Goal: Task Accomplishment & Management: Manage account settings

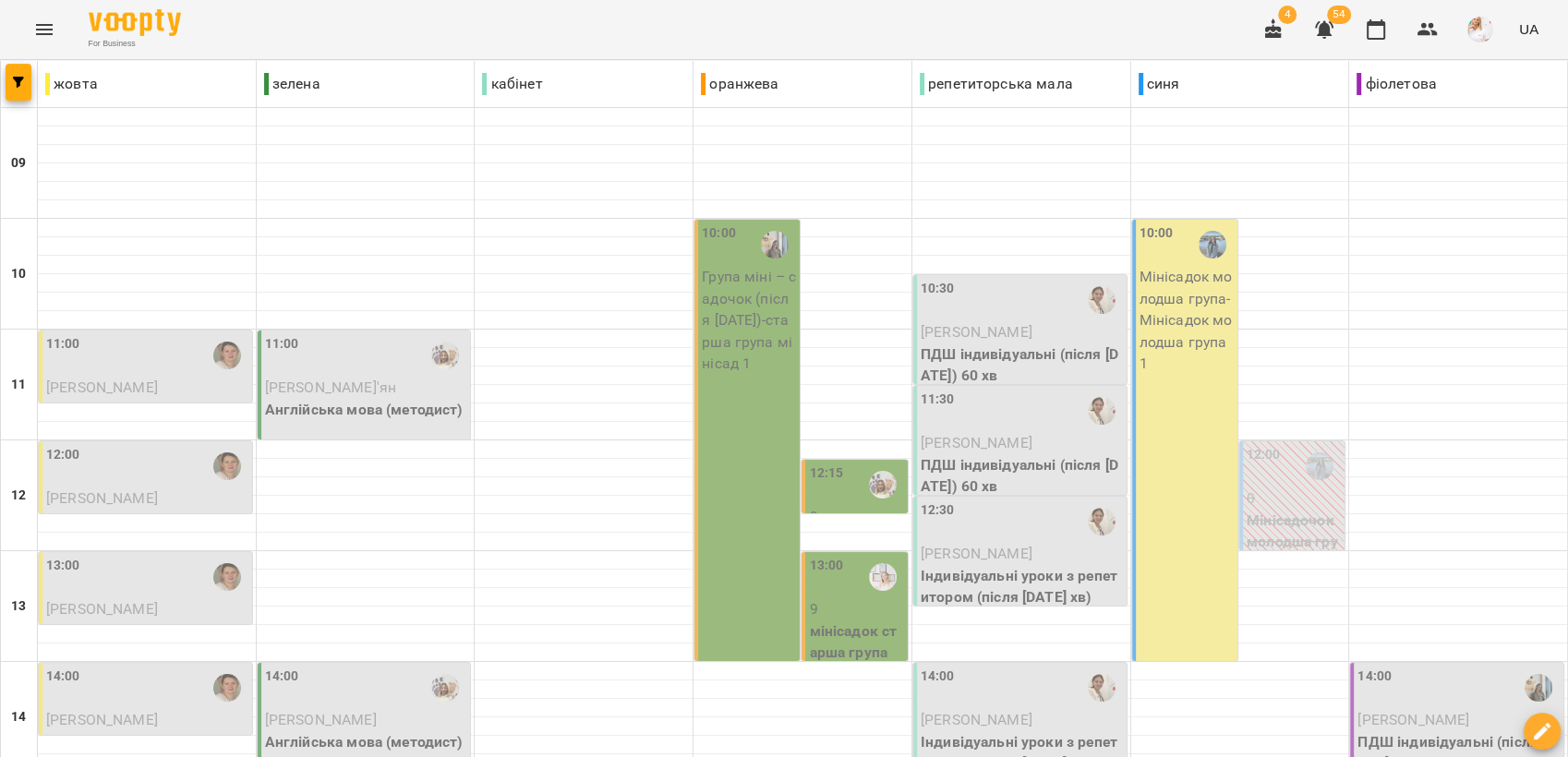
click at [152, 354] on div "11:00" at bounding box center [147, 356] width 203 height 43
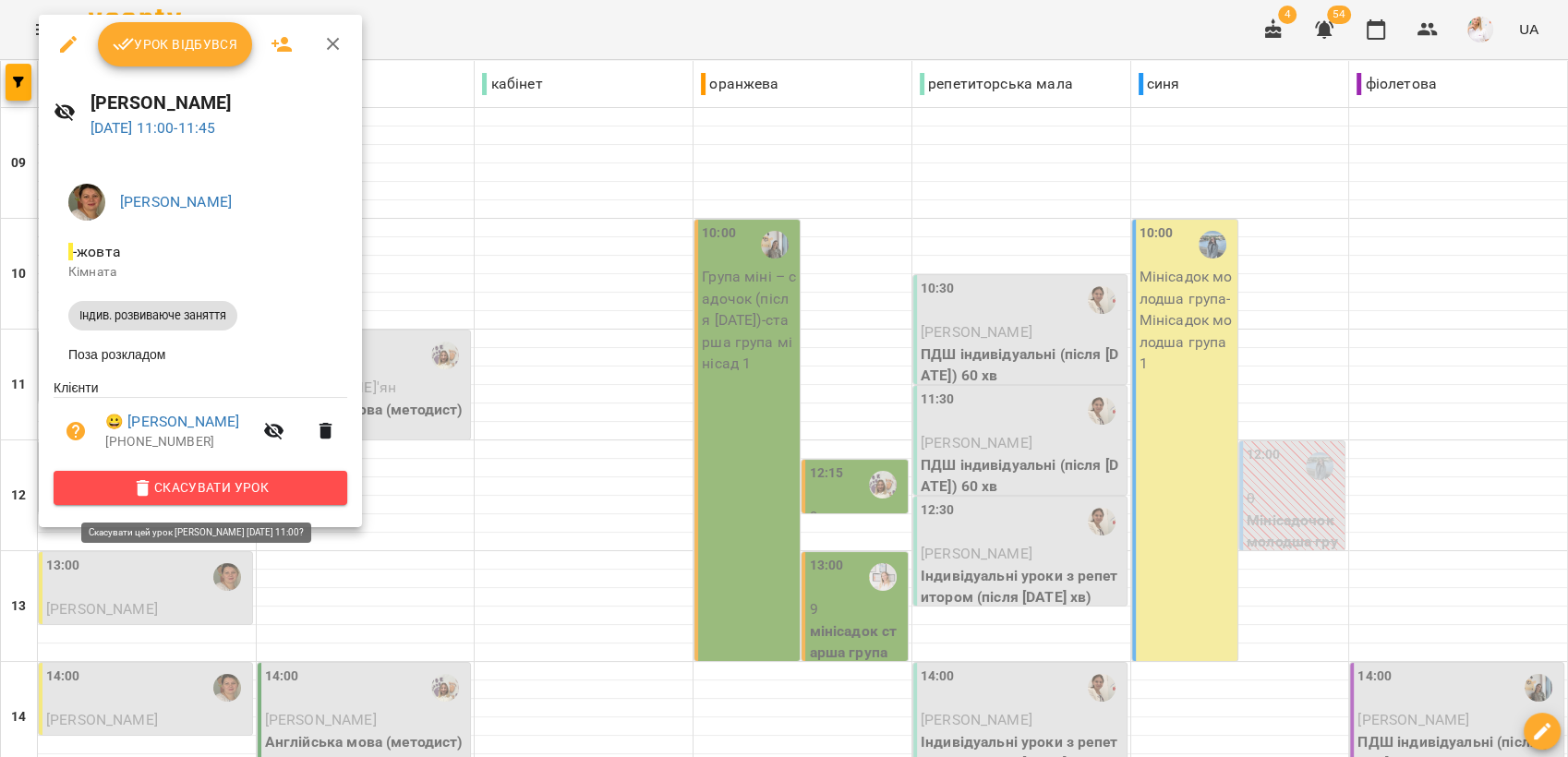
click at [188, 488] on span "Скасувати Урок" at bounding box center [200, 487] width 264 height 22
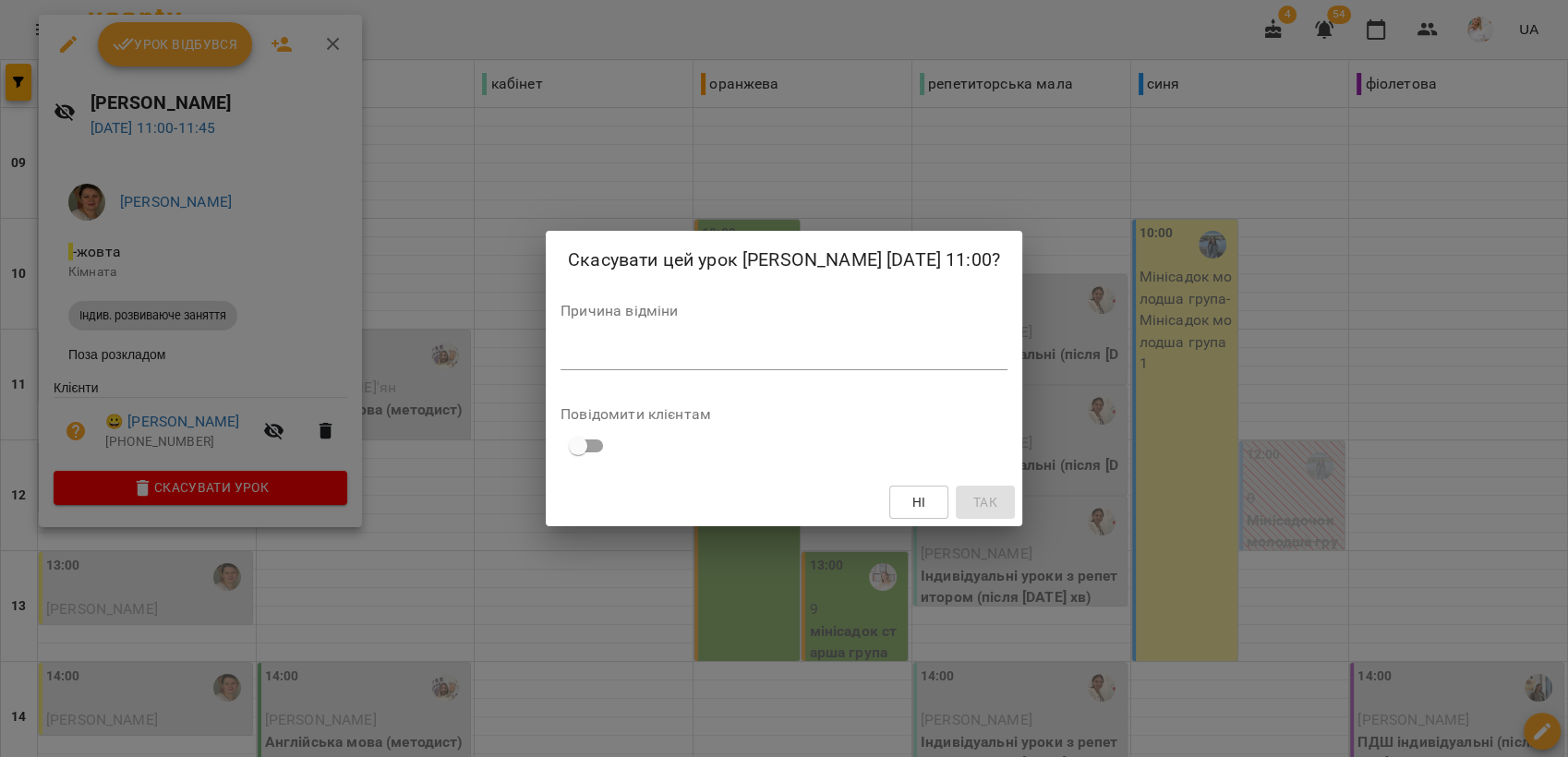
click at [645, 365] on div "*" at bounding box center [784, 356] width 447 height 29
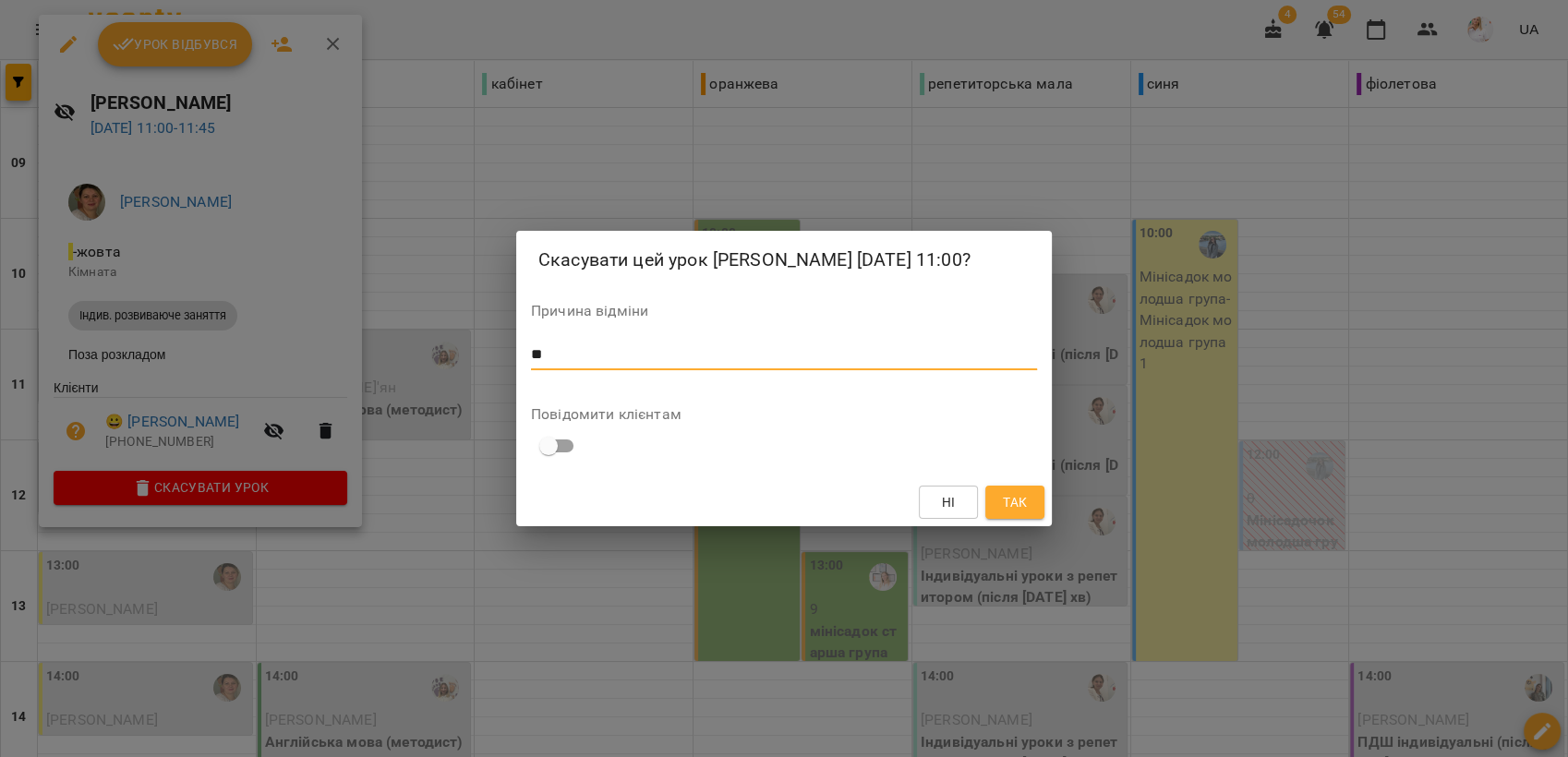
type textarea "*"
click at [556, 353] on textarea at bounding box center [784, 356] width 506 height 18
type textarea "********"
click at [1023, 502] on span "Так" at bounding box center [1015, 502] width 24 height 22
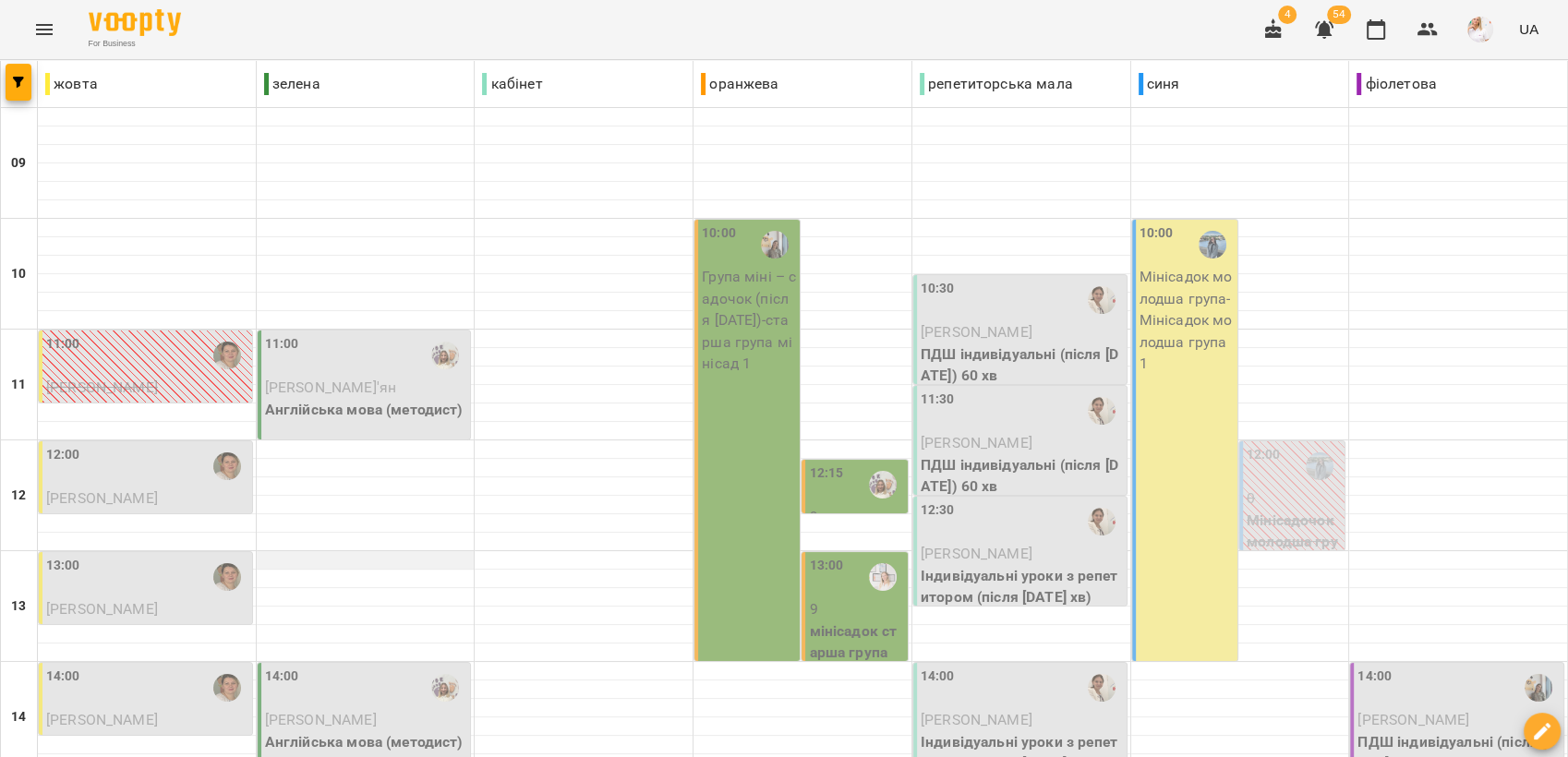
scroll to position [692, 0]
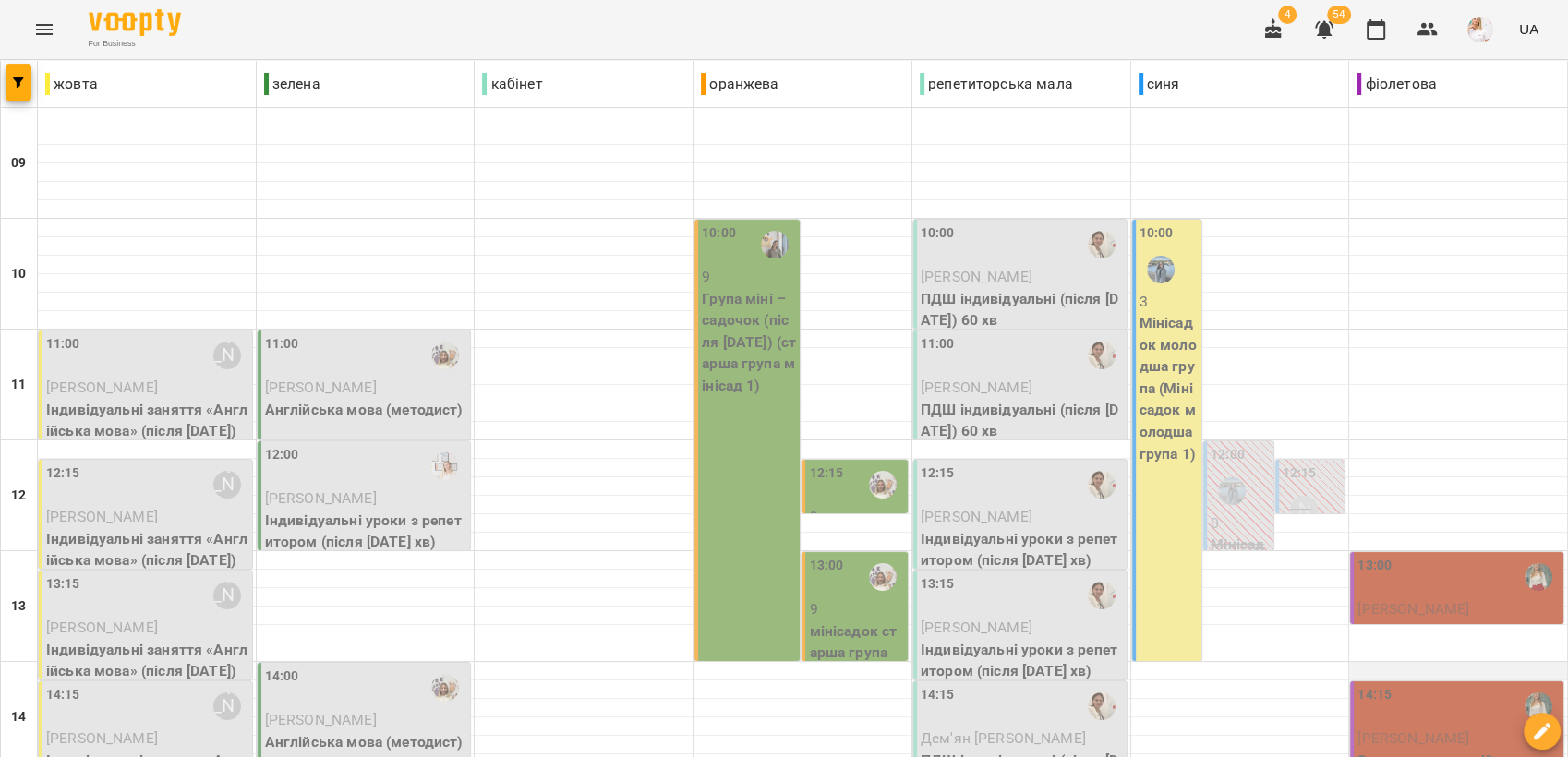
scroll to position [0, 0]
click at [1089, 34] on icon "button" at bounding box center [1273, 28] width 17 height 20
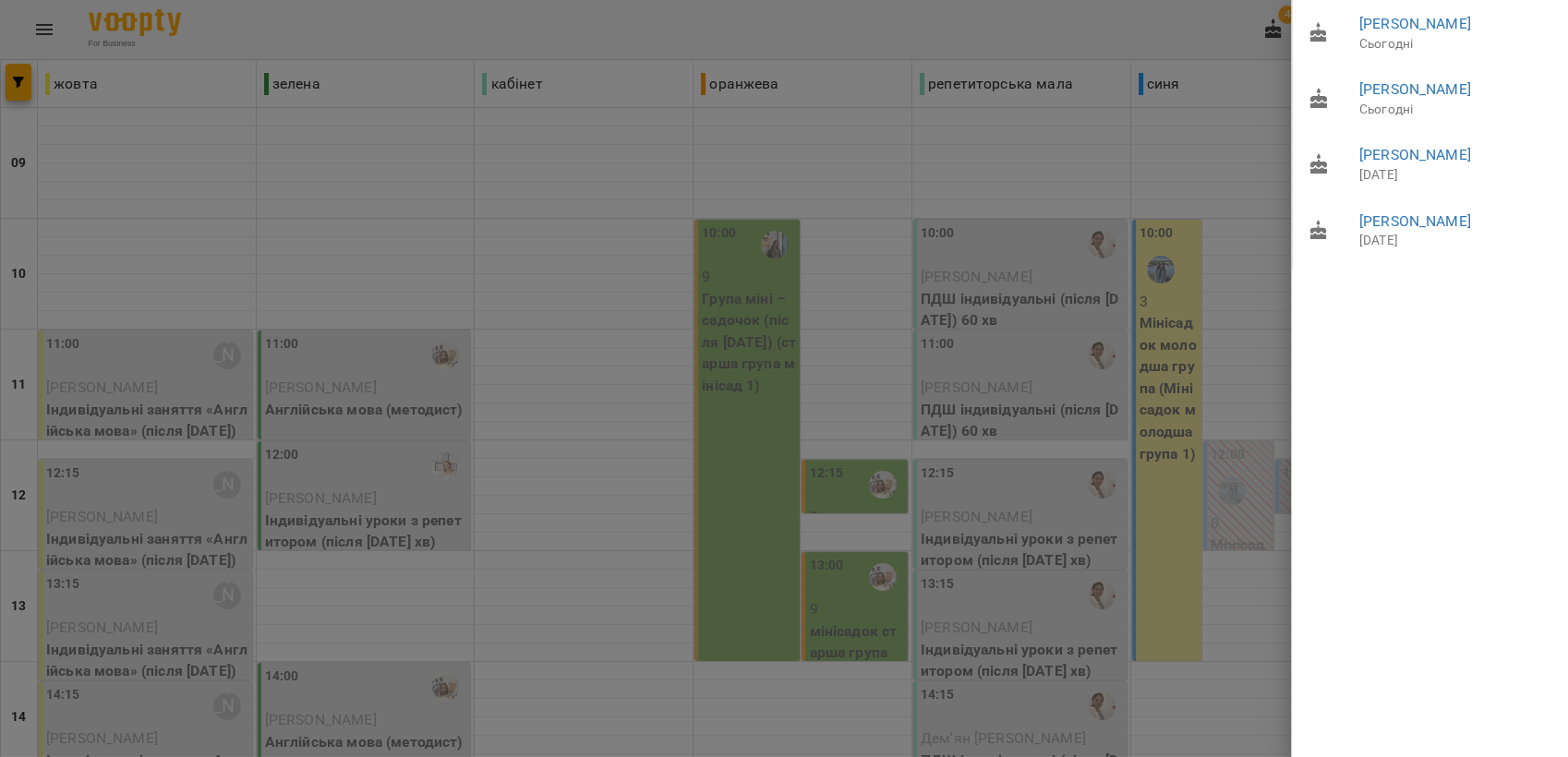
click at [534, 184] on div at bounding box center [784, 378] width 1568 height 757
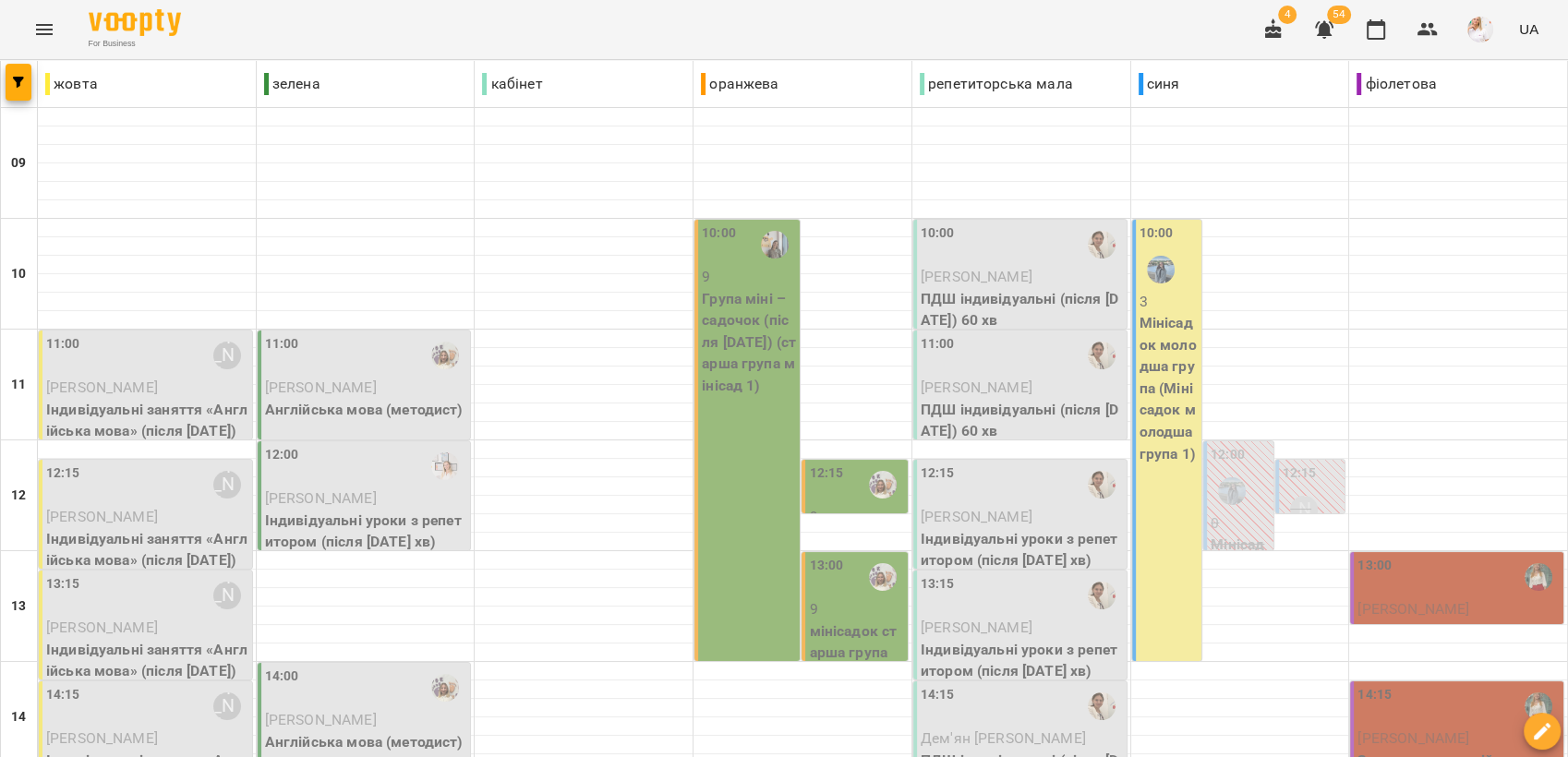
scroll to position [205, 0]
click at [1089, 32] on icon "button" at bounding box center [1375, 29] width 22 height 22
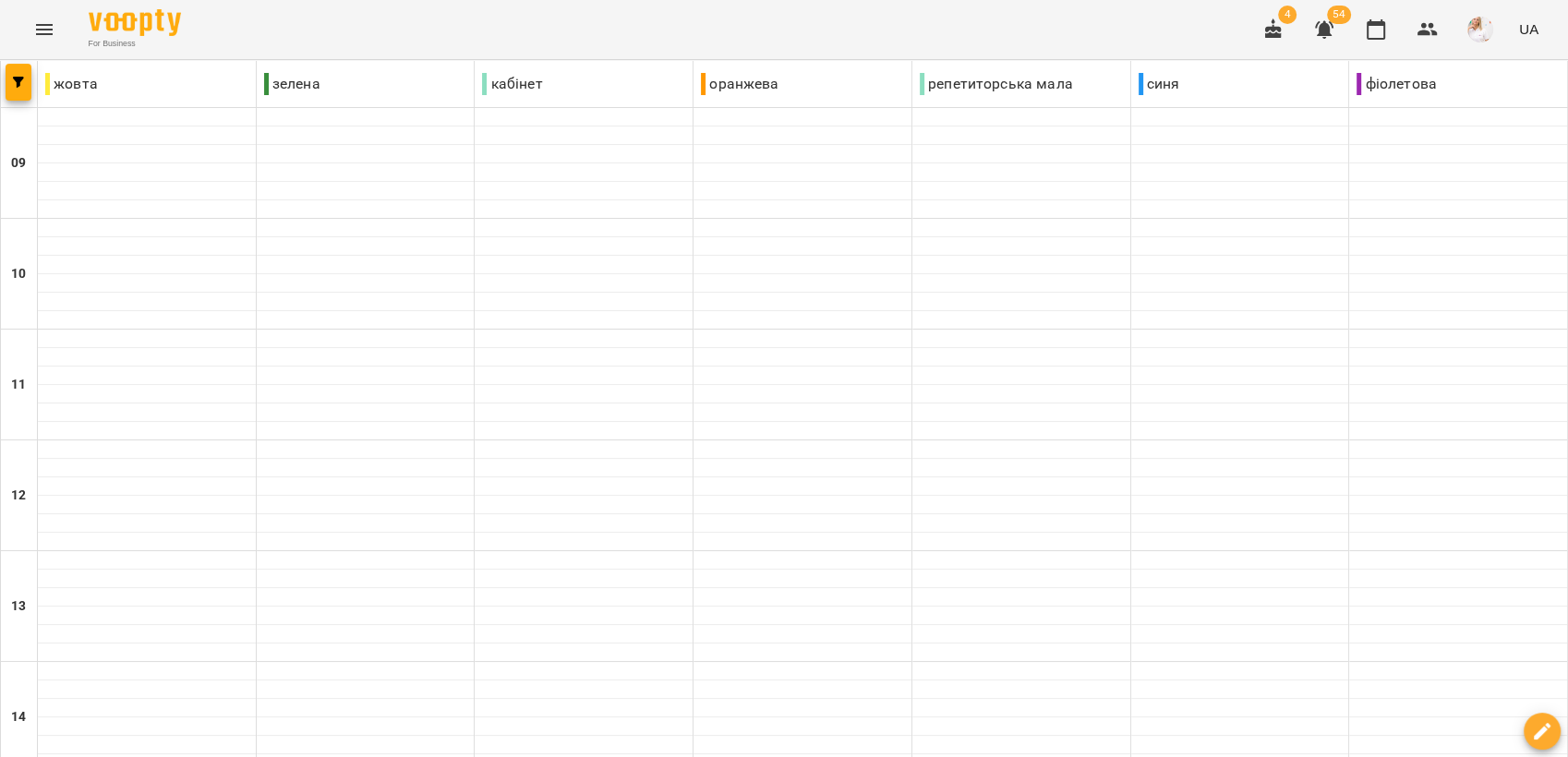
type input "**********"
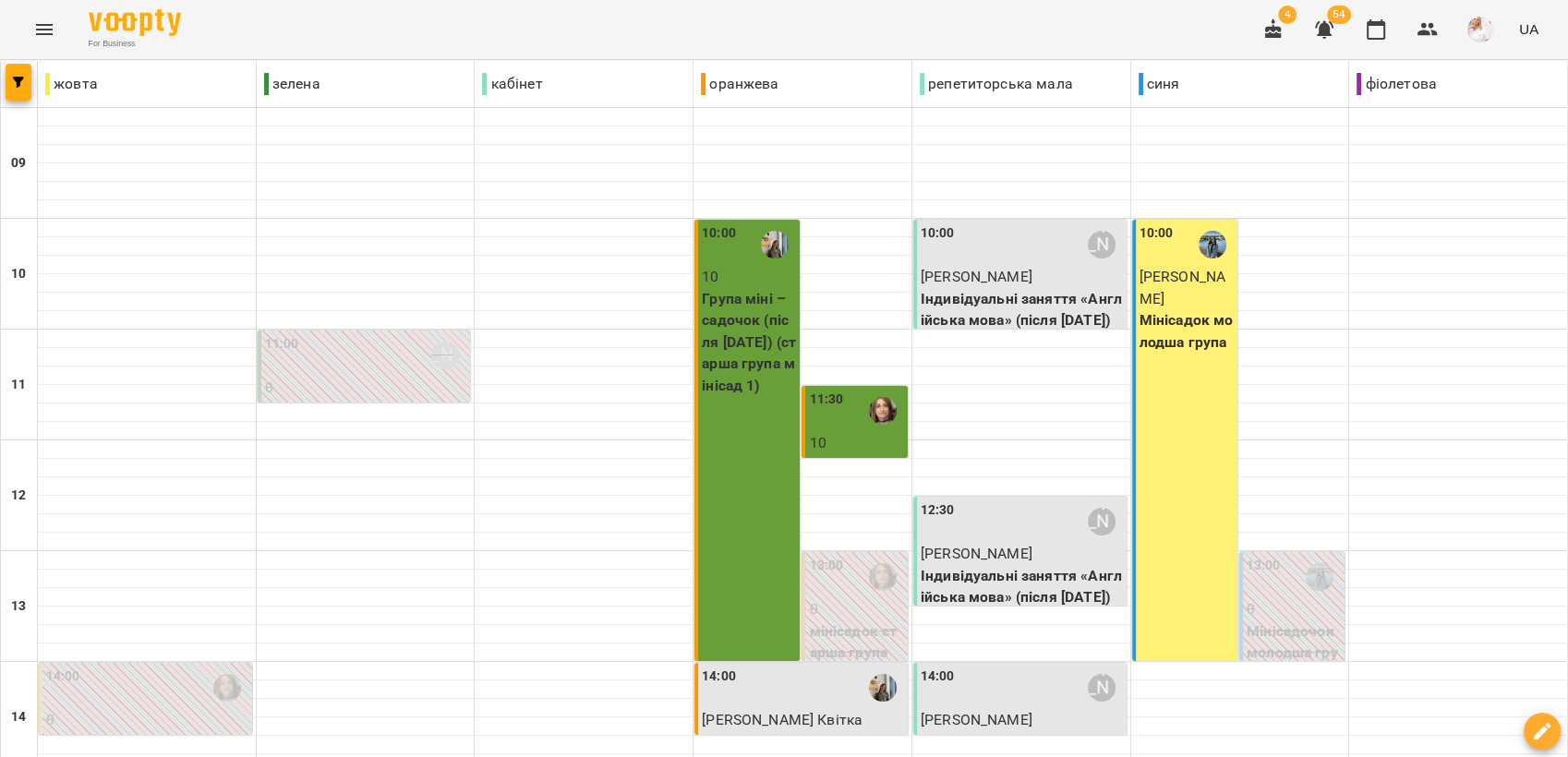
scroll to position [308, 0]
click at [816, 667] on div "14:00" at bounding box center [803, 689] width 203 height 43
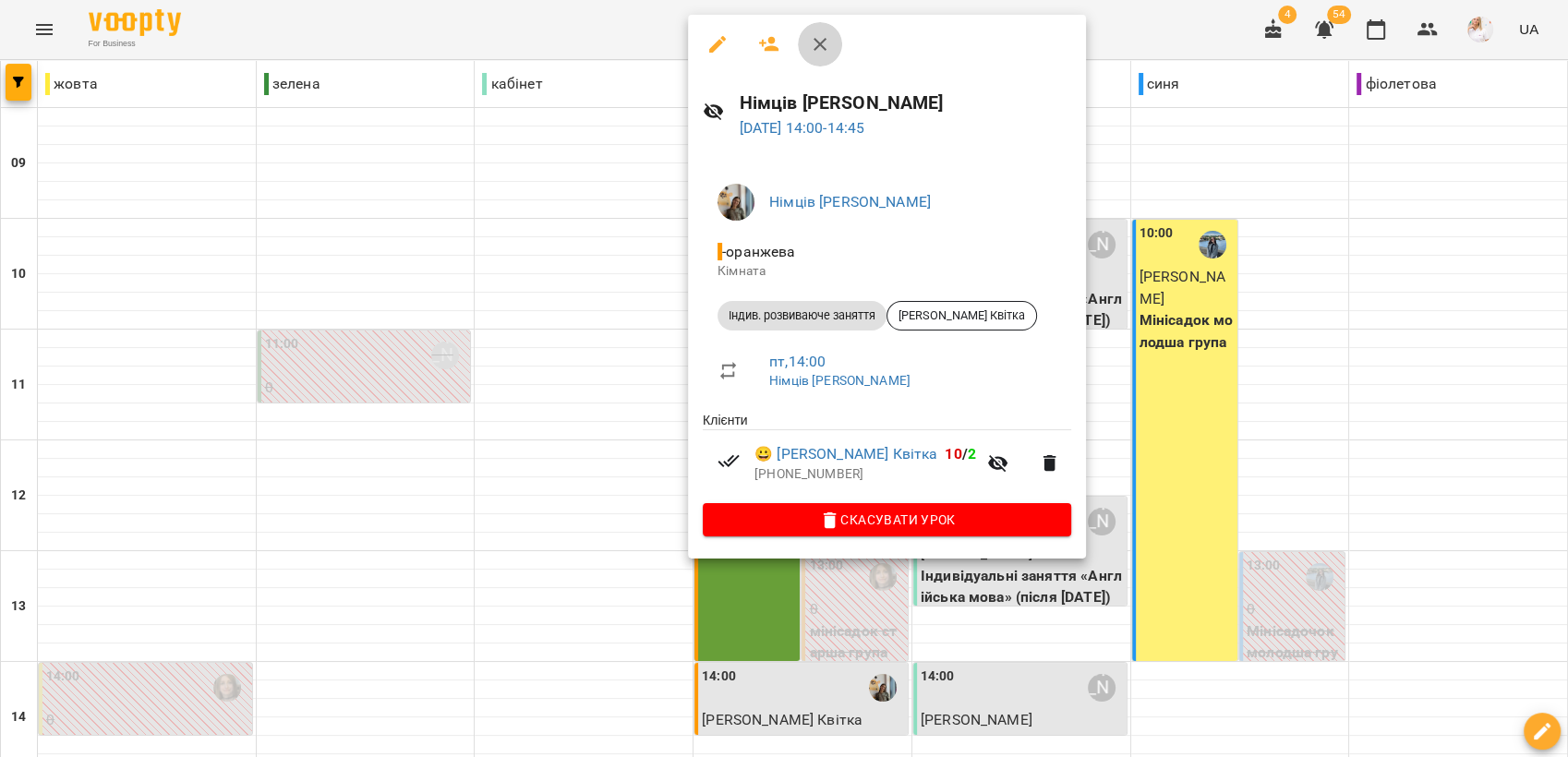
drag, startPoint x: 811, startPoint y: 41, endPoint x: 821, endPoint y: 62, distance: 23.3
click at [811, 41] on icon "button" at bounding box center [820, 44] width 22 height 22
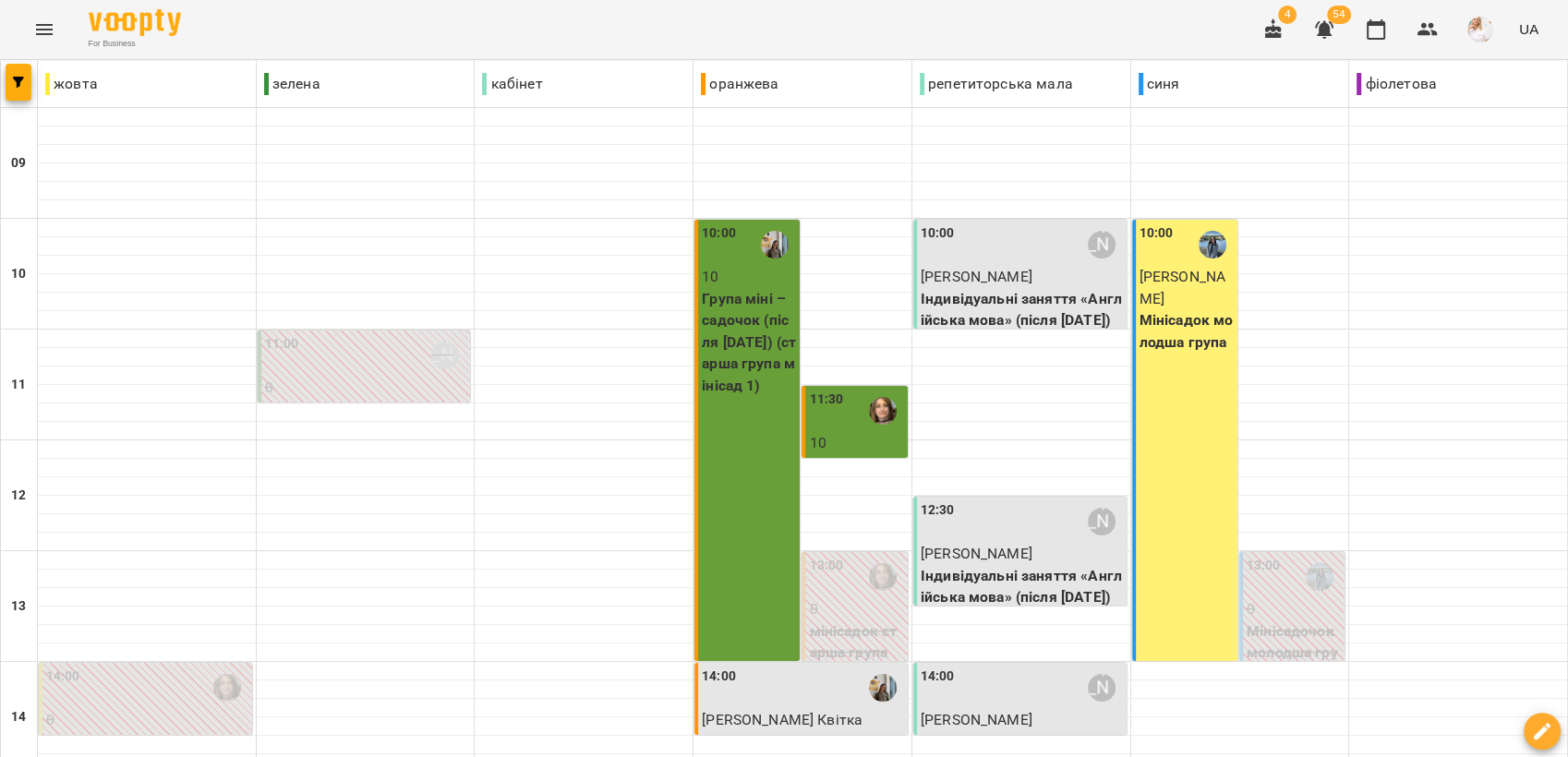
type input "**********"
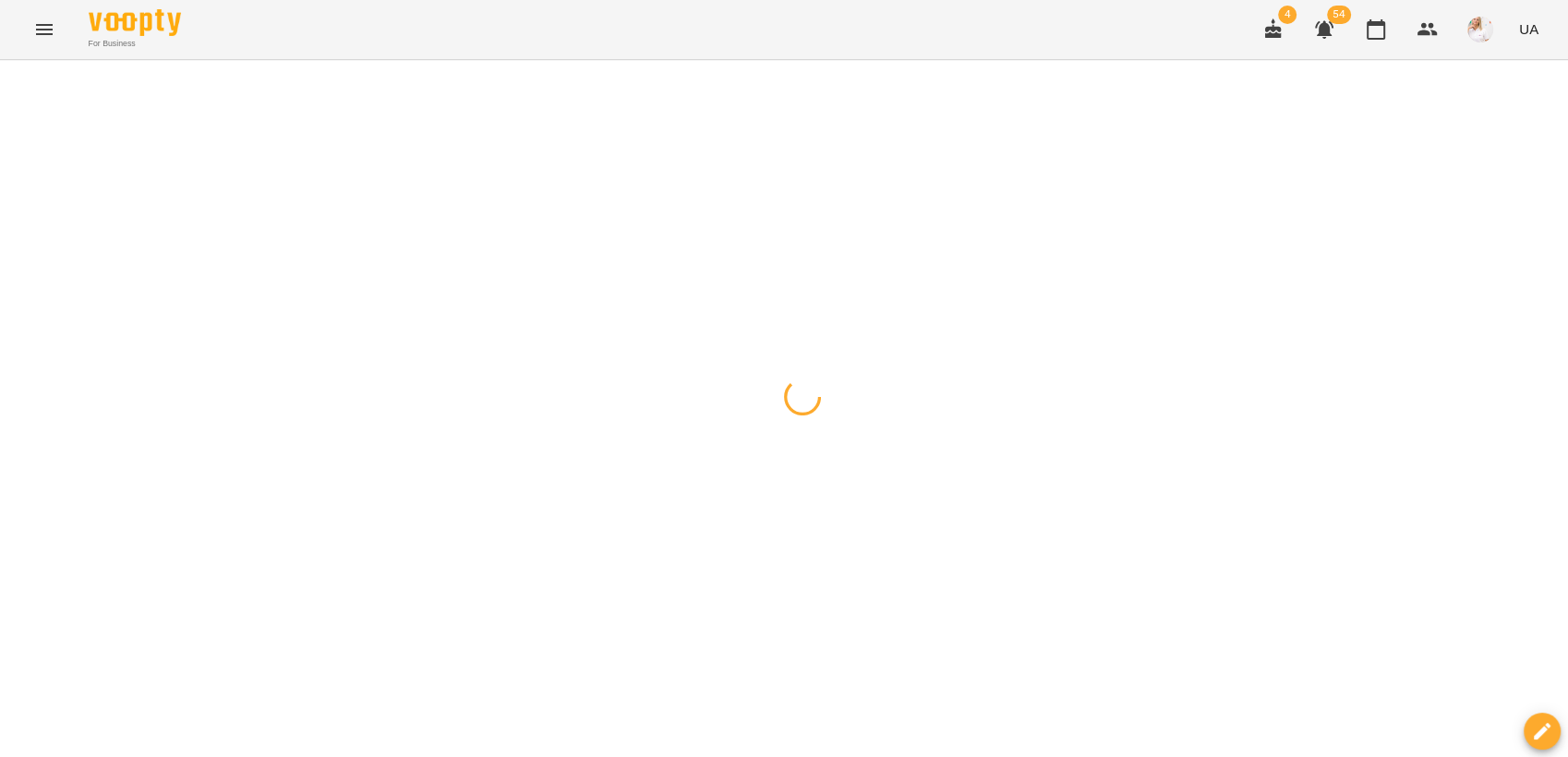
click at [897, 60] on div at bounding box center [784, 60] width 1568 height 0
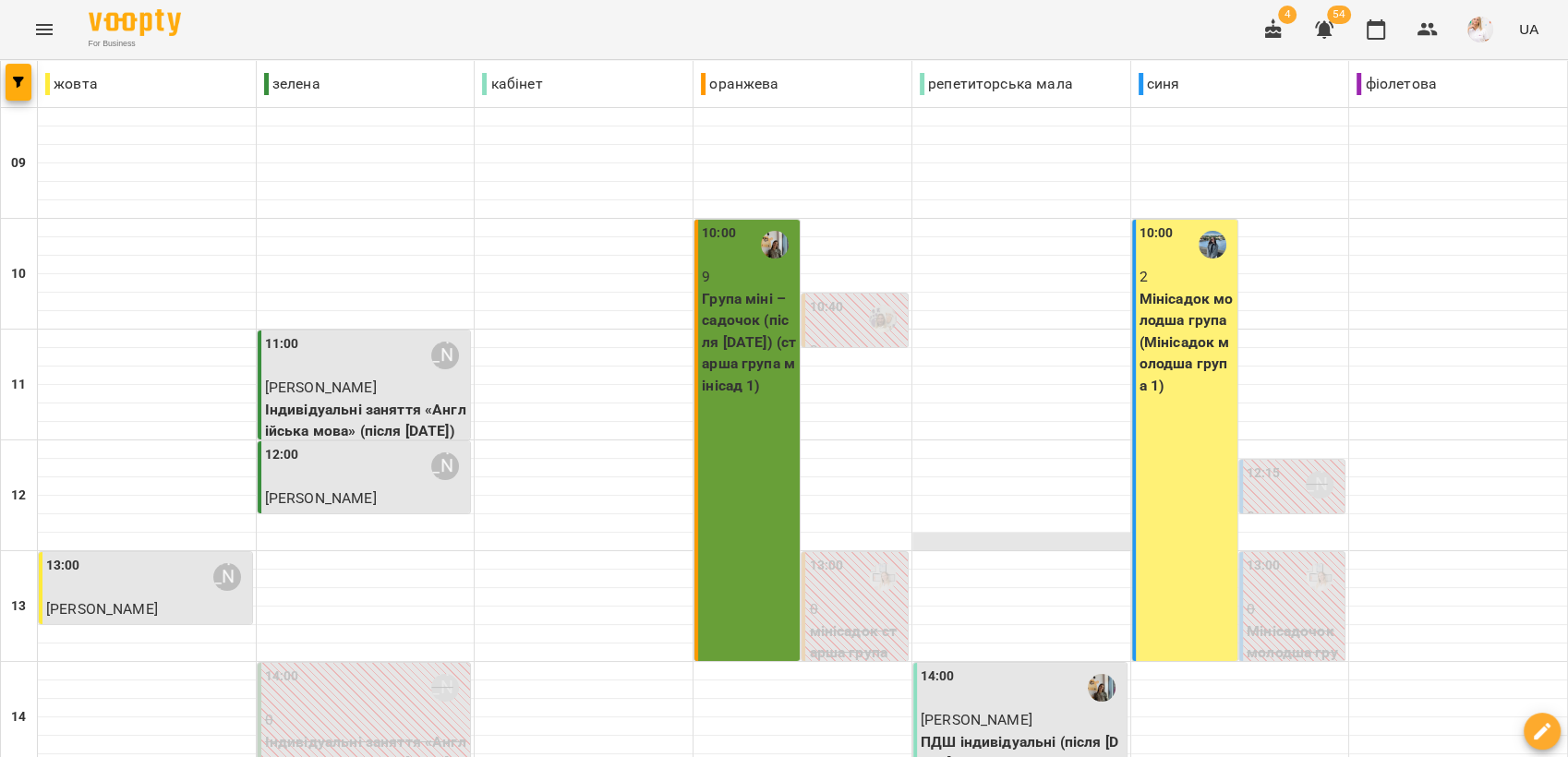
scroll to position [512, 0]
type input "**********"
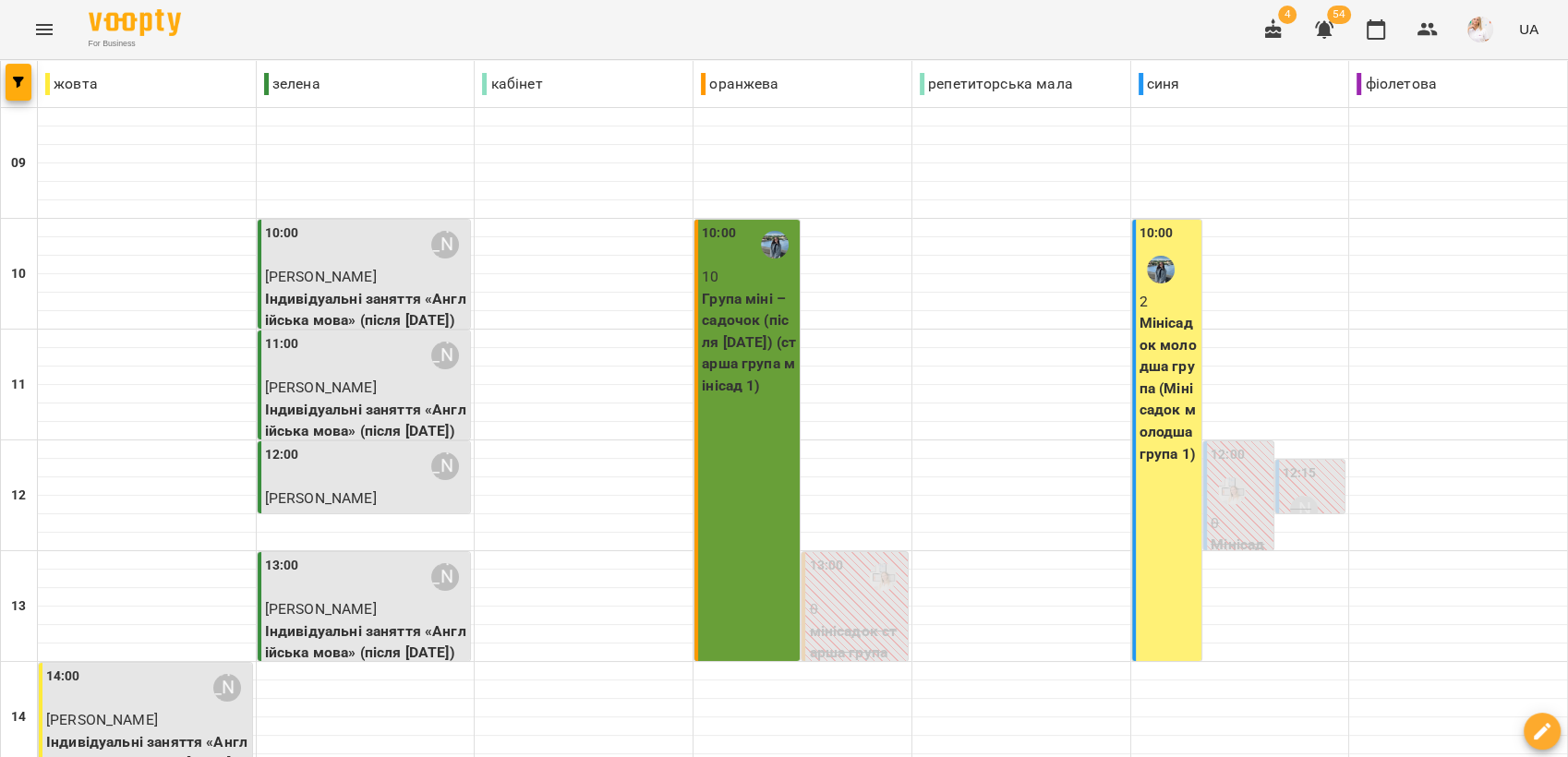
type input "**********"
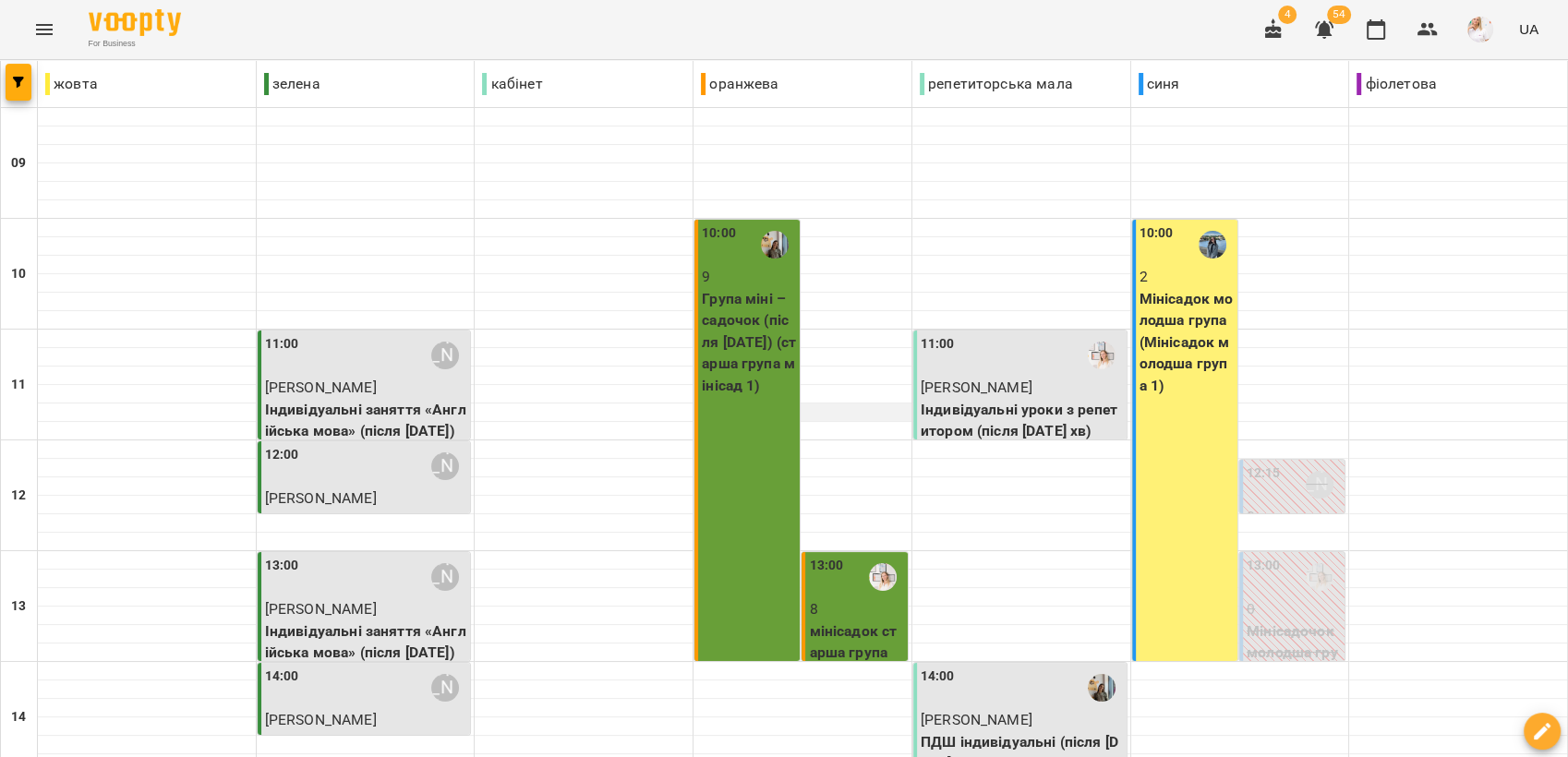
scroll to position [410, 0]
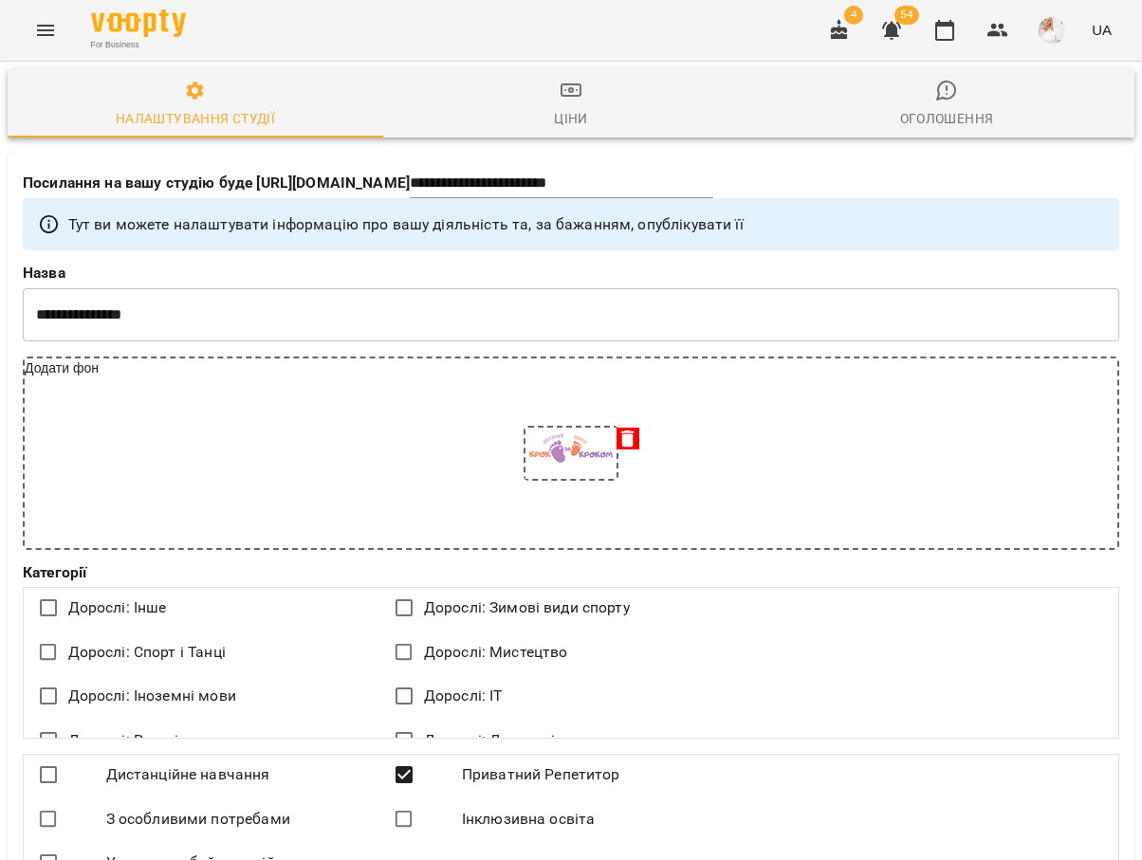
select select "**"
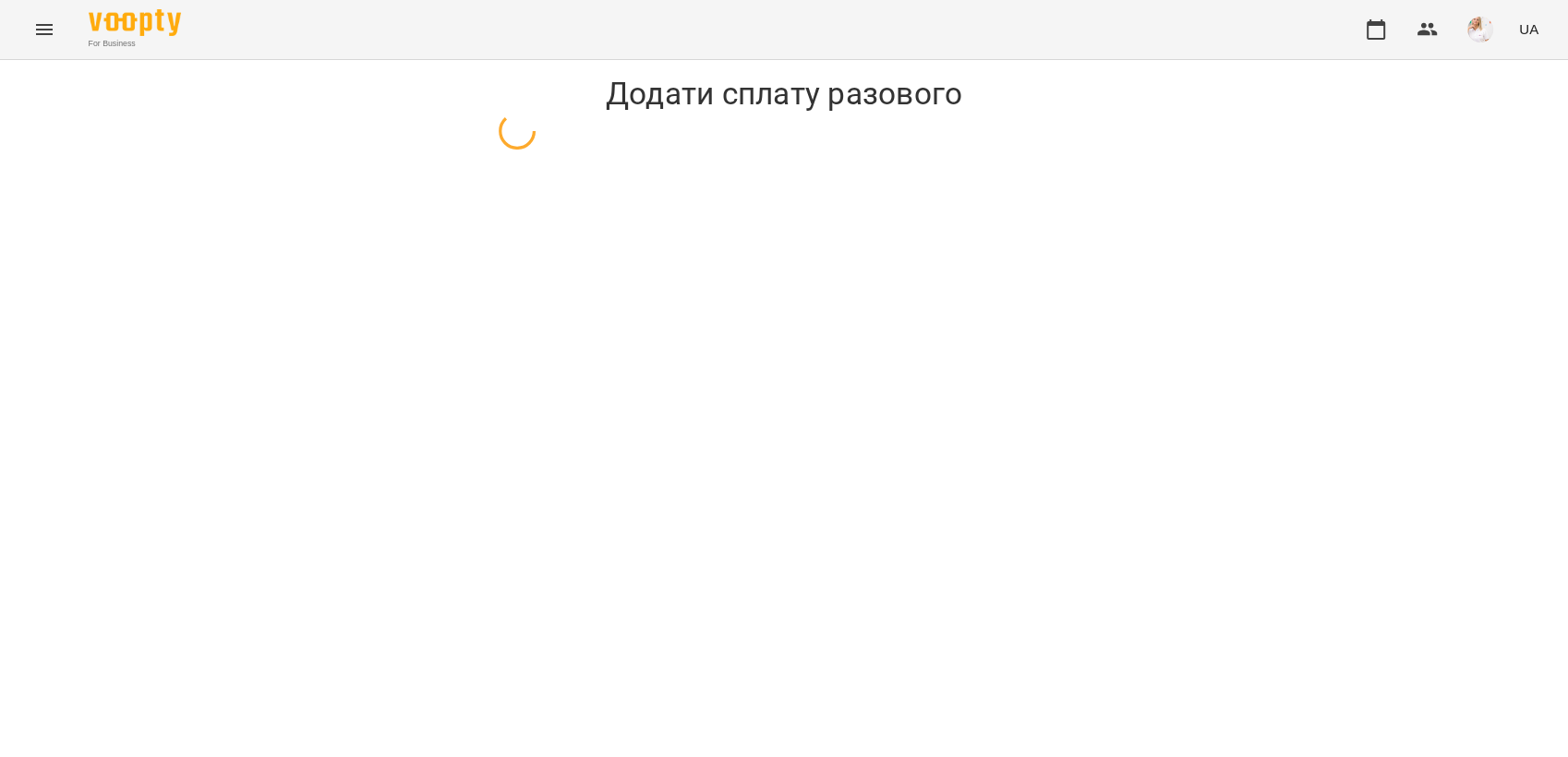
select select "**********"
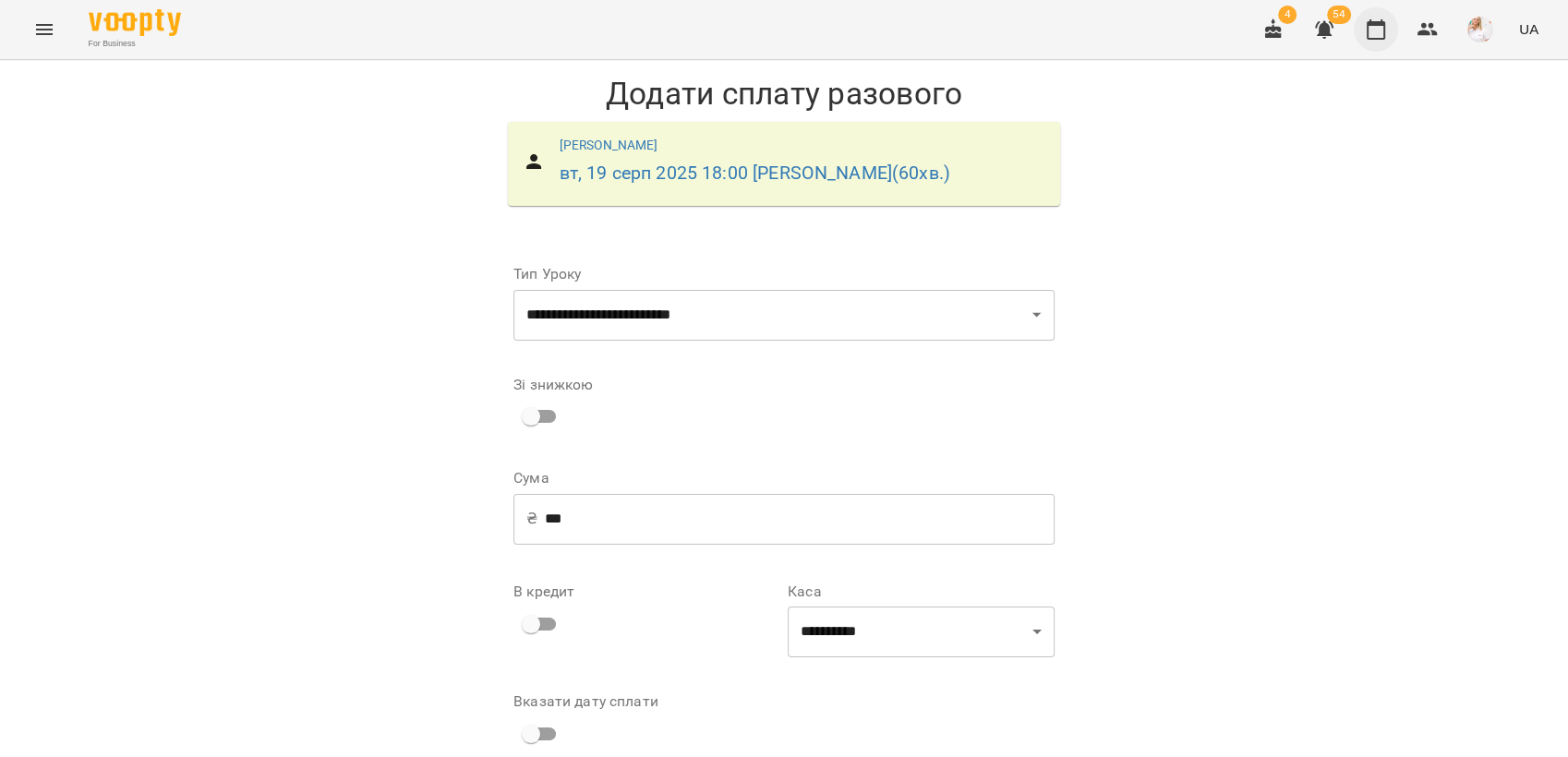
click at [1380, 33] on icon "button" at bounding box center [1375, 29] width 22 height 22
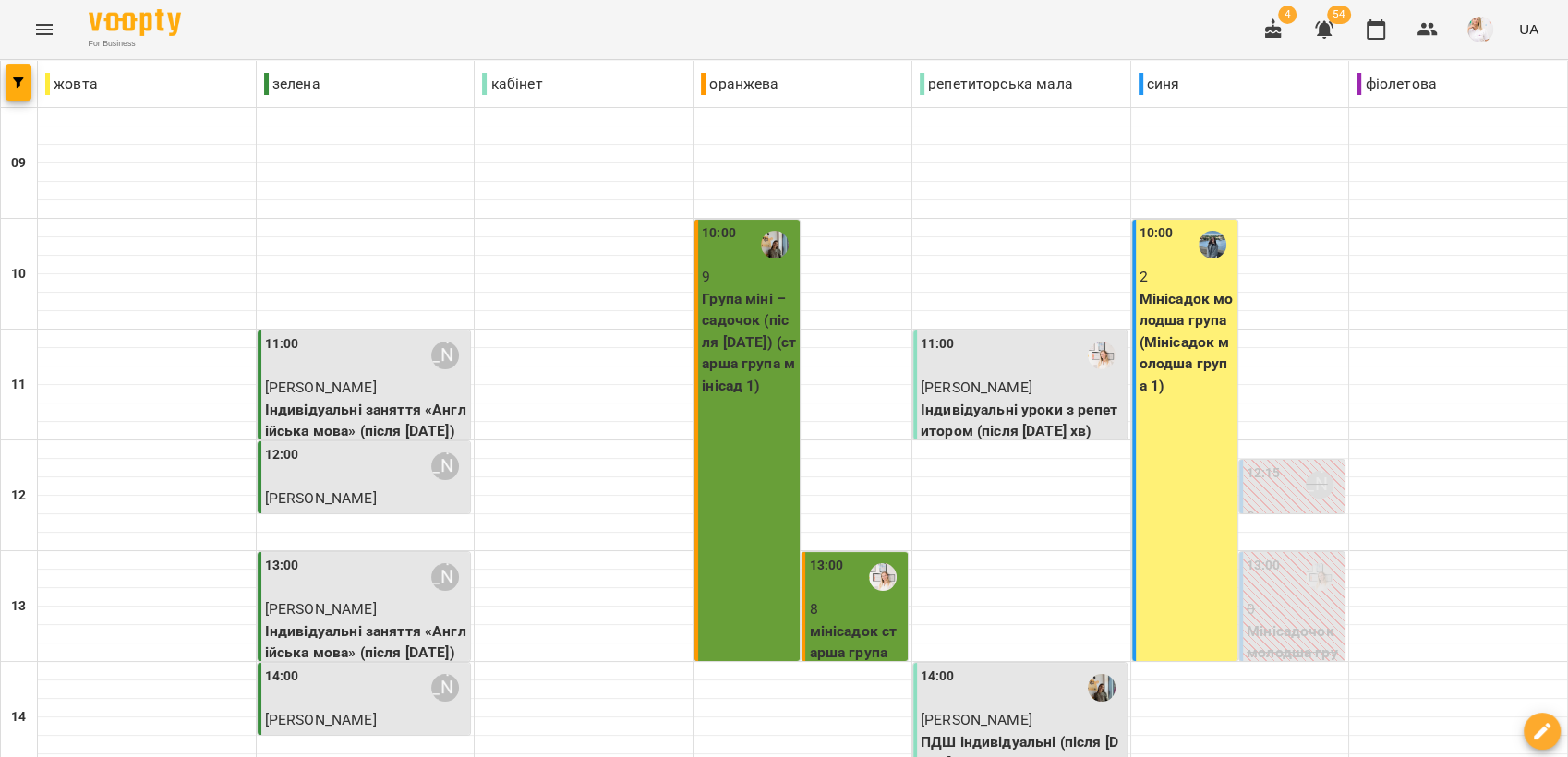
scroll to position [410, 0]
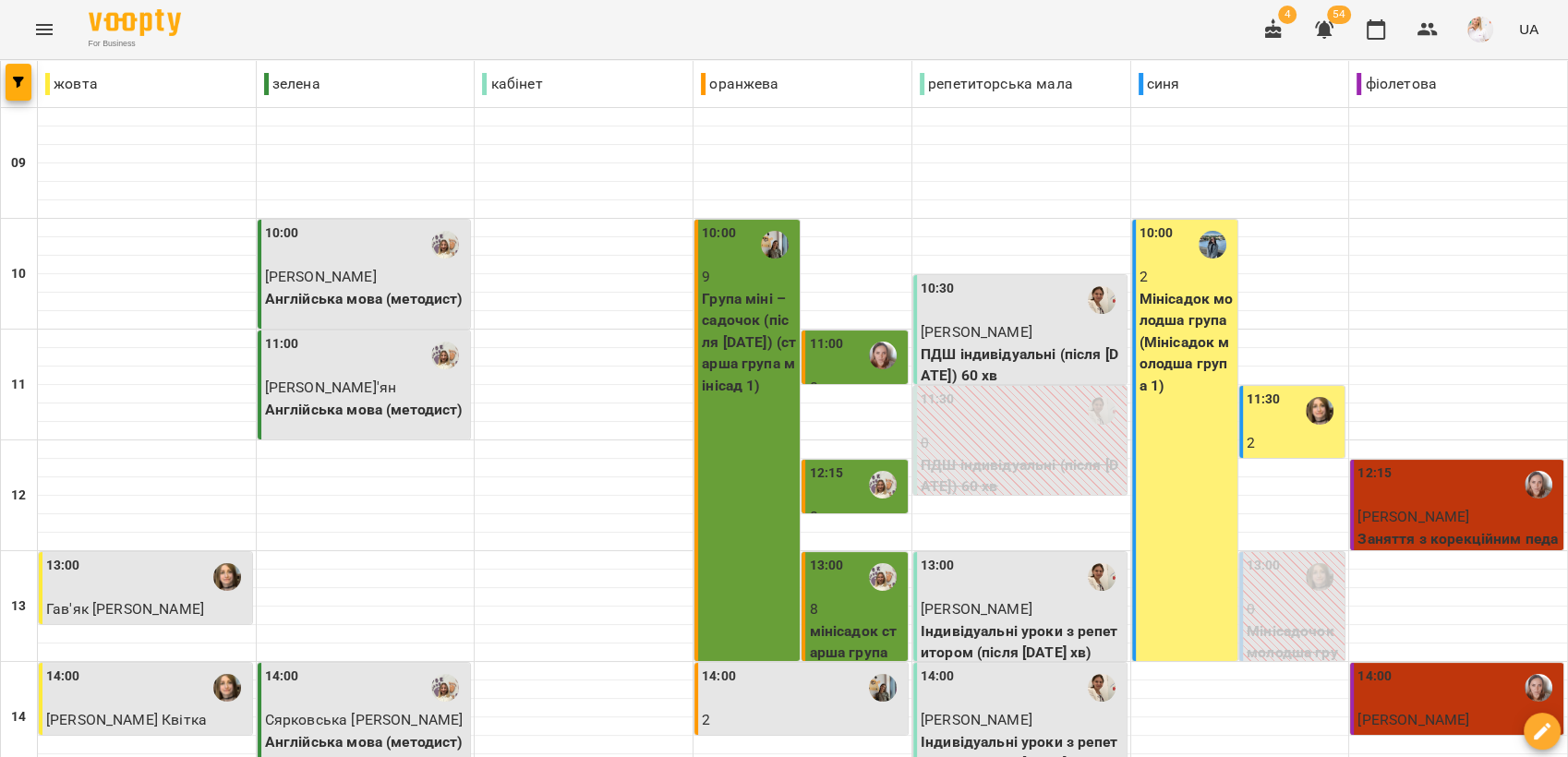
scroll to position [692, 0]
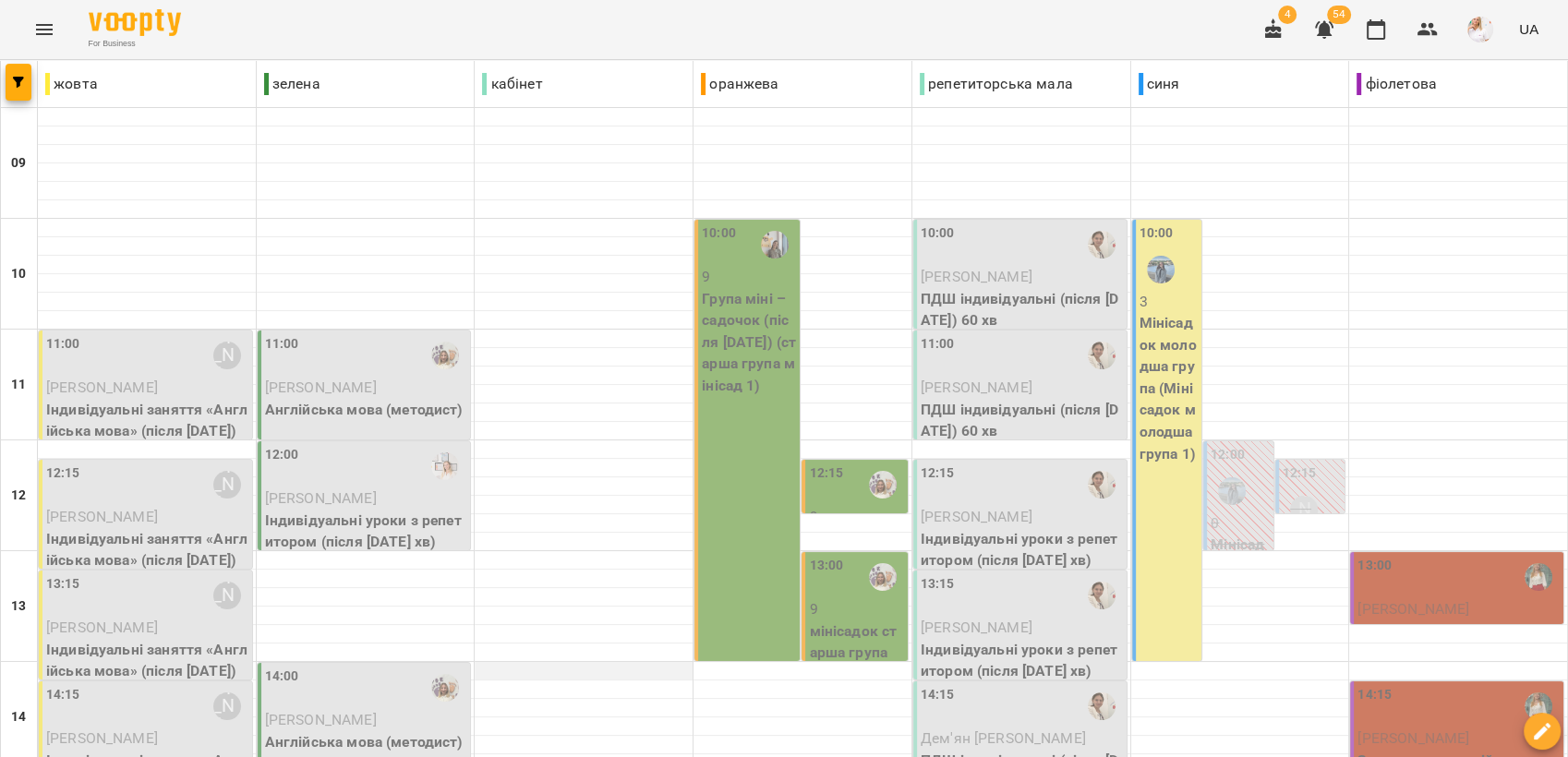
scroll to position [0, 0]
click at [1005, 263] on div "10:00" at bounding box center [1022, 245] width 203 height 43
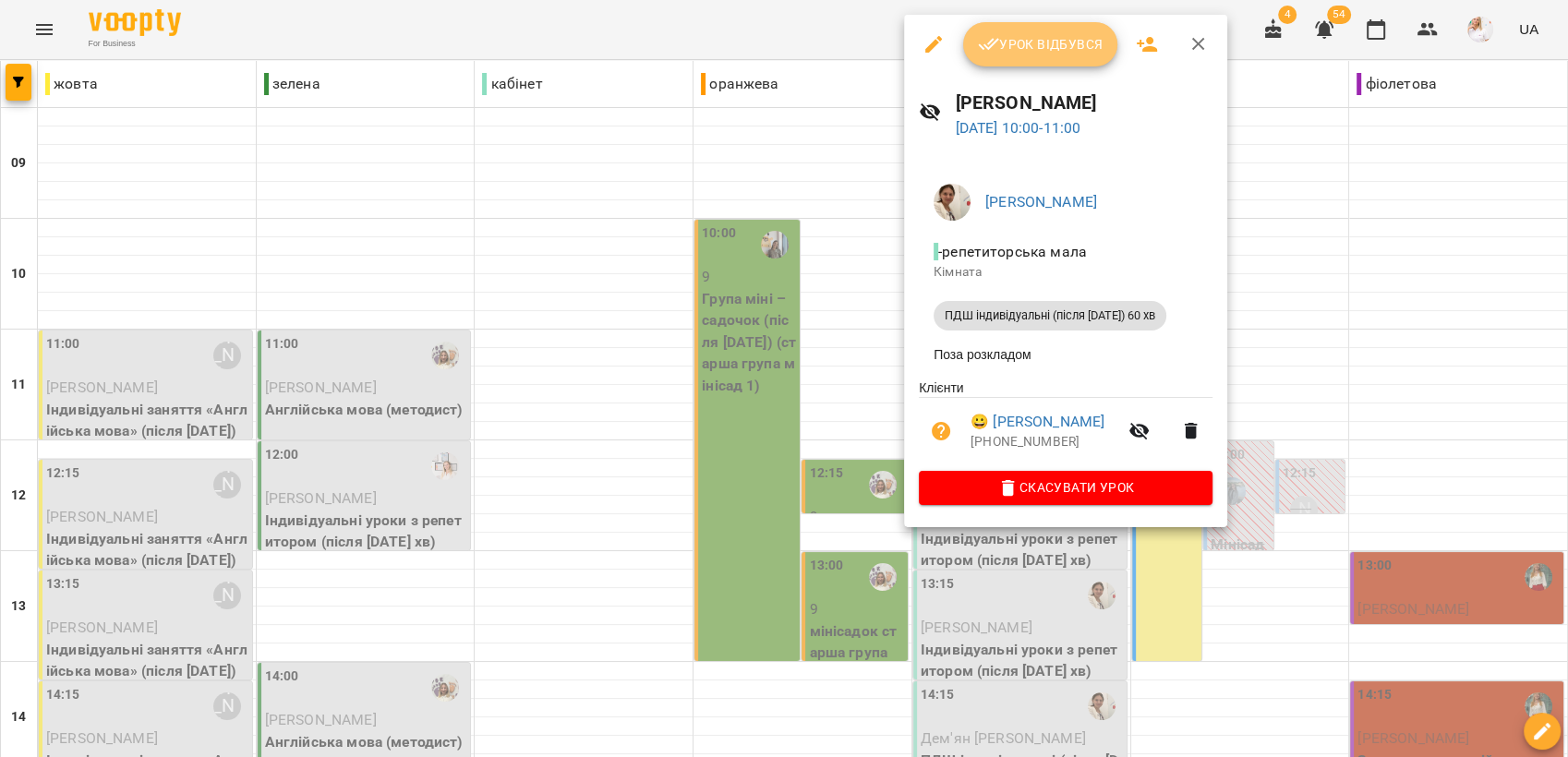
click at [1038, 38] on span "Урок відбувся" at bounding box center [1040, 44] width 126 height 22
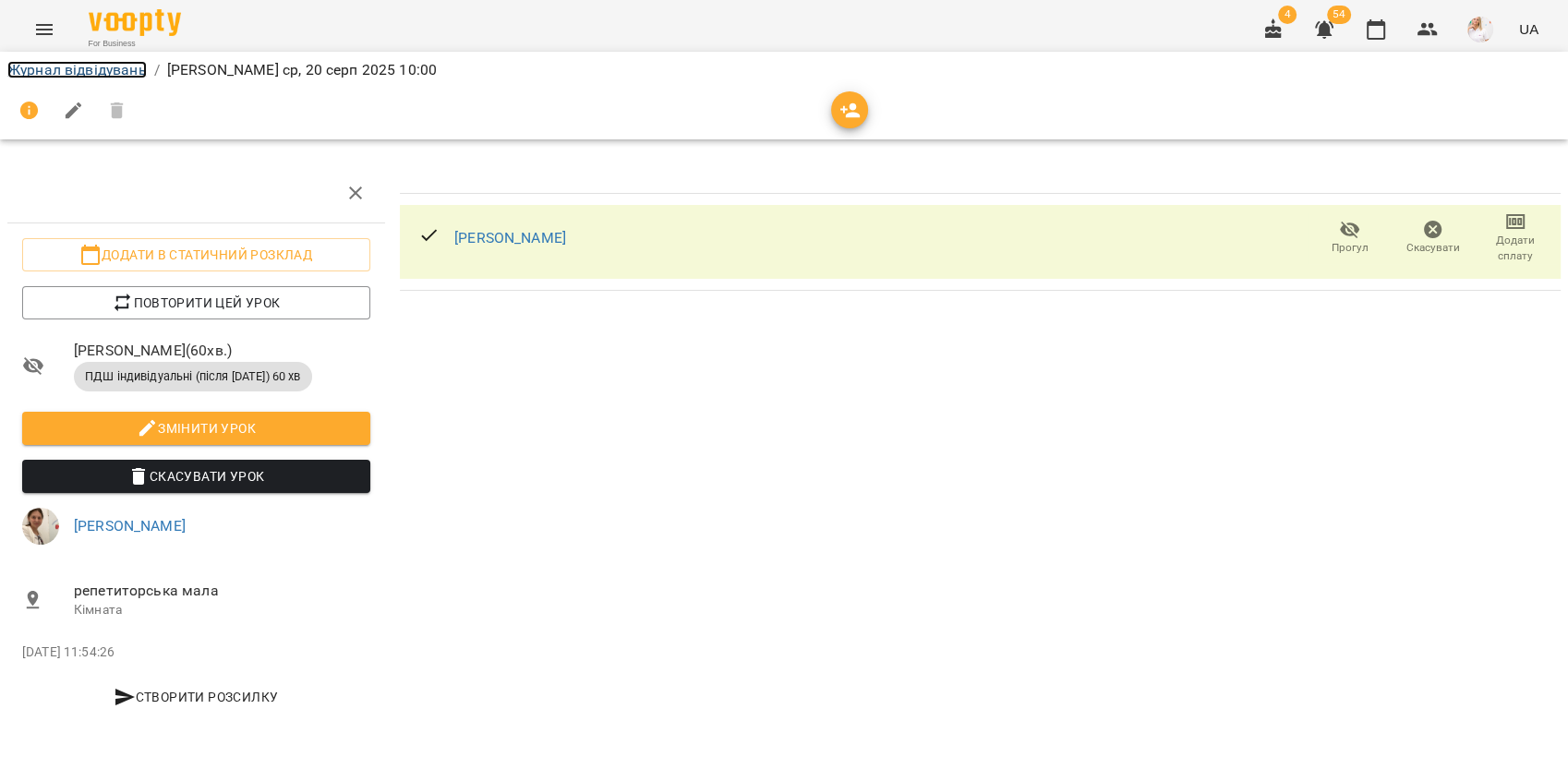
click at [106, 71] on link "Журнал відвідувань" at bounding box center [77, 70] width 139 height 18
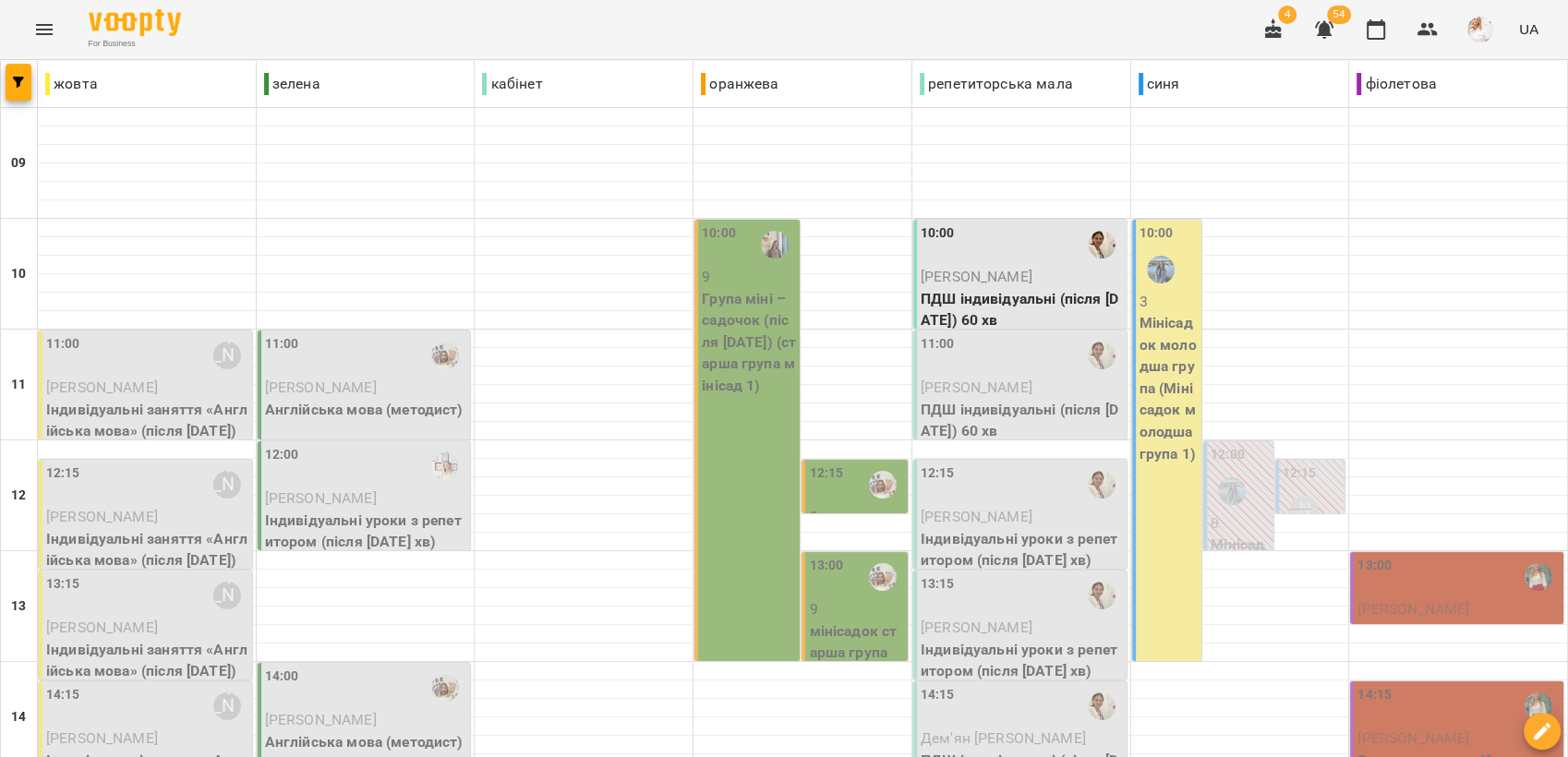
click at [989, 372] on div "11:00" at bounding box center [1022, 356] width 203 height 43
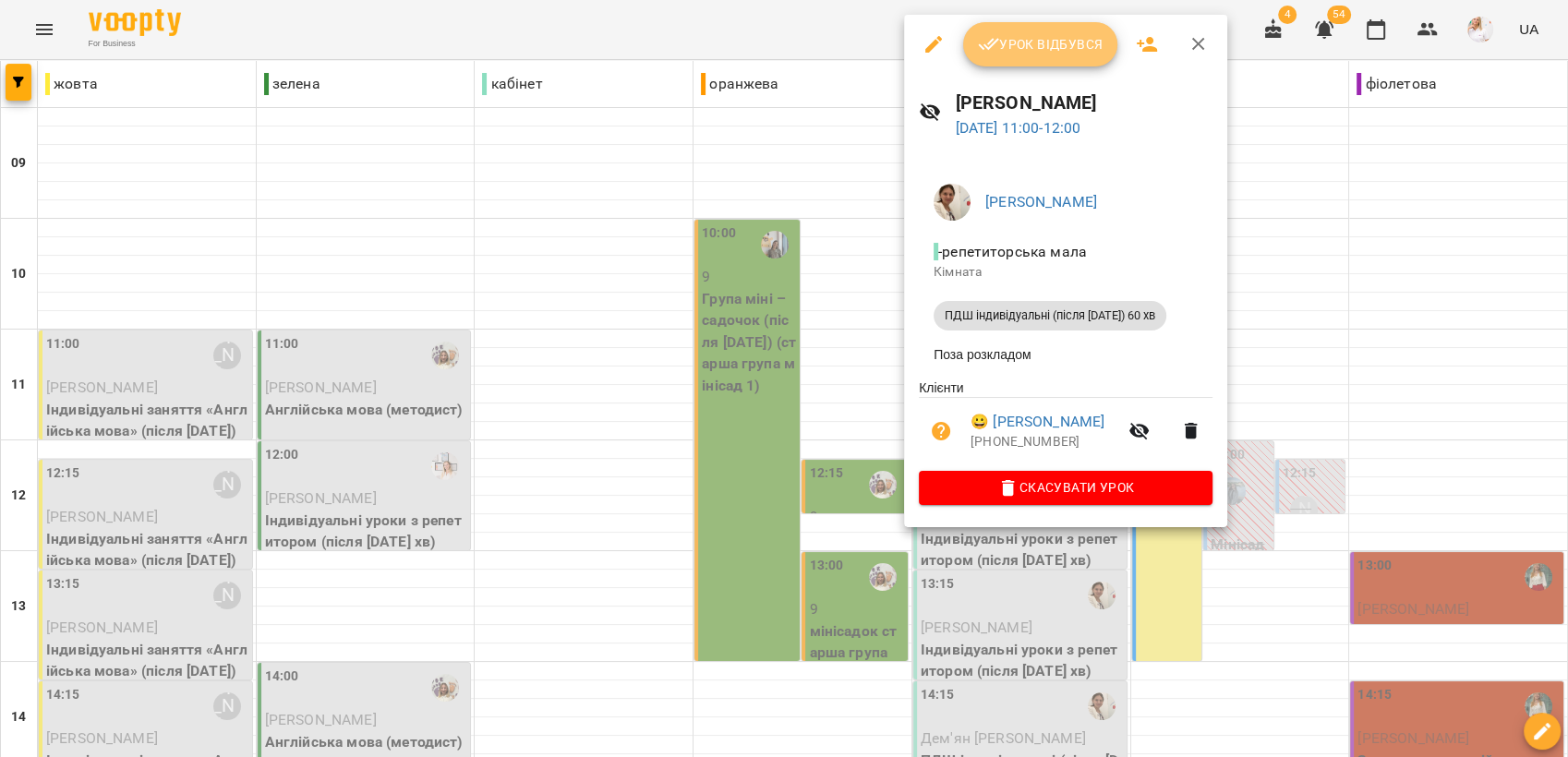
click at [1009, 43] on span "Урок відбувся" at bounding box center [1040, 44] width 126 height 22
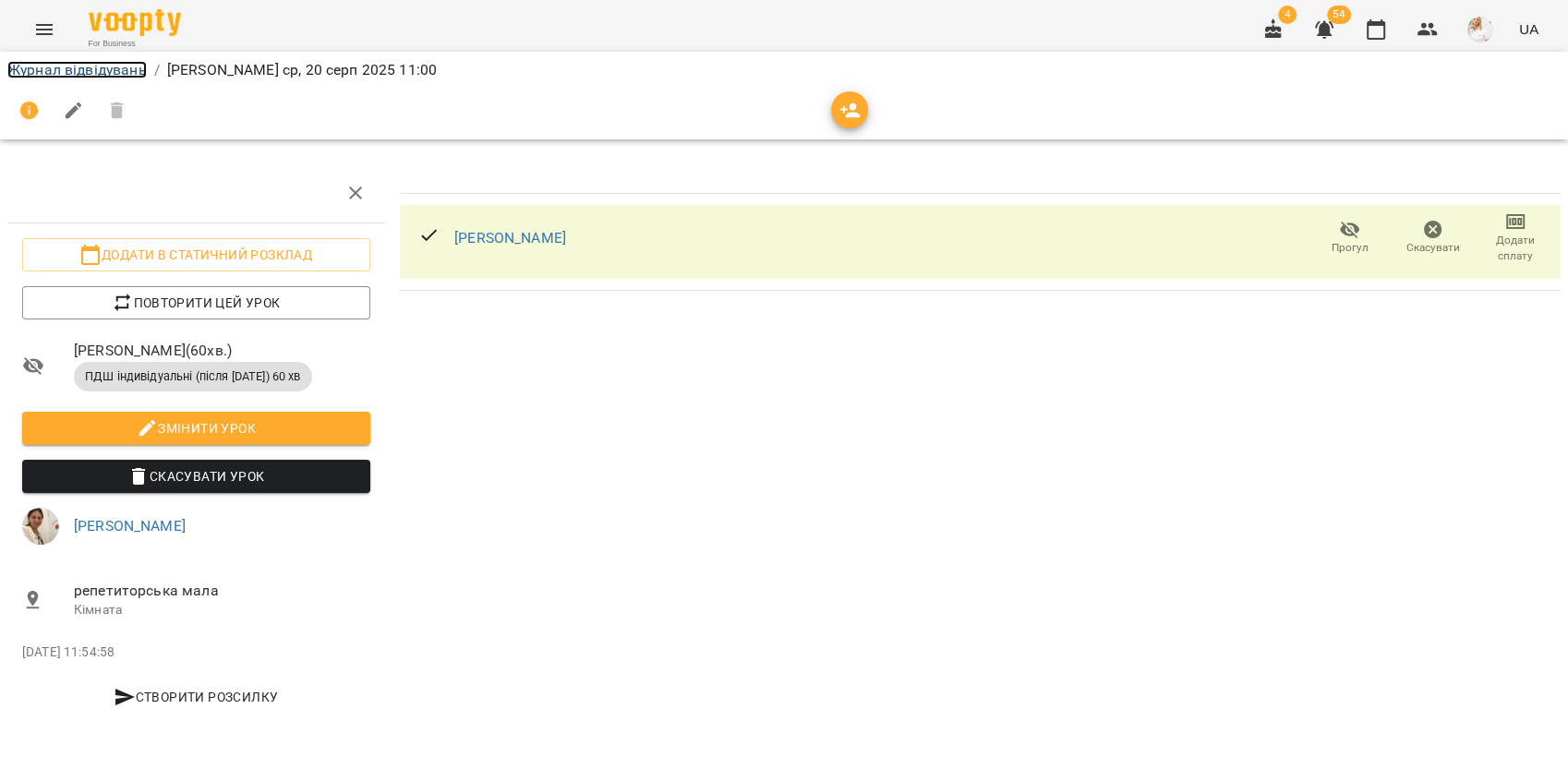
click at [24, 69] on link "Журнал відвідувань" at bounding box center [77, 70] width 139 height 18
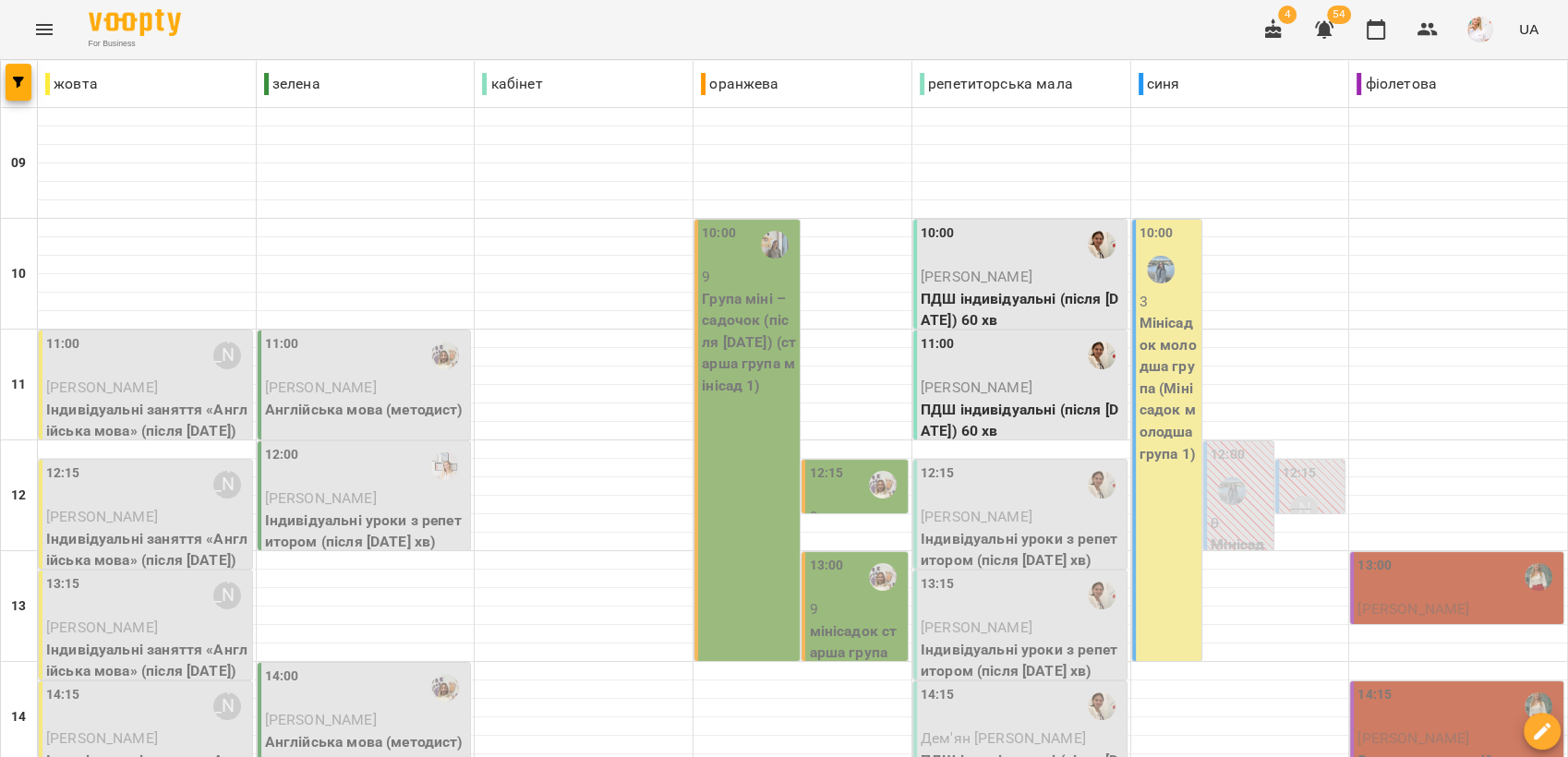
click at [766, 367] on p "Група міні – садочок (після [DATE]) (старша група мінісад 1)" at bounding box center [749, 343] width 94 height 109
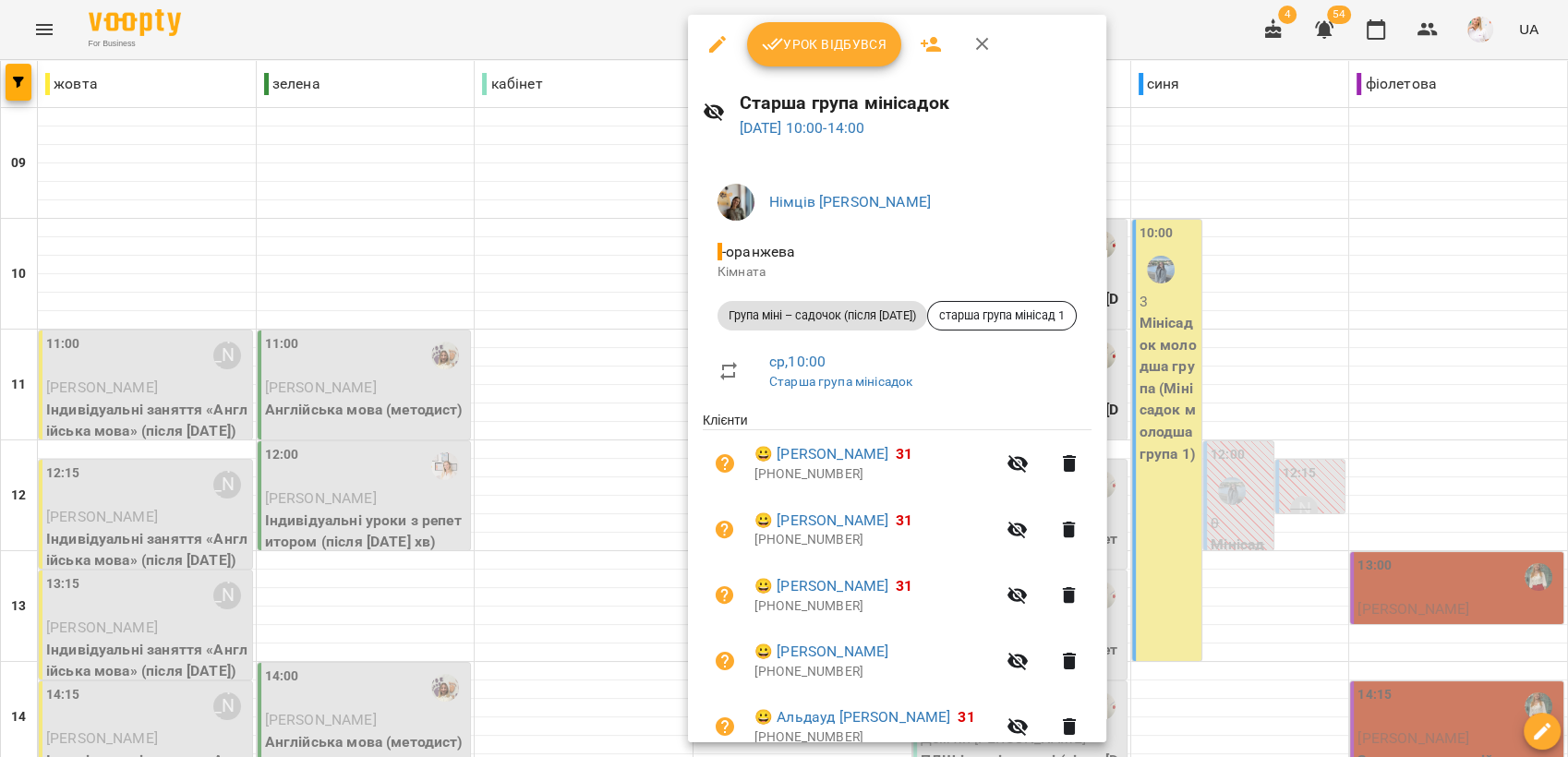
click at [825, 45] on span "Урок відбувся" at bounding box center [824, 44] width 126 height 22
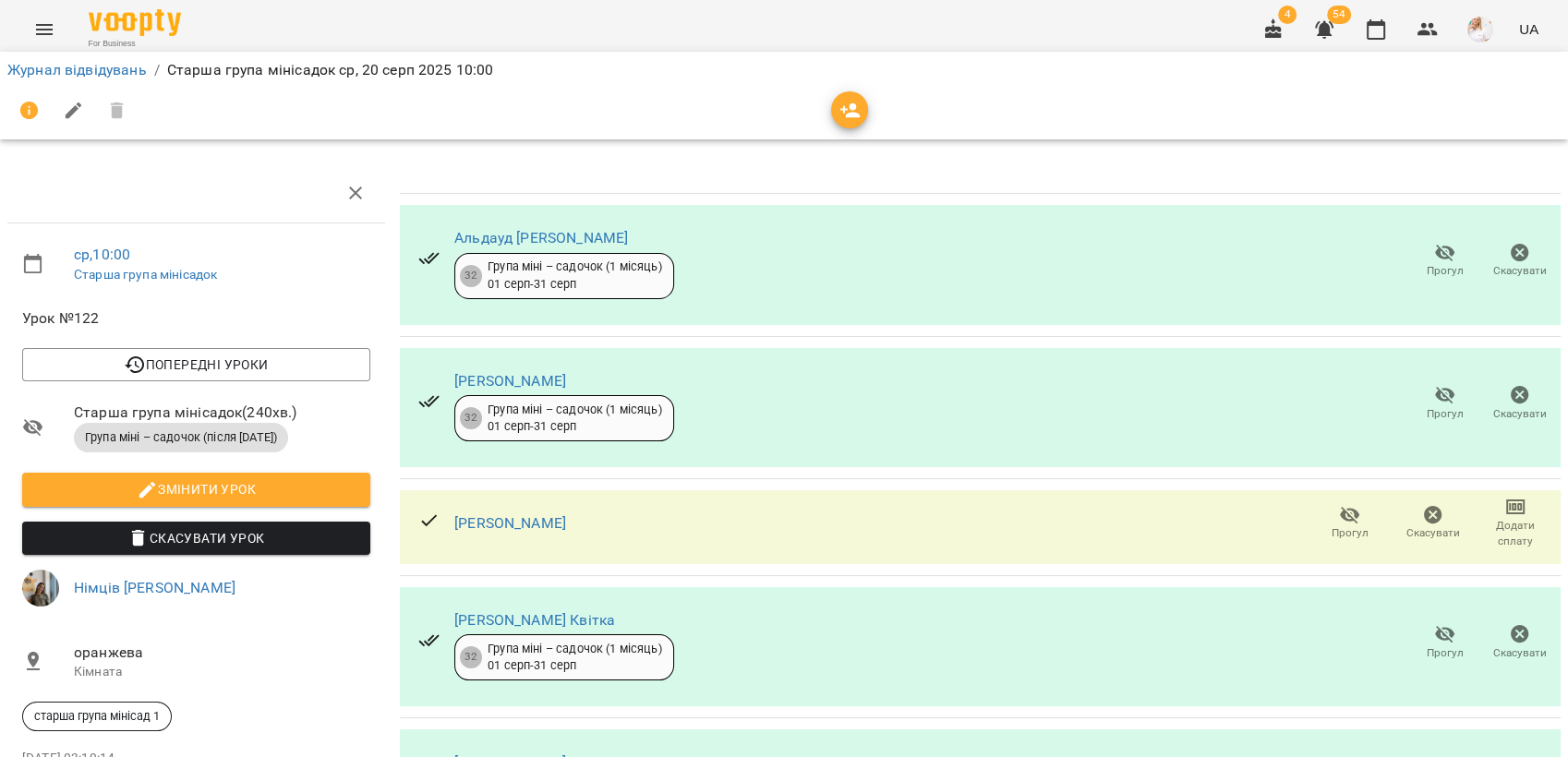
click at [1331, 526] on span "Прогул" at bounding box center [1350, 533] width 37 height 16
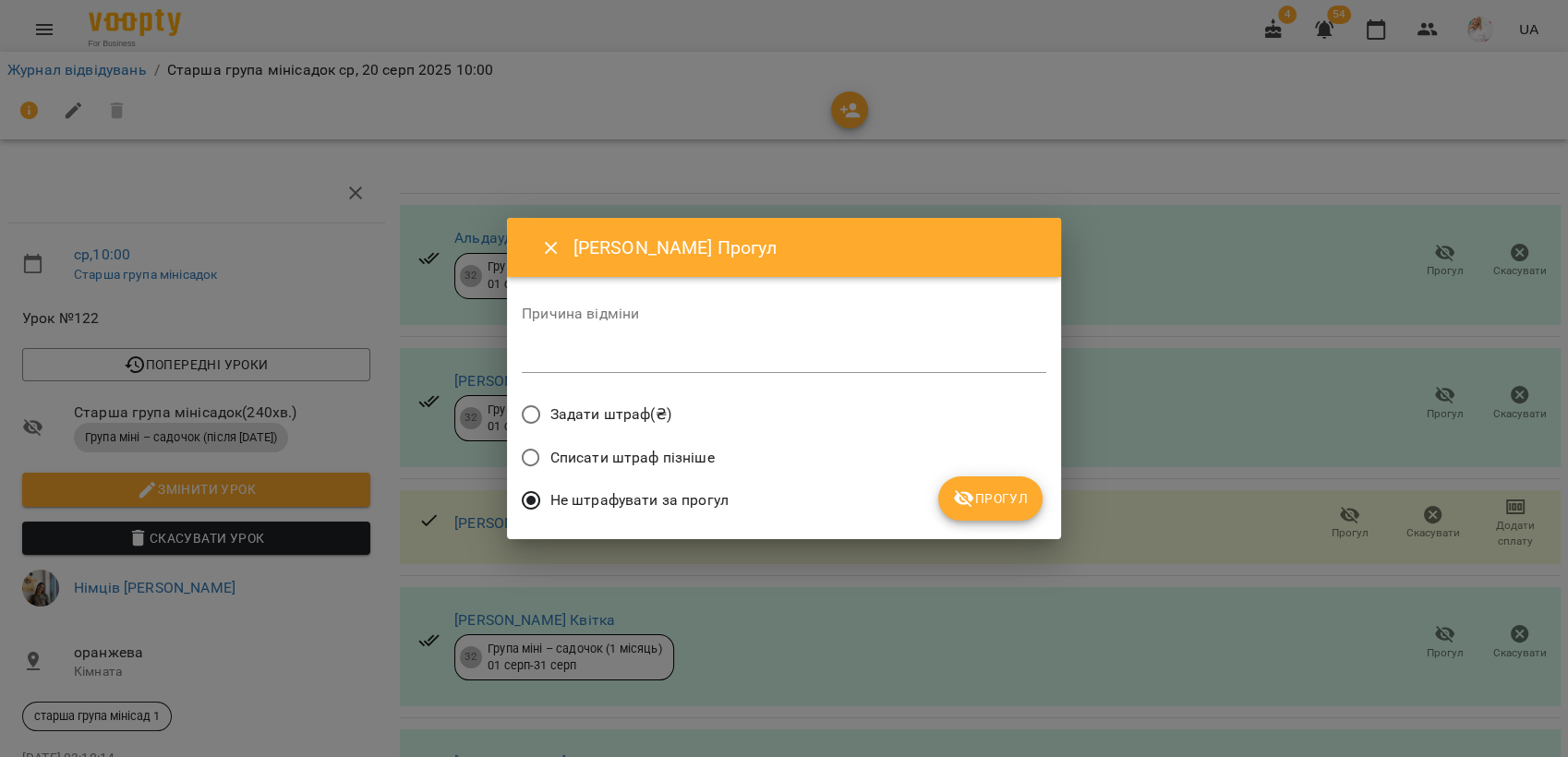
click at [997, 490] on span "Прогул" at bounding box center [989, 499] width 75 height 22
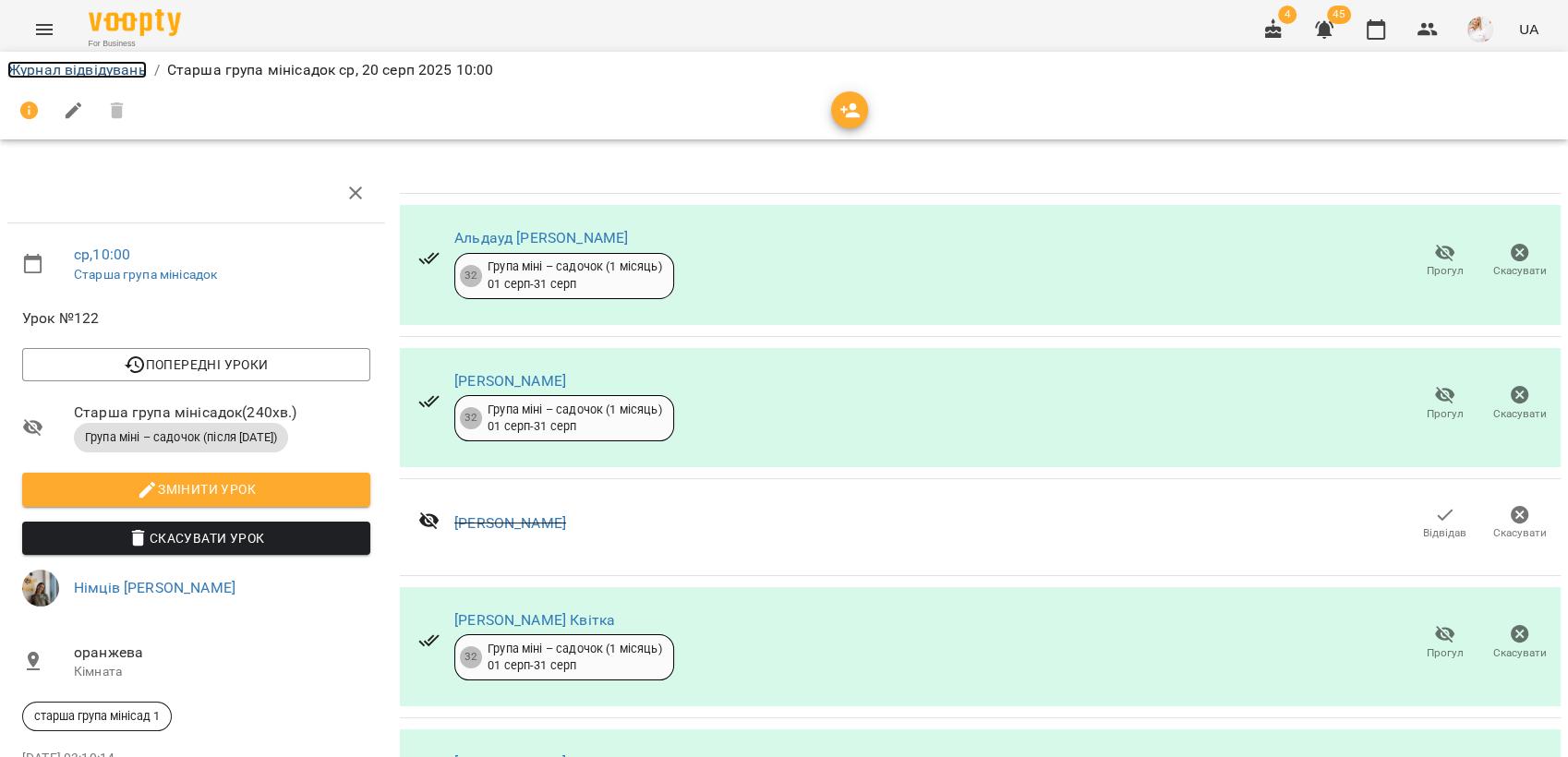
click at [56, 70] on link "Журнал відвідувань" at bounding box center [77, 70] width 139 height 18
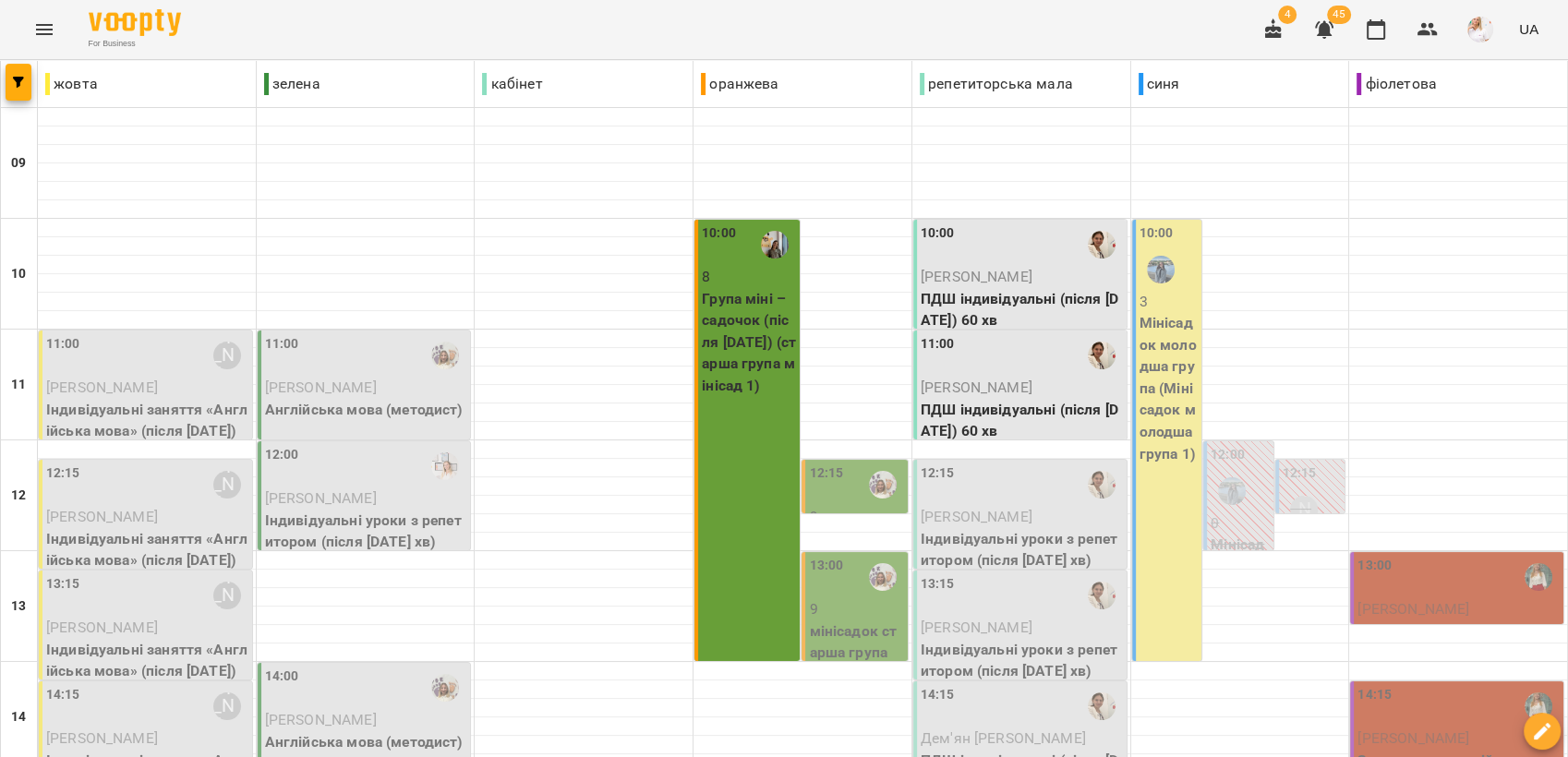
click at [369, 387] on p "[PERSON_NAME]" at bounding box center [366, 388] width 203 height 22
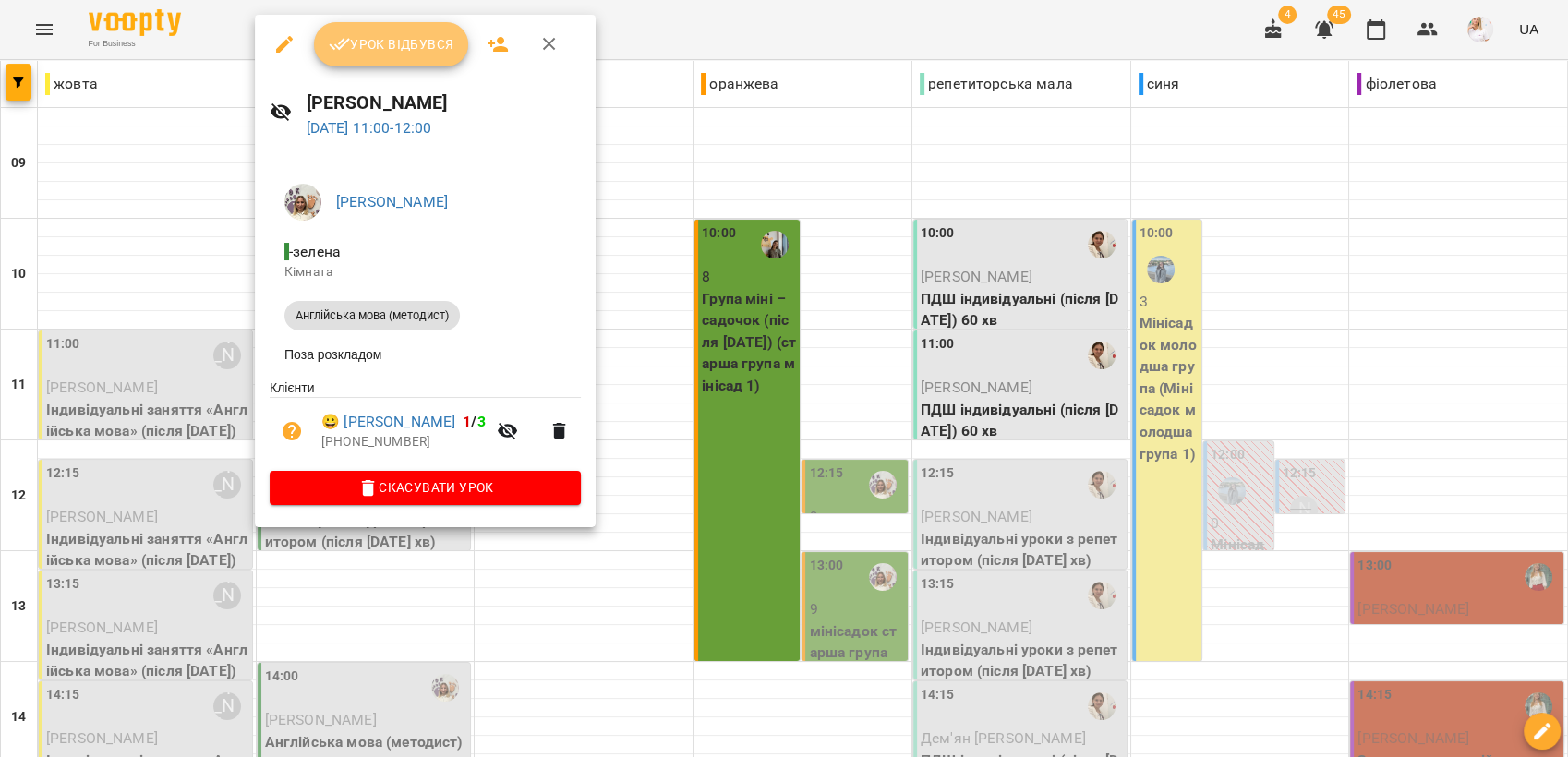
click at [419, 50] on span "Урок відбувся" at bounding box center [392, 44] width 126 height 22
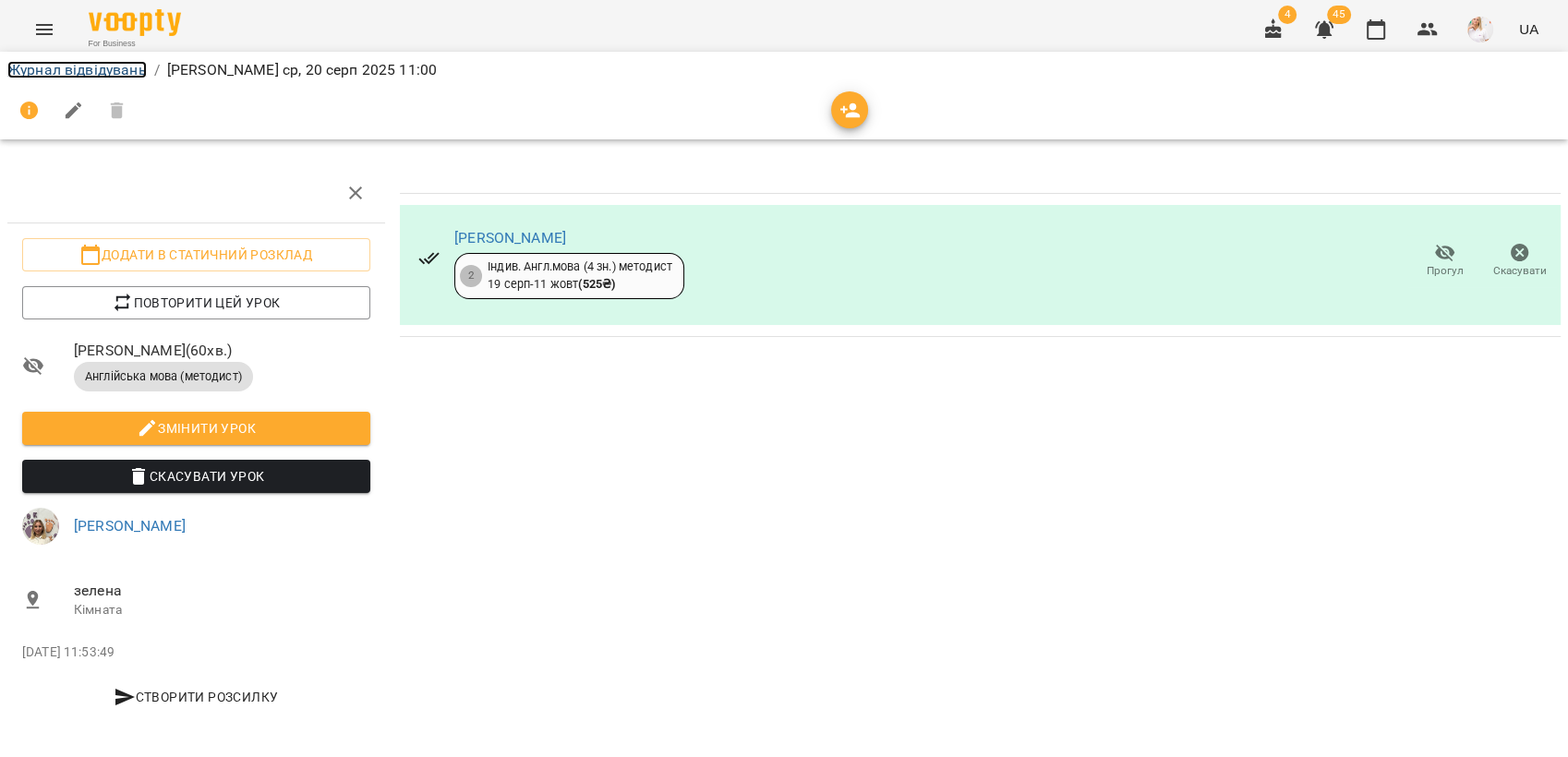
click at [84, 67] on link "Журнал відвідувань" at bounding box center [77, 70] width 139 height 18
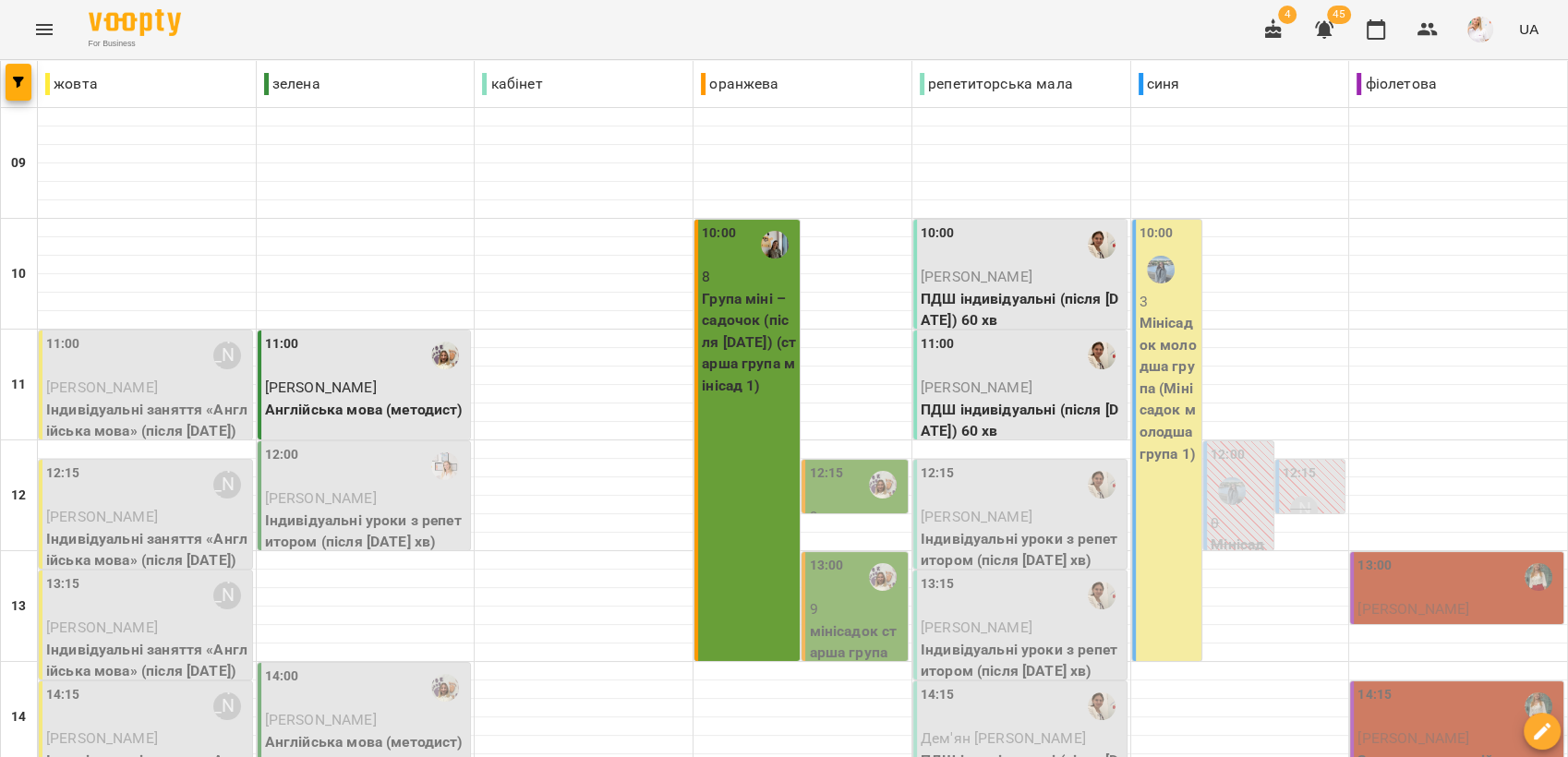
click at [108, 368] on div "11:00 Софія Паславська" at bounding box center [147, 356] width 203 height 43
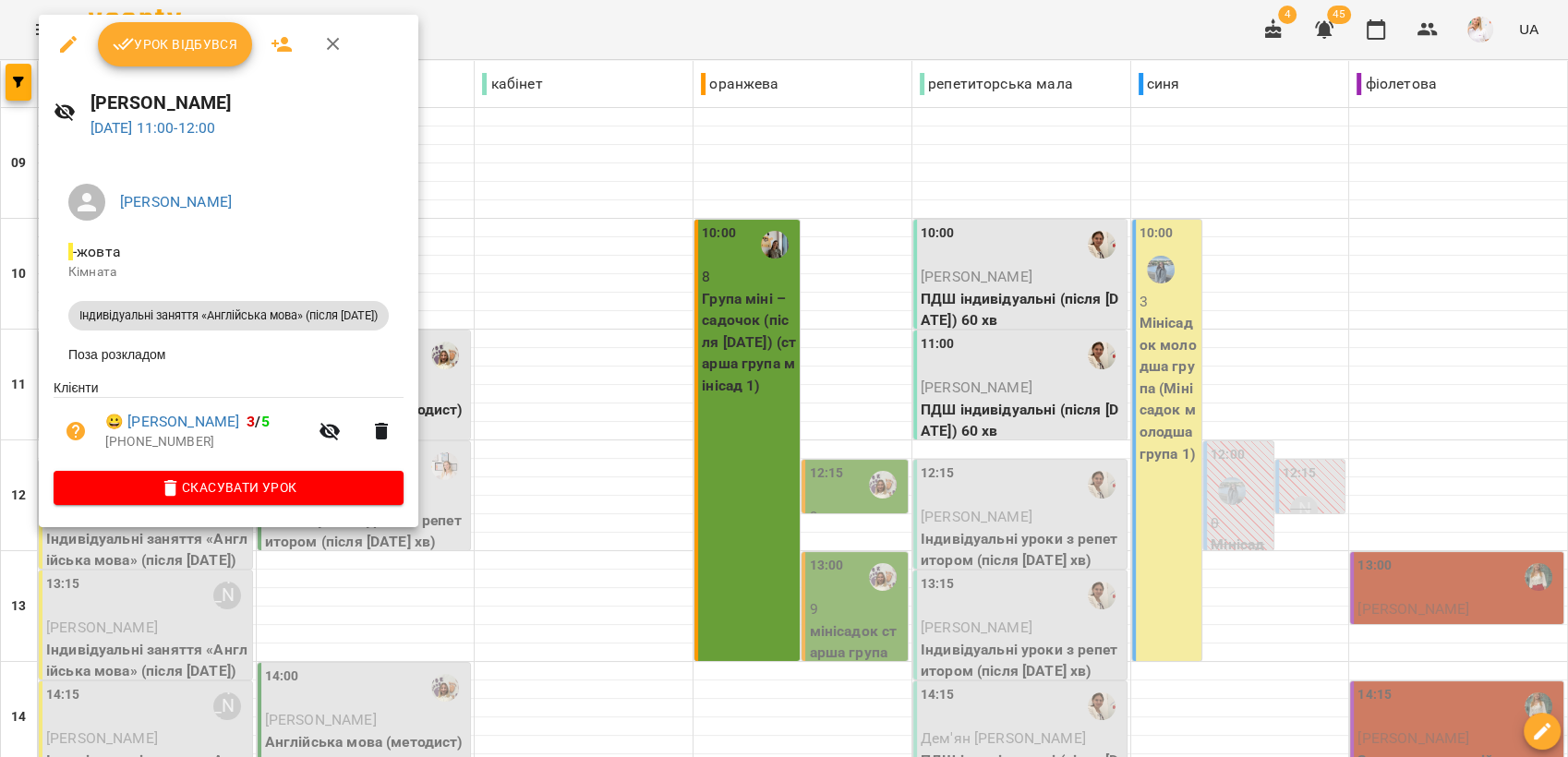
click at [177, 45] on span "Урок відбувся" at bounding box center [175, 44] width 126 height 22
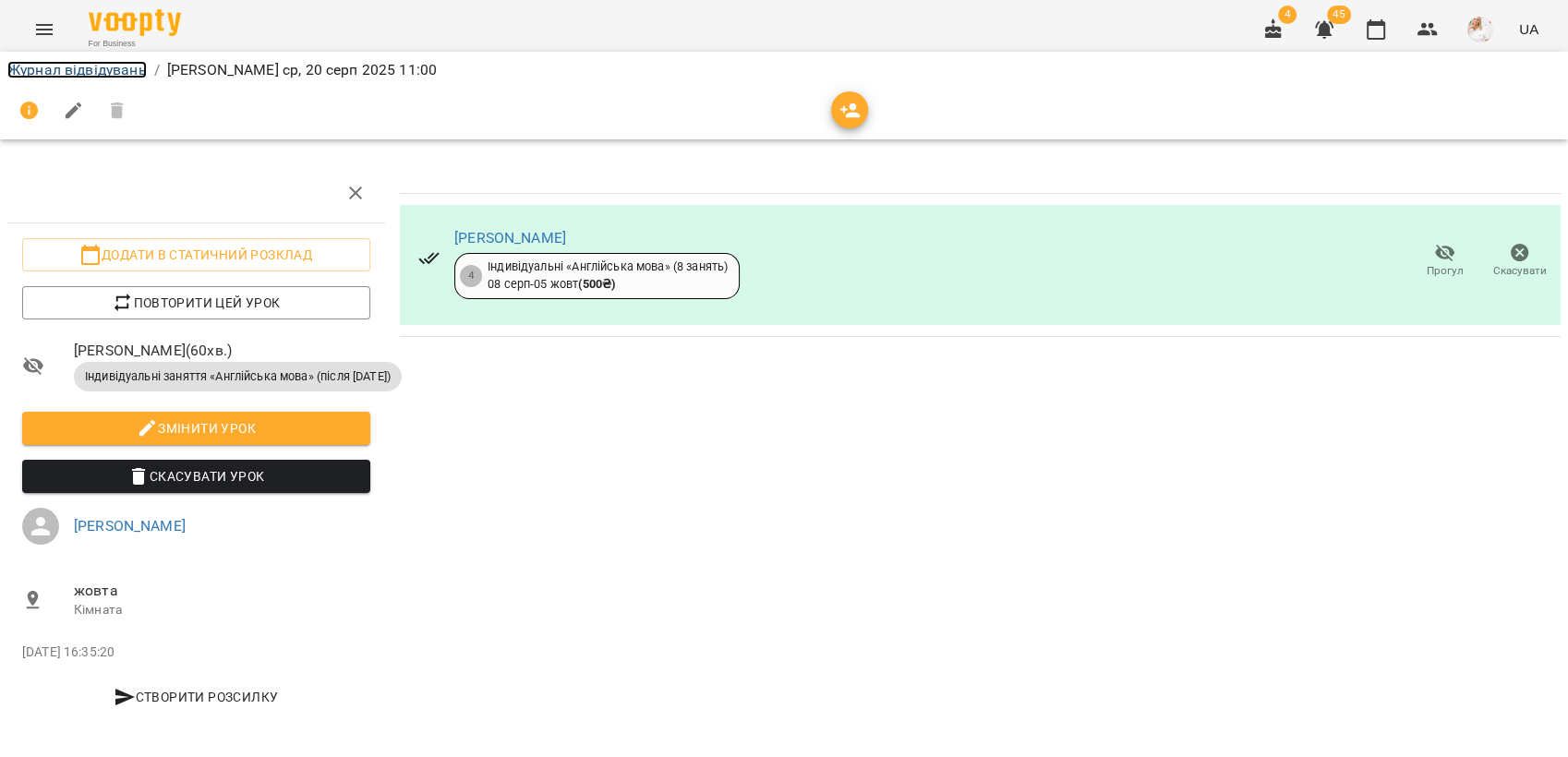
click at [82, 62] on link "Журнал відвідувань" at bounding box center [77, 70] width 139 height 18
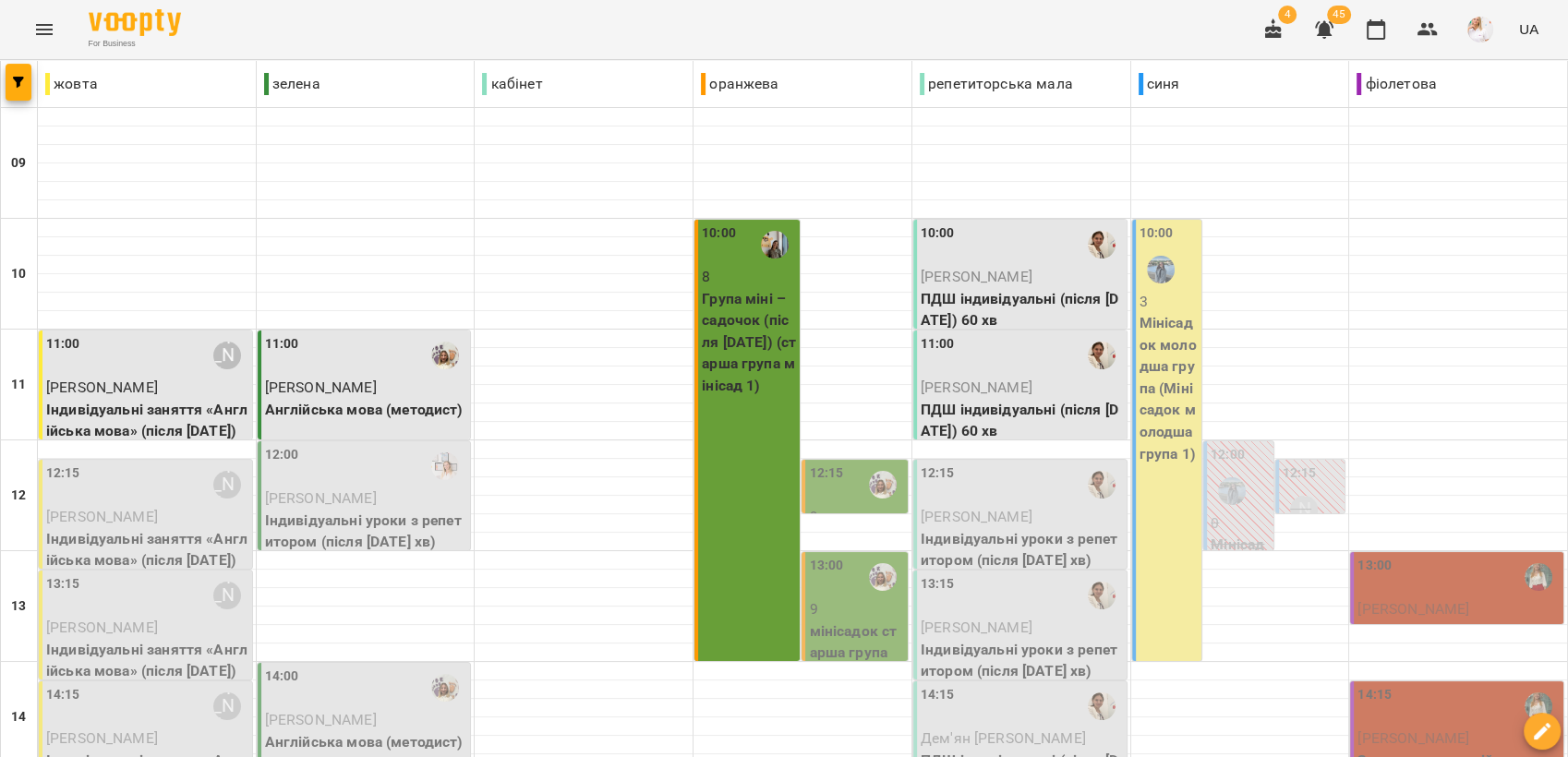
click at [1158, 348] on p "Мінісадок молодша група (Мінісадок молодша група 1)" at bounding box center [1169, 388] width 59 height 152
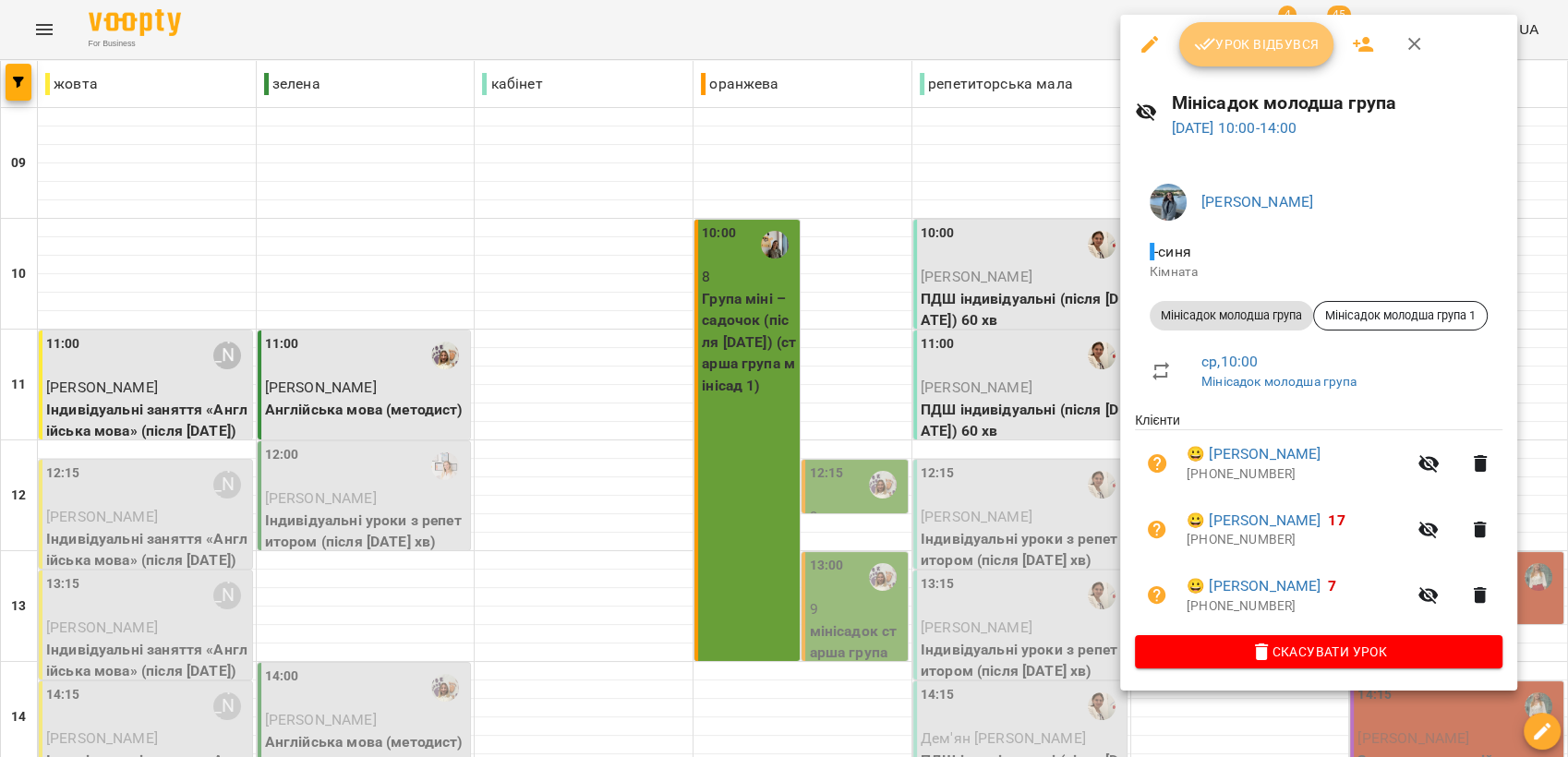
drag, startPoint x: 1243, startPoint y: 39, endPoint x: 1029, endPoint y: 519, distance: 525.5
click at [1243, 39] on span "Урок відбувся" at bounding box center [1256, 44] width 126 height 22
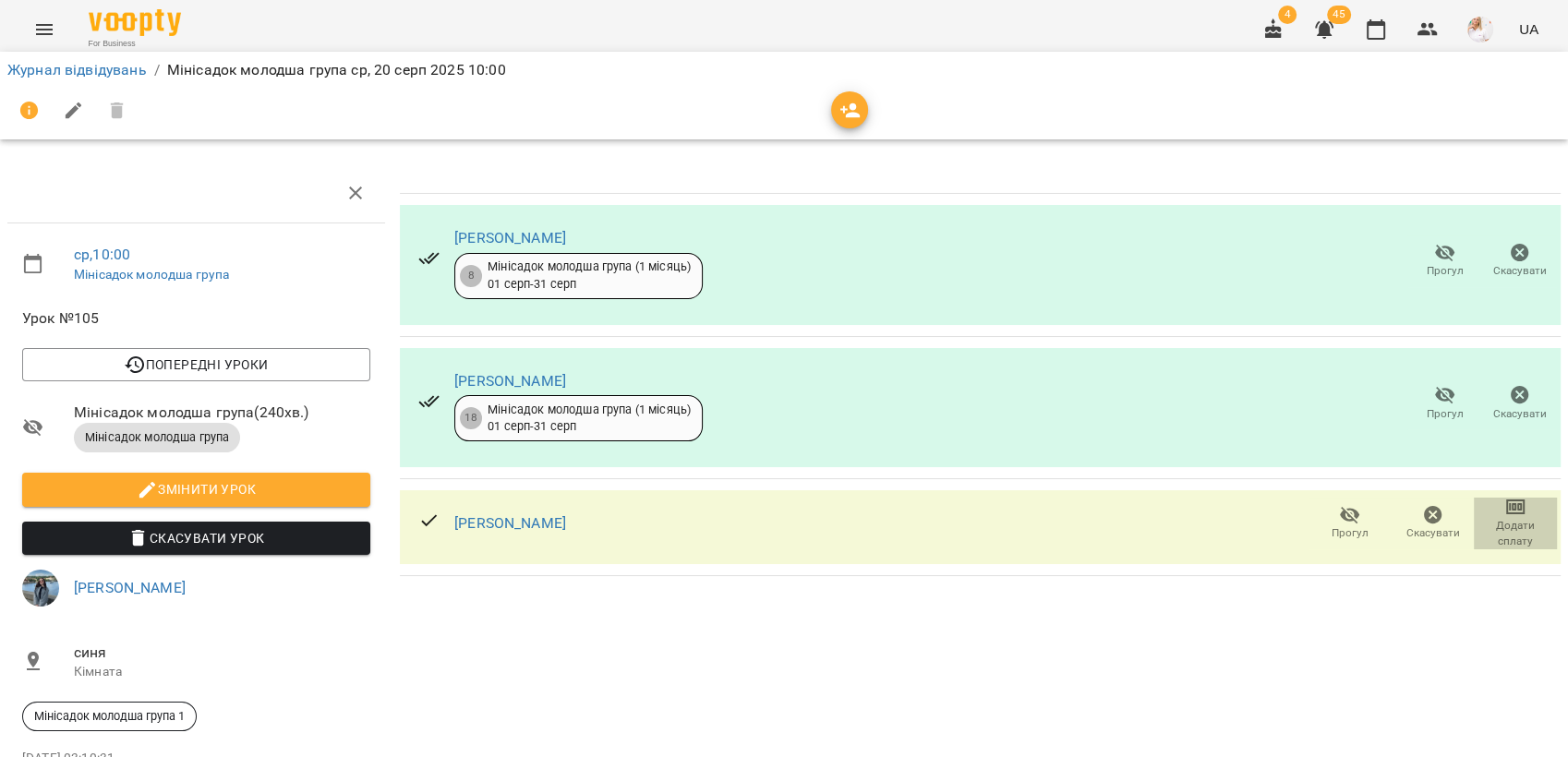
click at [1514, 505] on span "Додати сплату" at bounding box center [1515, 522] width 61 height 53
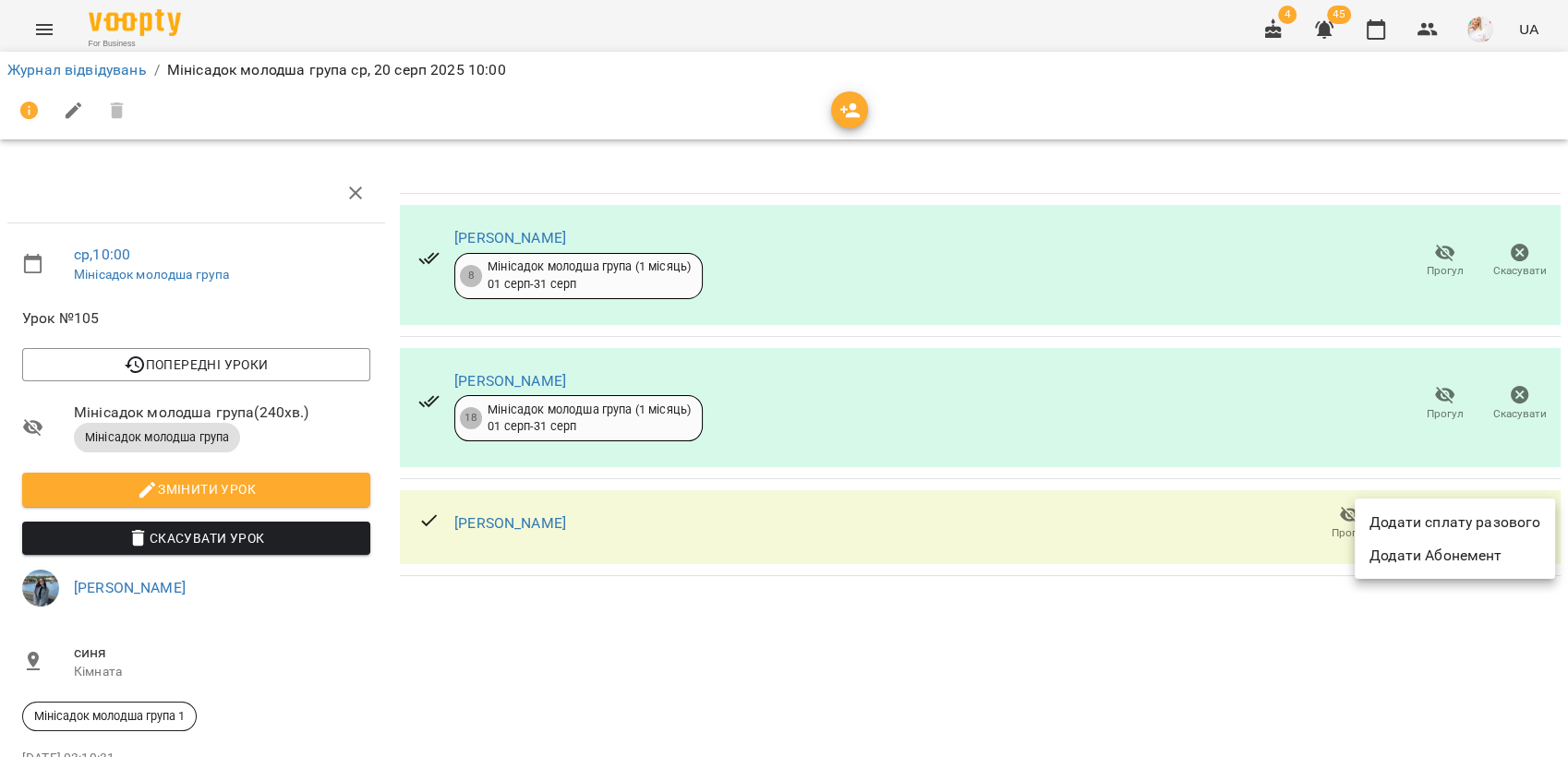
click at [1500, 521] on li "Додати сплату разового" at bounding box center [1455, 523] width 201 height 33
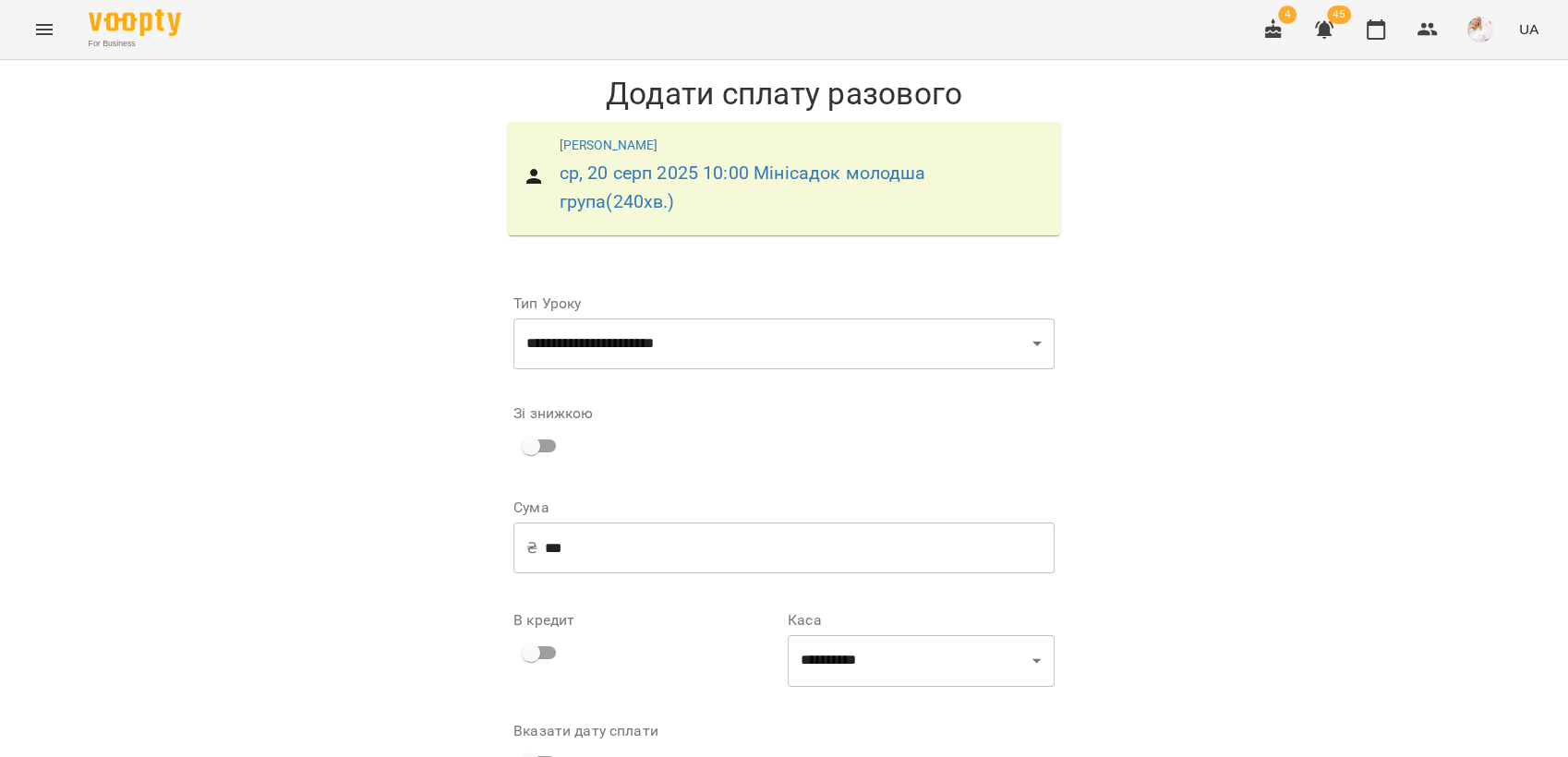
scroll to position [113, 0]
click at [916, 635] on select "**********" at bounding box center [921, 661] width 267 height 52
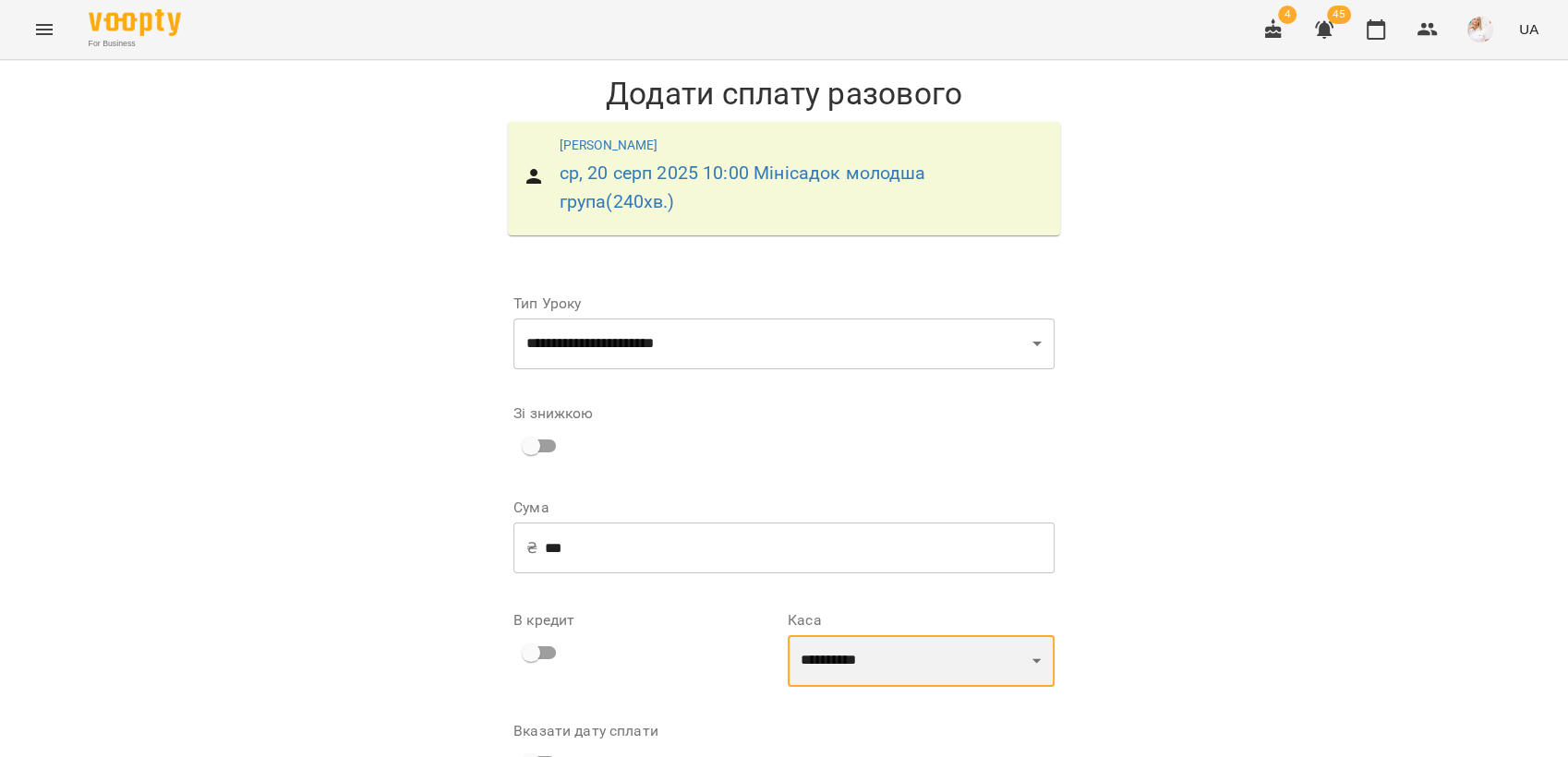
select select "****"
click at [788, 635] on select "**********" at bounding box center [921, 661] width 267 height 52
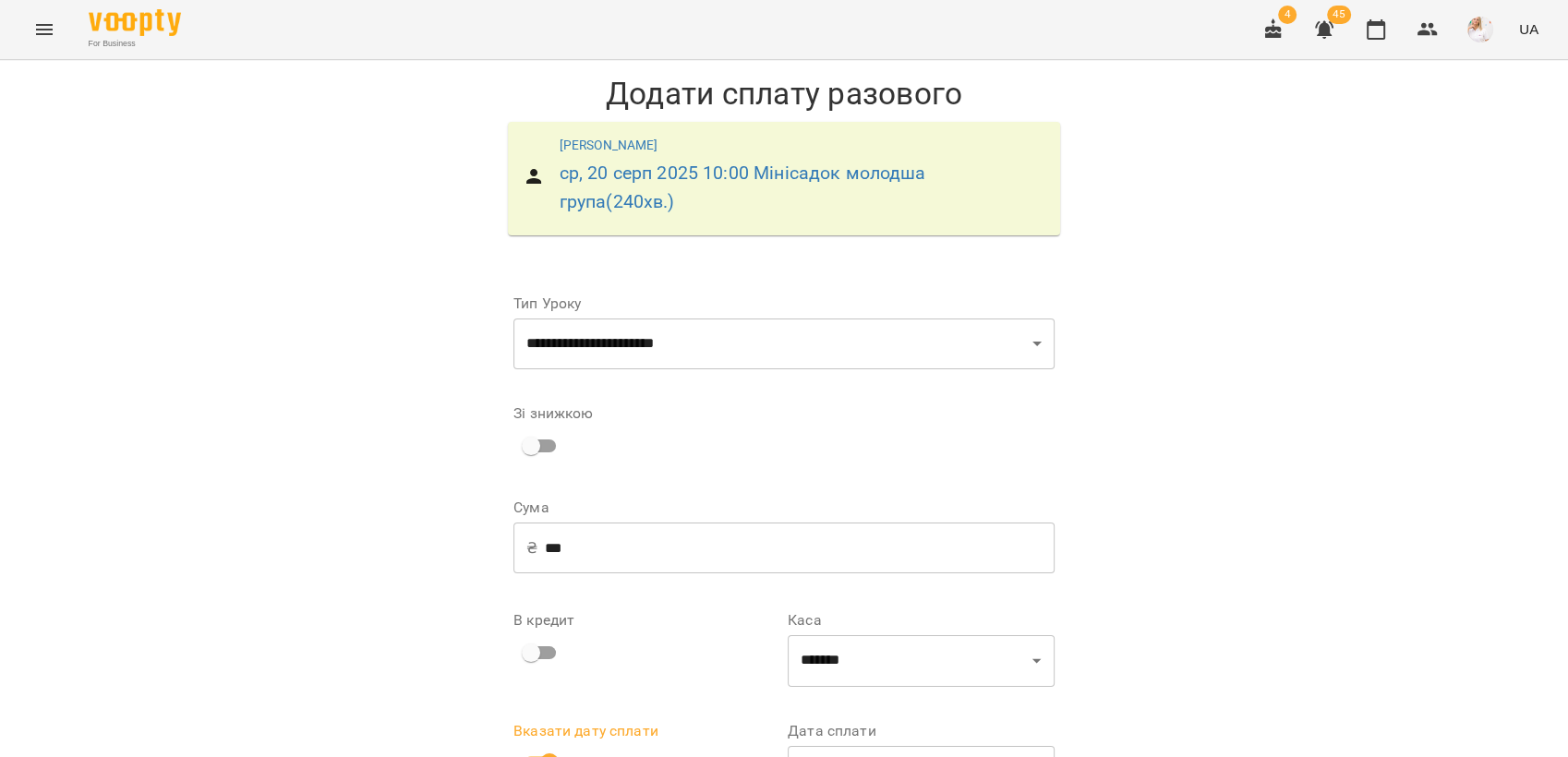
drag, startPoint x: 847, startPoint y: 726, endPoint x: 935, endPoint y: 700, distance: 91.8
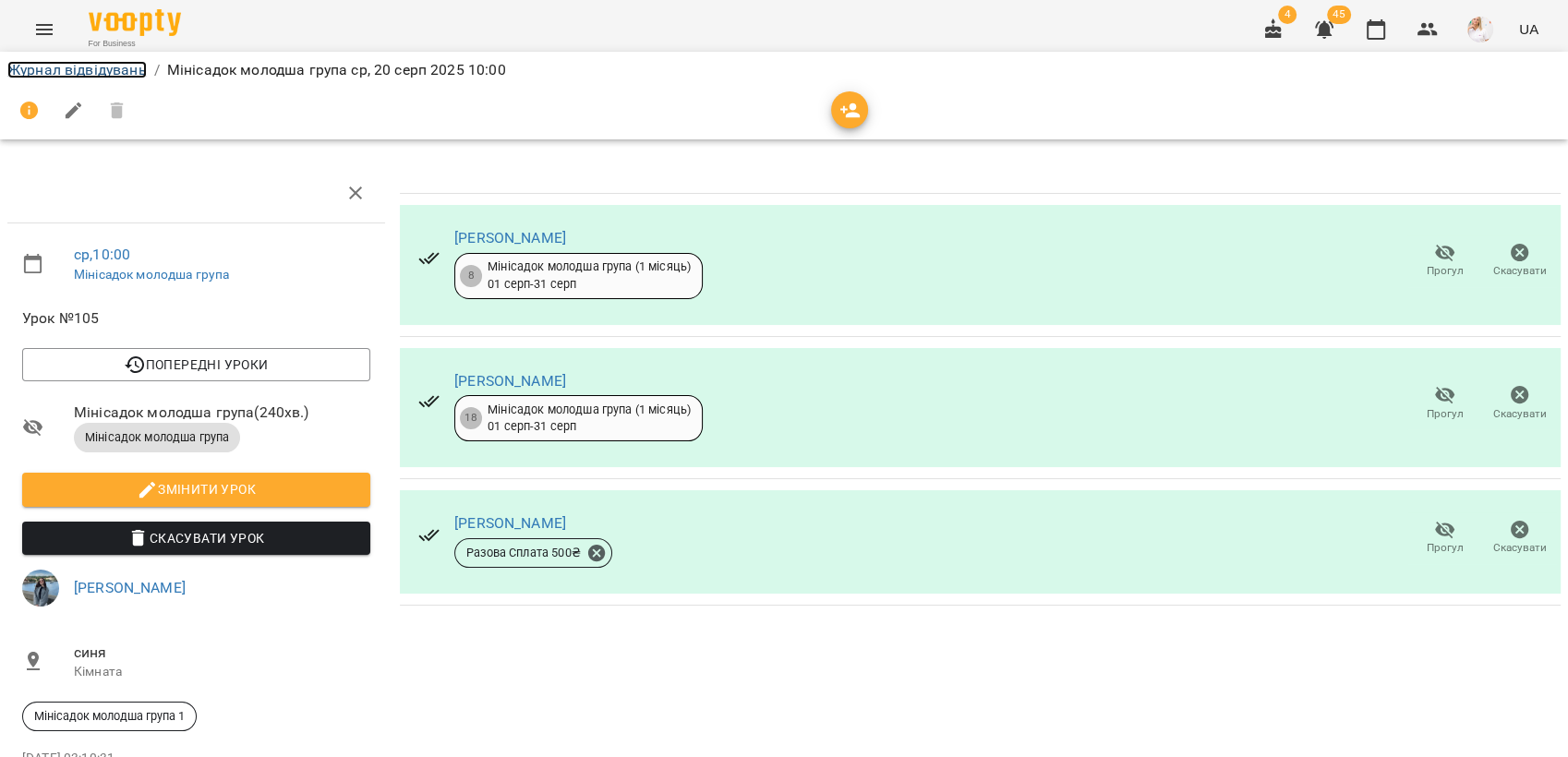
click at [91, 66] on link "Журнал відвідувань" at bounding box center [77, 70] width 139 height 18
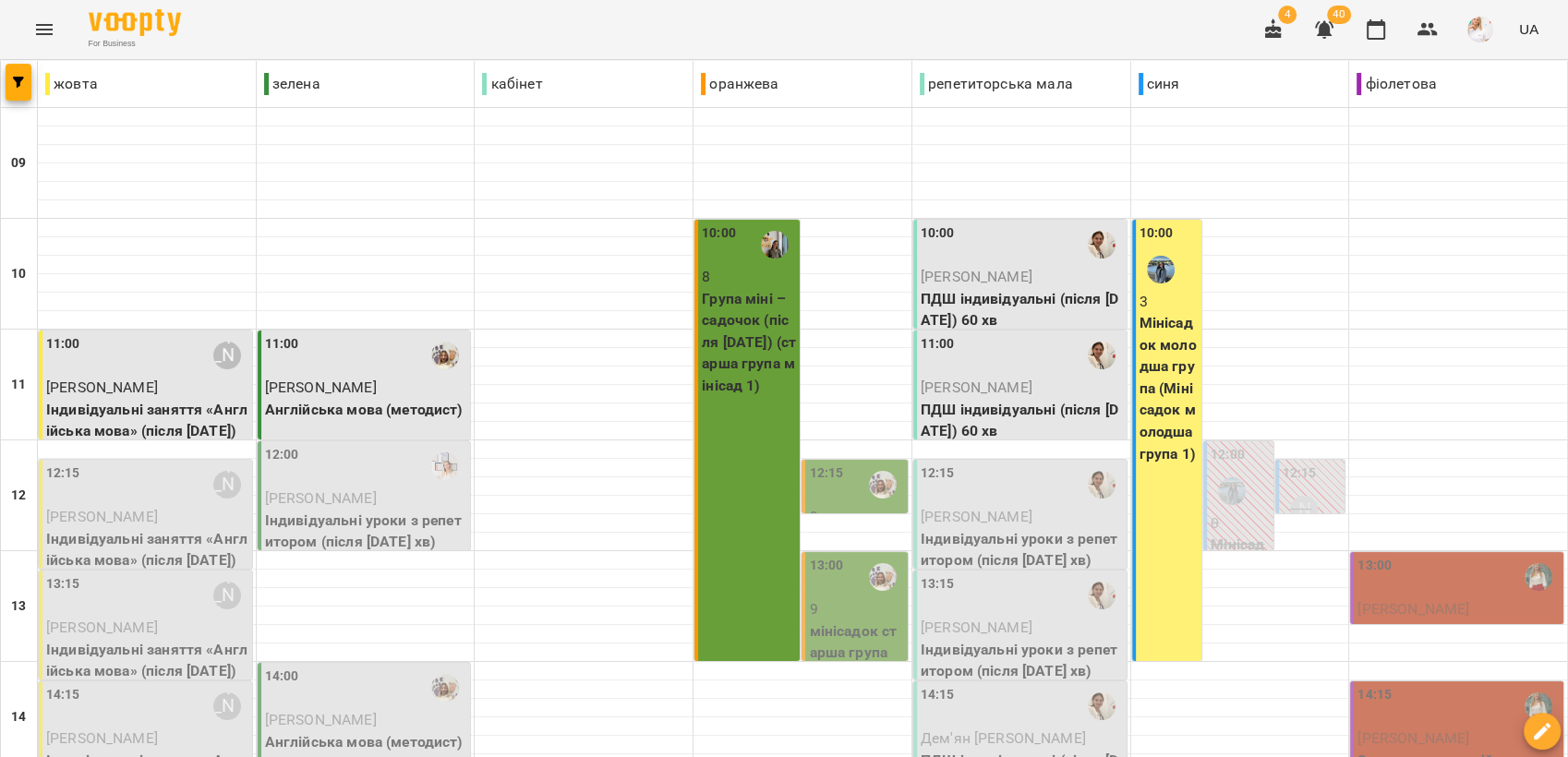
scroll to position [102, 0]
click at [1277, 26] on icon "button" at bounding box center [1273, 29] width 22 height 22
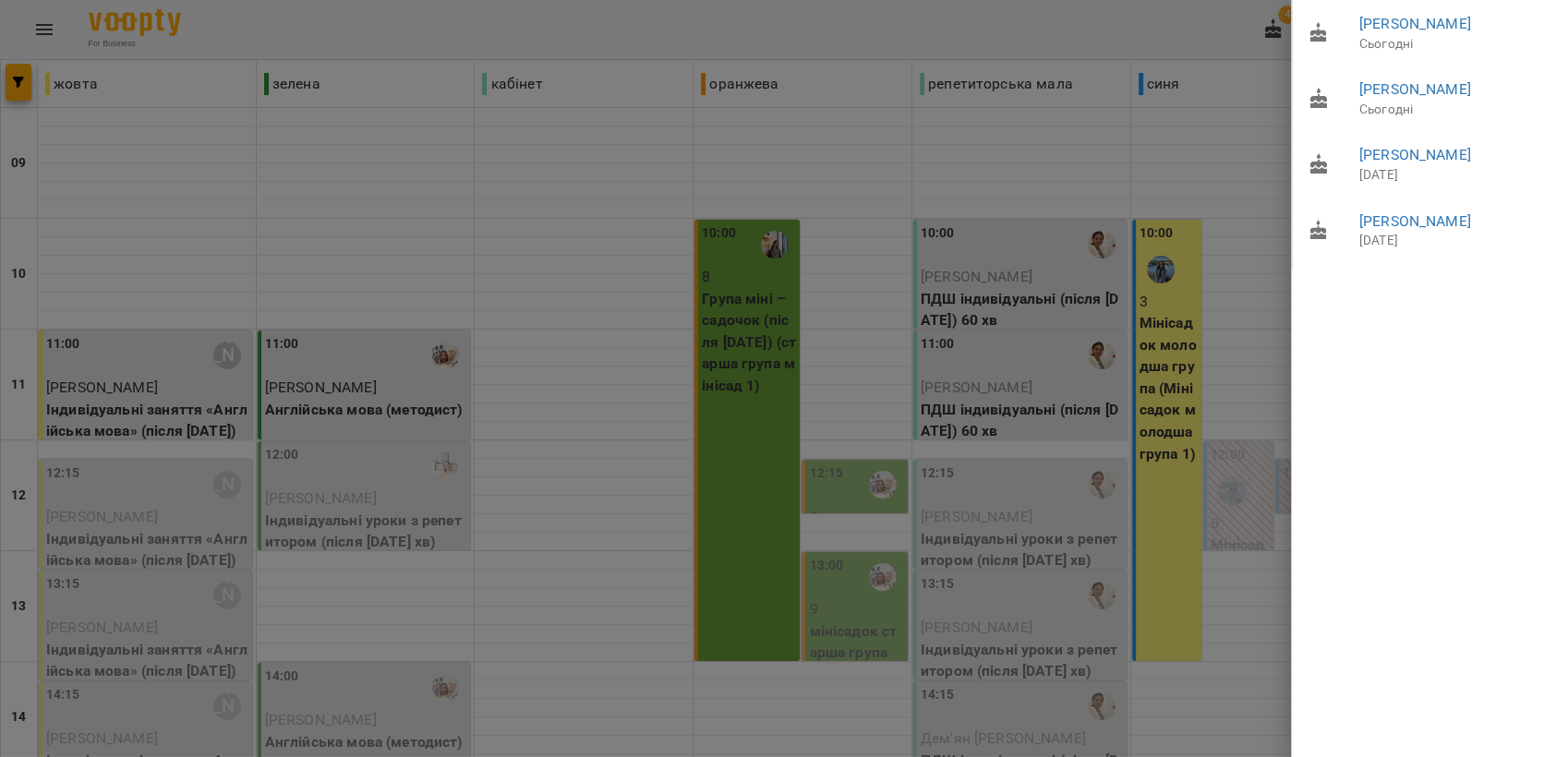
click at [1192, 20] on div at bounding box center [784, 378] width 1568 height 757
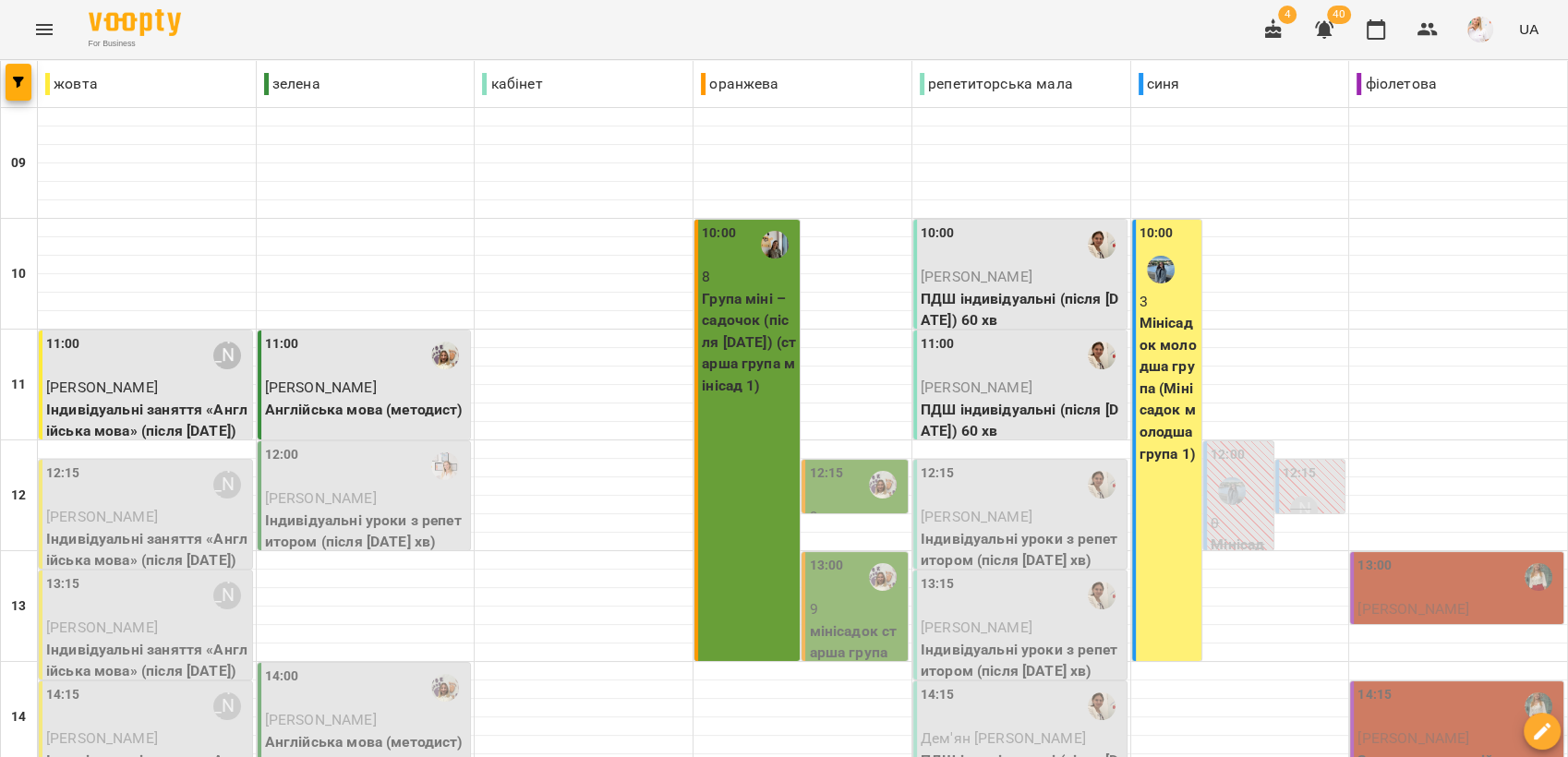
click at [841, 464] on div "12:15" at bounding box center [856, 485] width 94 height 43
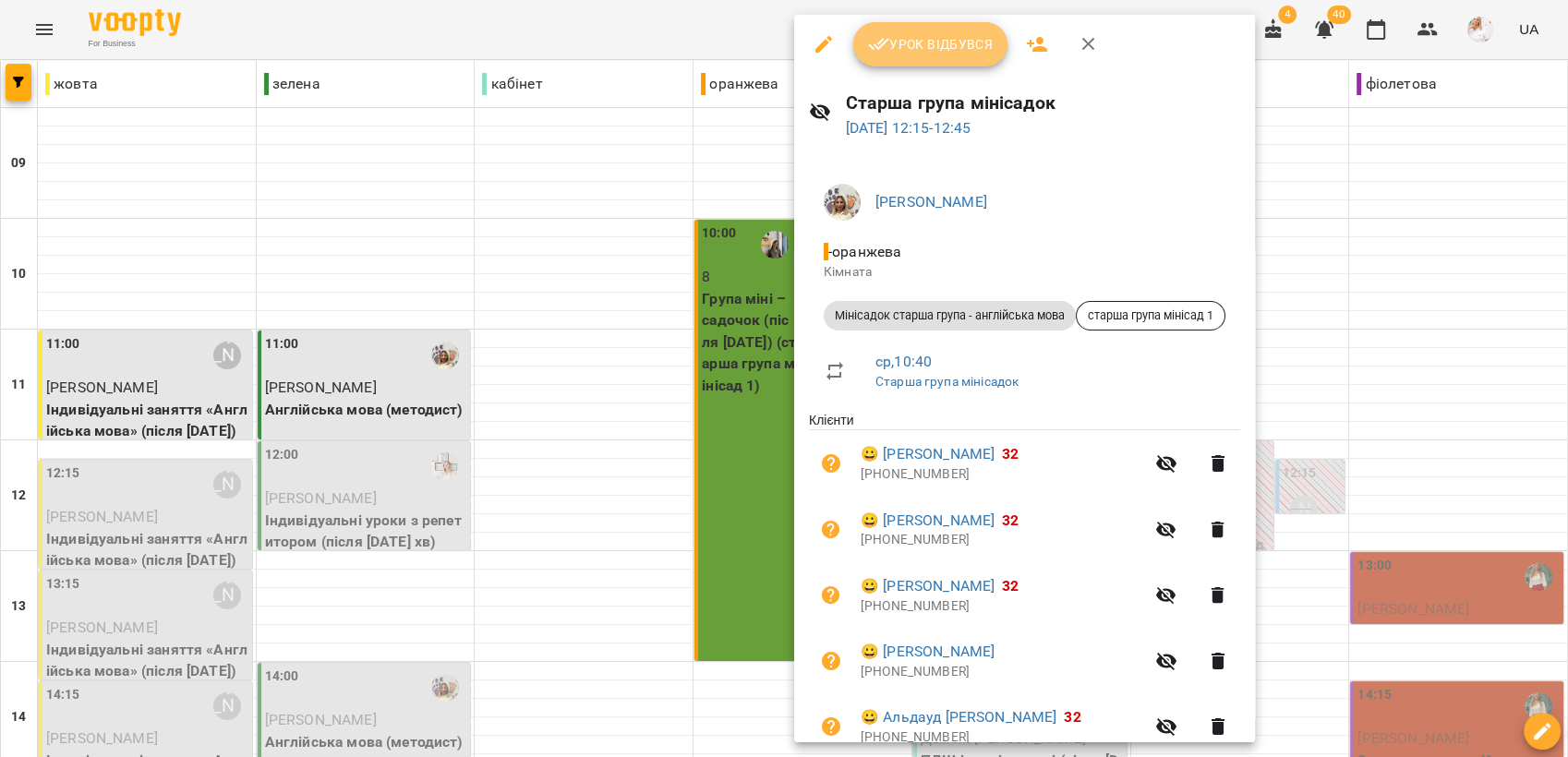
click at [886, 44] on icon "button" at bounding box center [878, 44] width 22 height 22
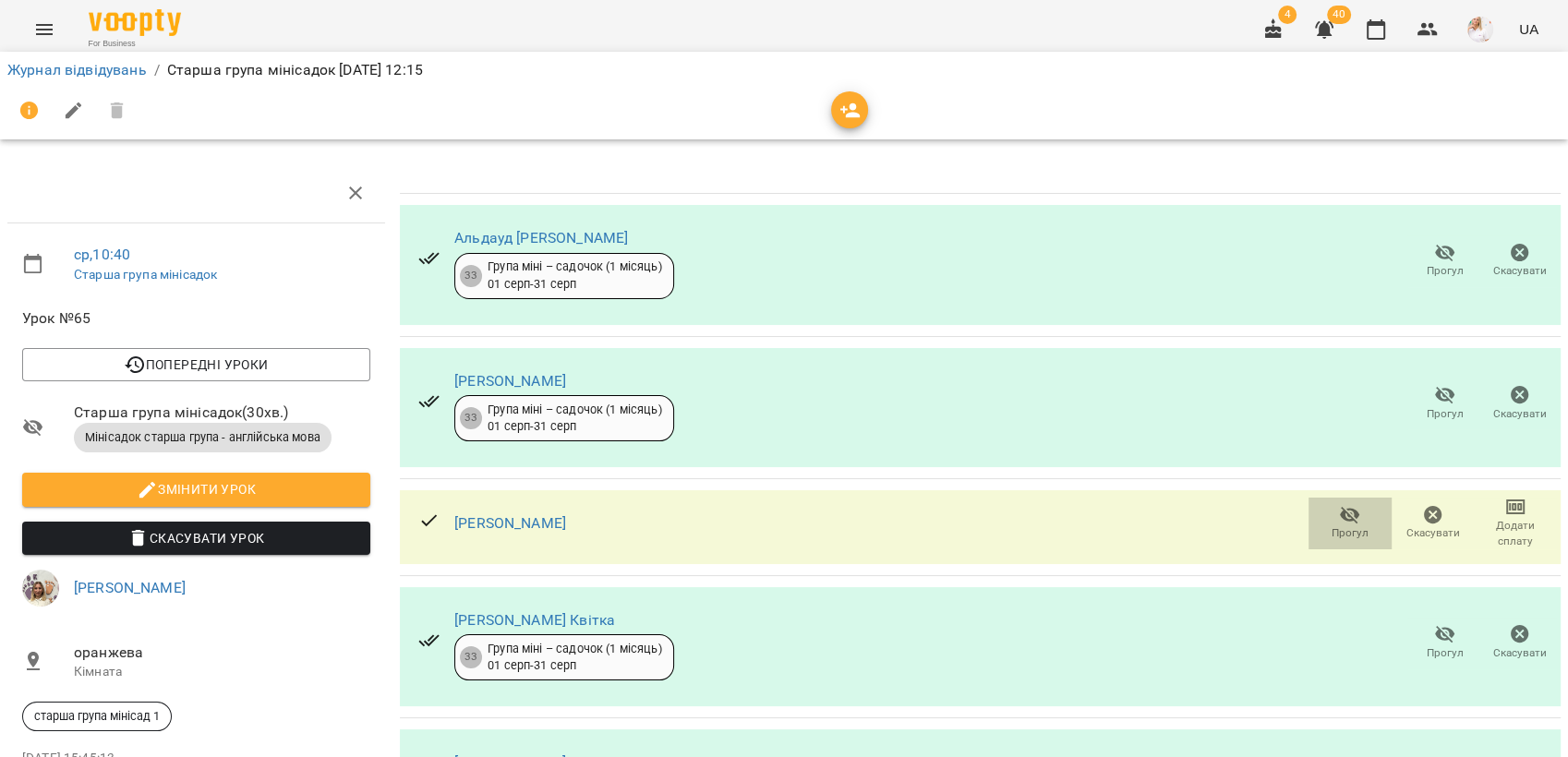
click at [1339, 523] on icon "button" at bounding box center [1350, 515] width 22 height 22
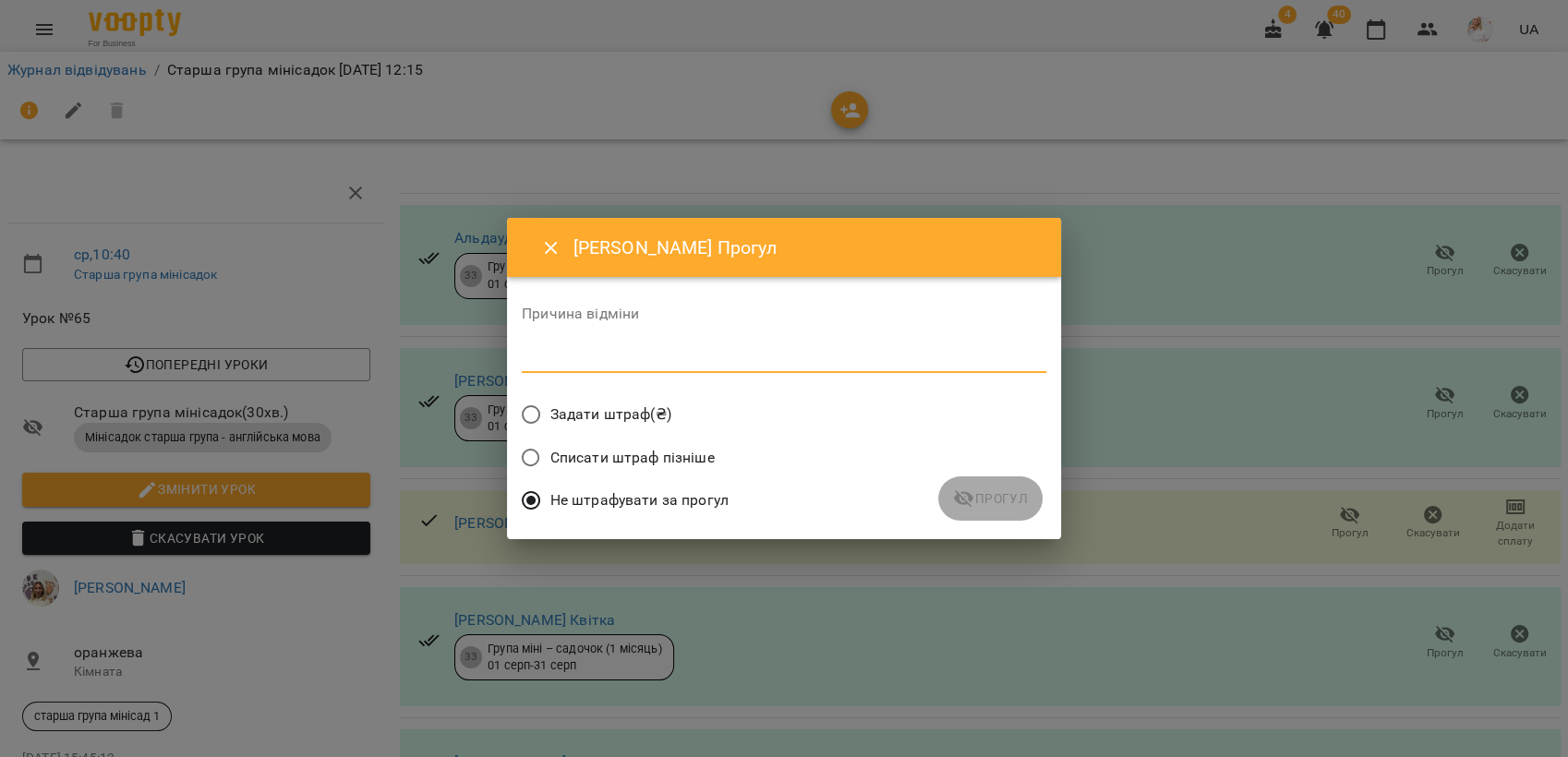
click at [698, 355] on textarea at bounding box center [784, 358] width 525 height 18
type textarea "*"
click at [989, 503] on span "Прогул" at bounding box center [989, 499] width 75 height 22
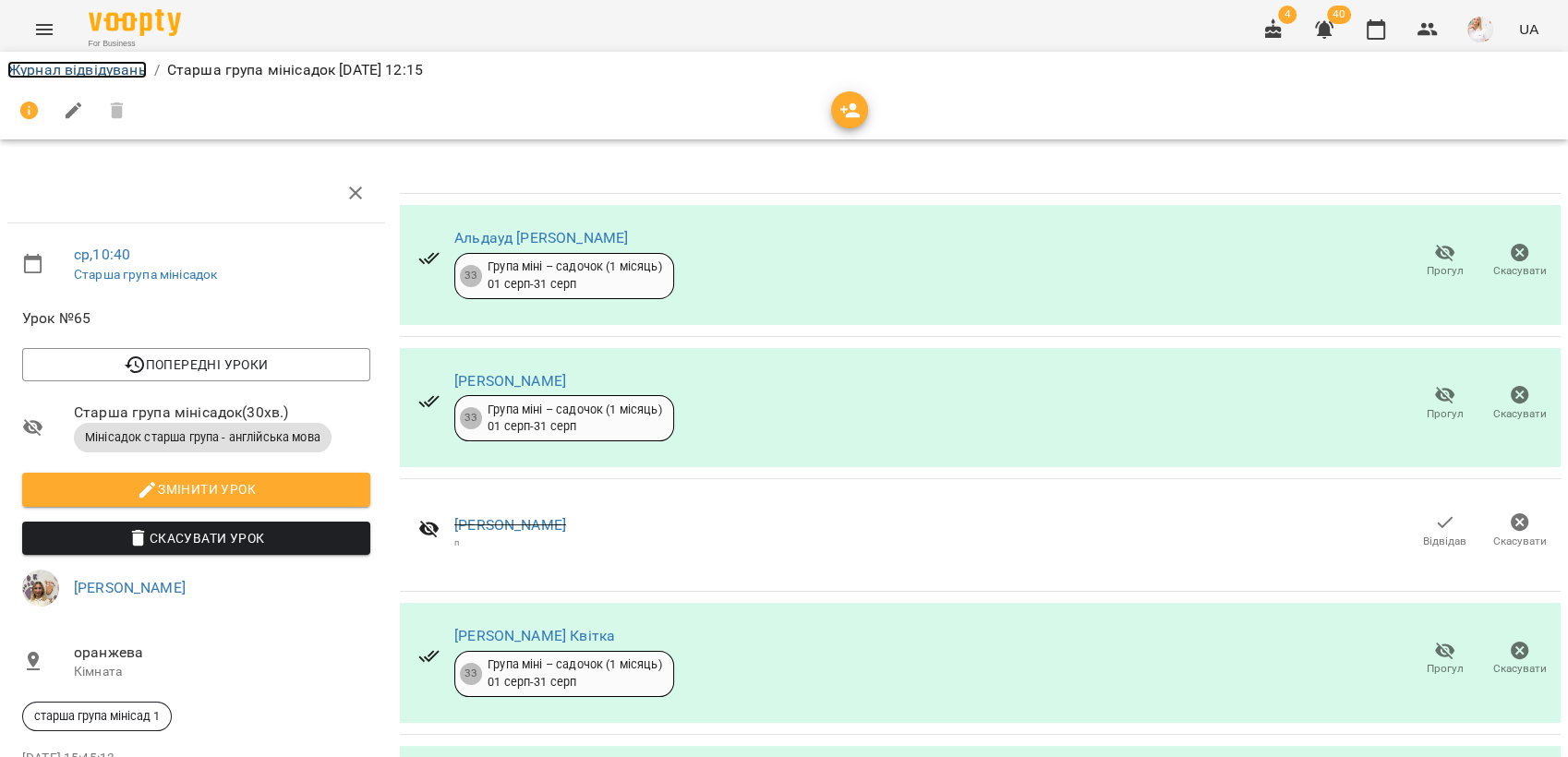
click at [55, 68] on link "Журнал відвідувань" at bounding box center [77, 70] width 139 height 18
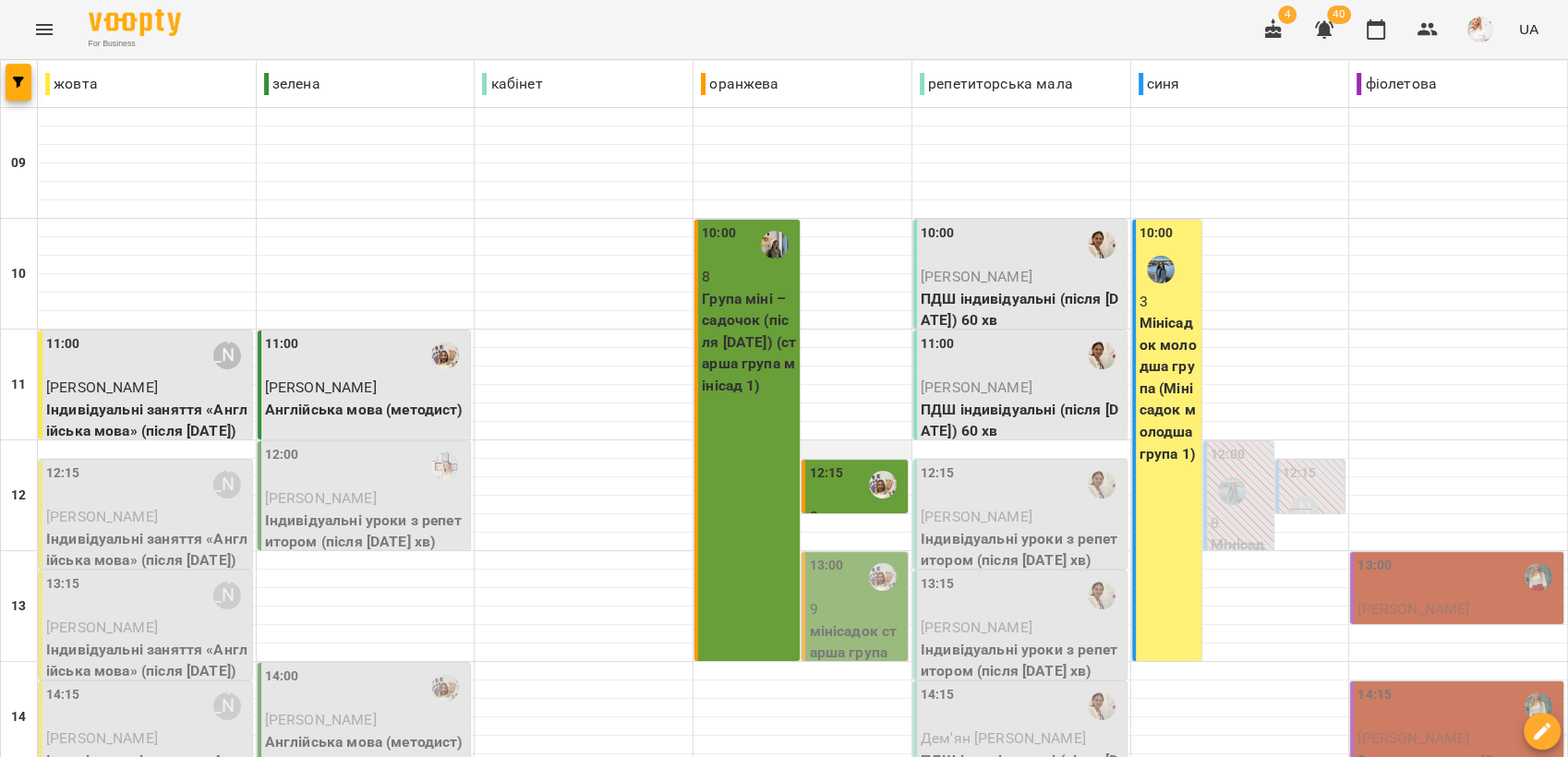
scroll to position [102, 0]
click at [300, 445] on div "12:00" at bounding box center [366, 467] width 203 height 43
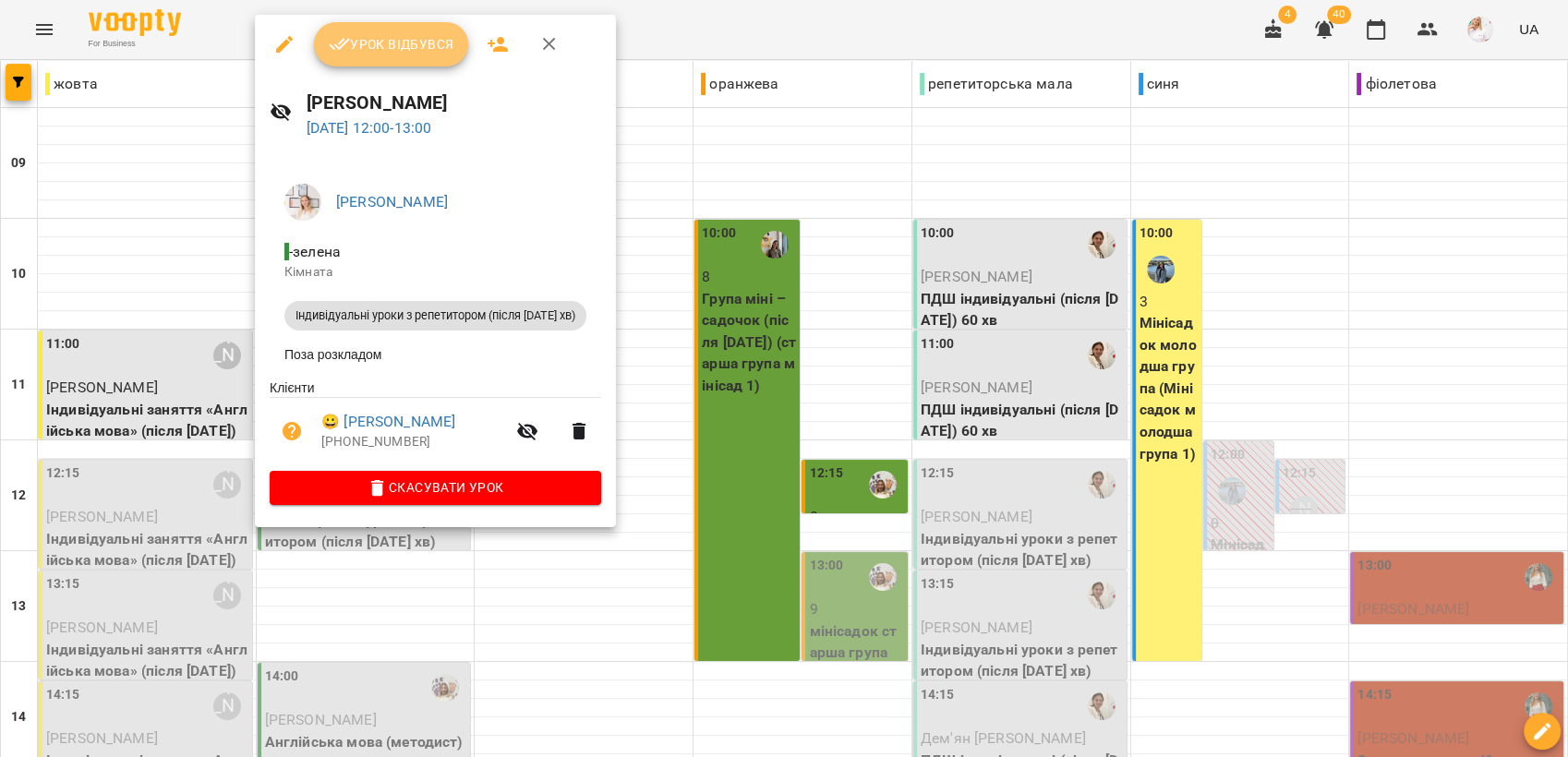
click at [385, 54] on span "Урок відбувся" at bounding box center [392, 44] width 126 height 22
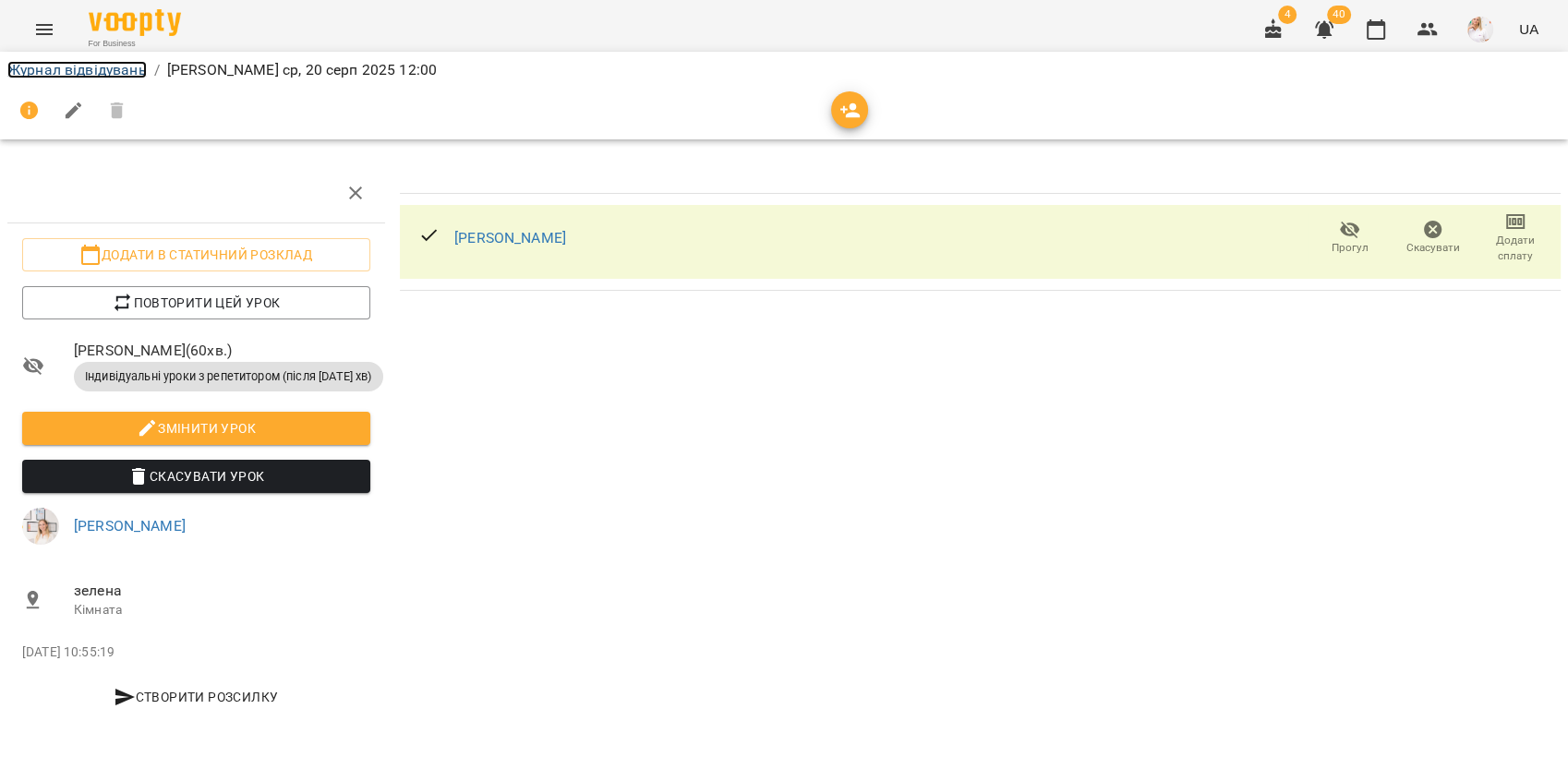
click at [77, 68] on link "Журнал відвідувань" at bounding box center [77, 70] width 139 height 18
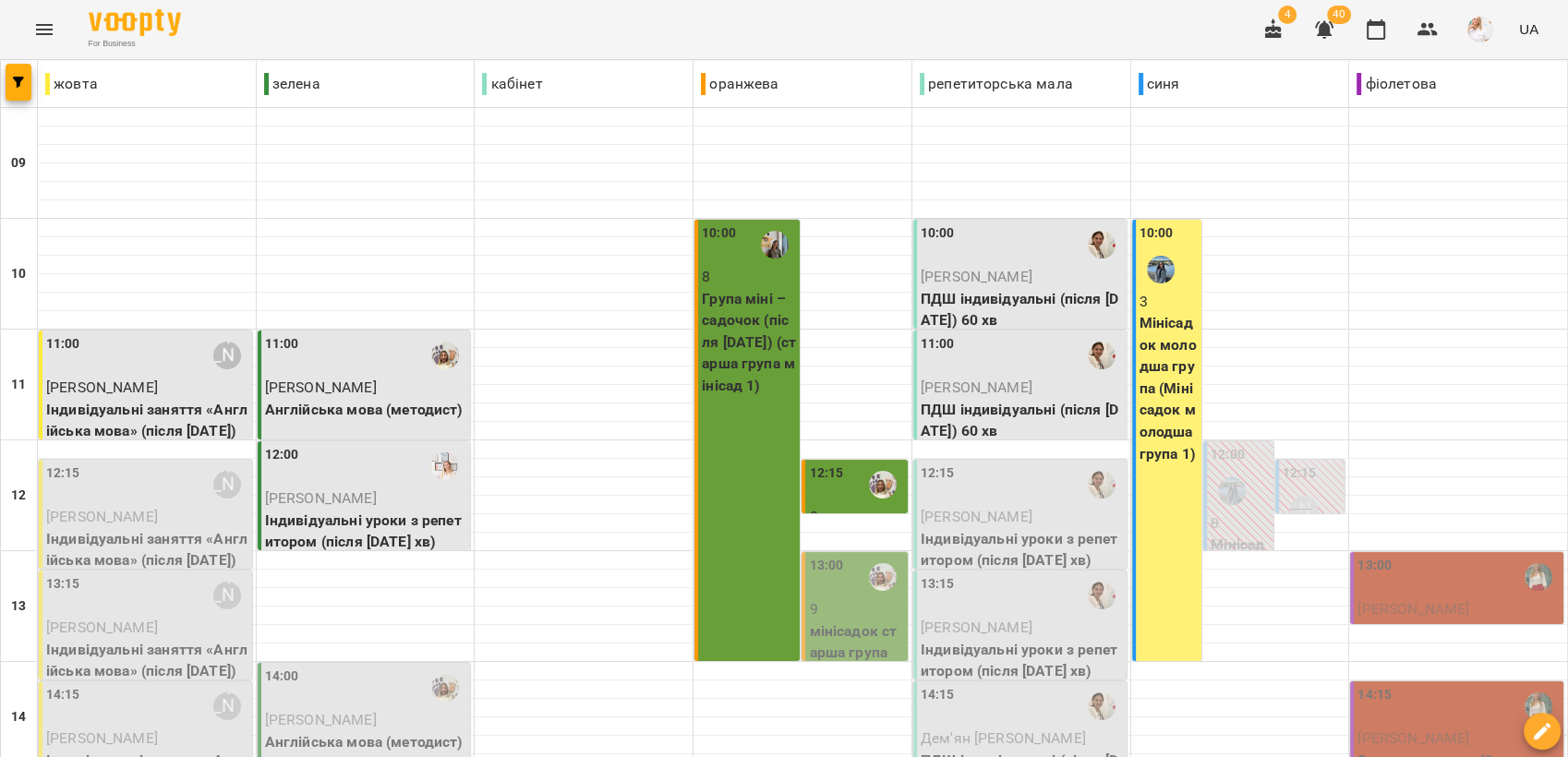
scroll to position [205, 0]
click at [960, 334] on div "11:00" at bounding box center [1022, 356] width 203 height 43
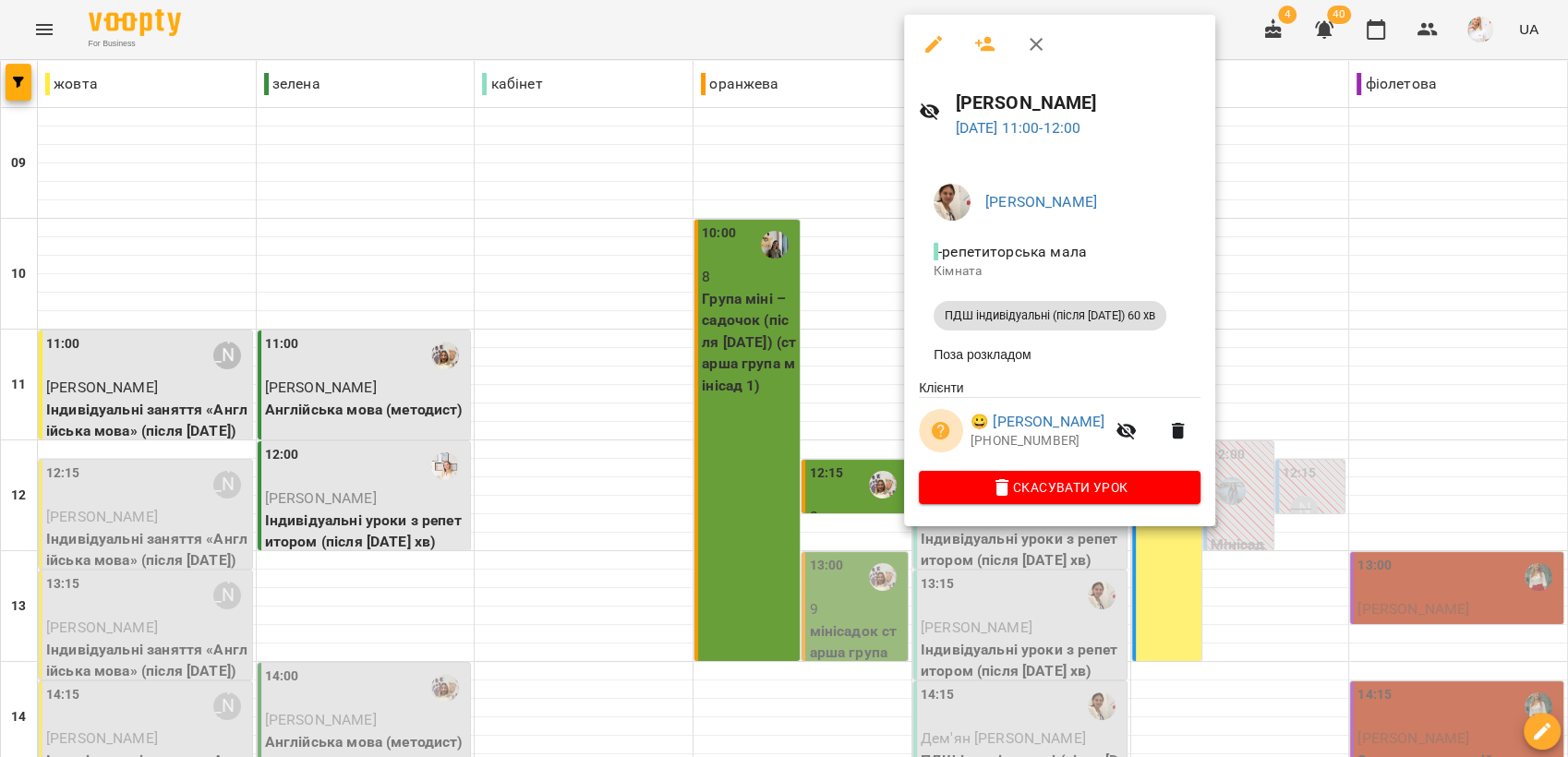
click at [938, 435] on icon "button" at bounding box center [941, 431] width 19 height 19
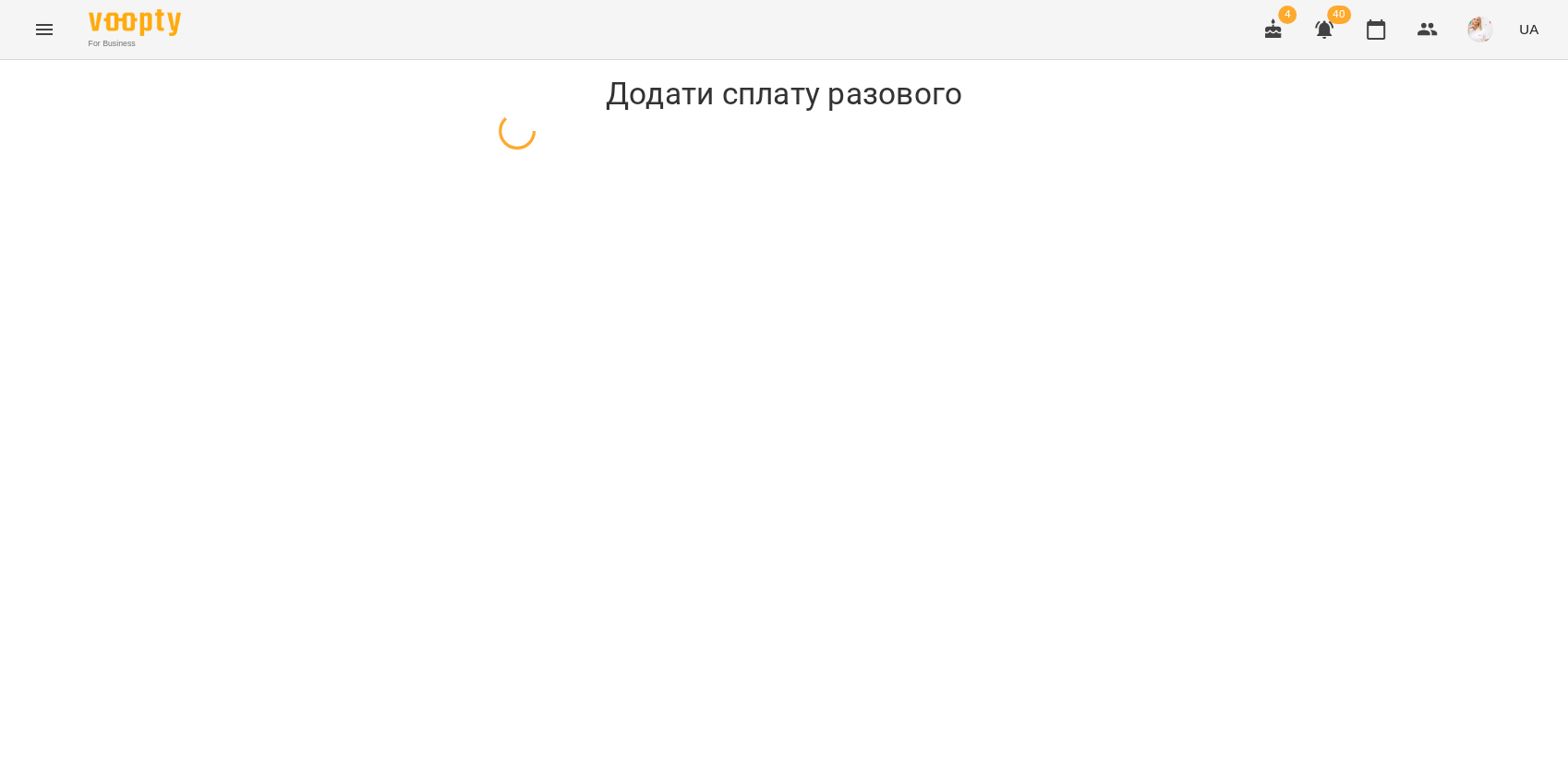
select select "**********"
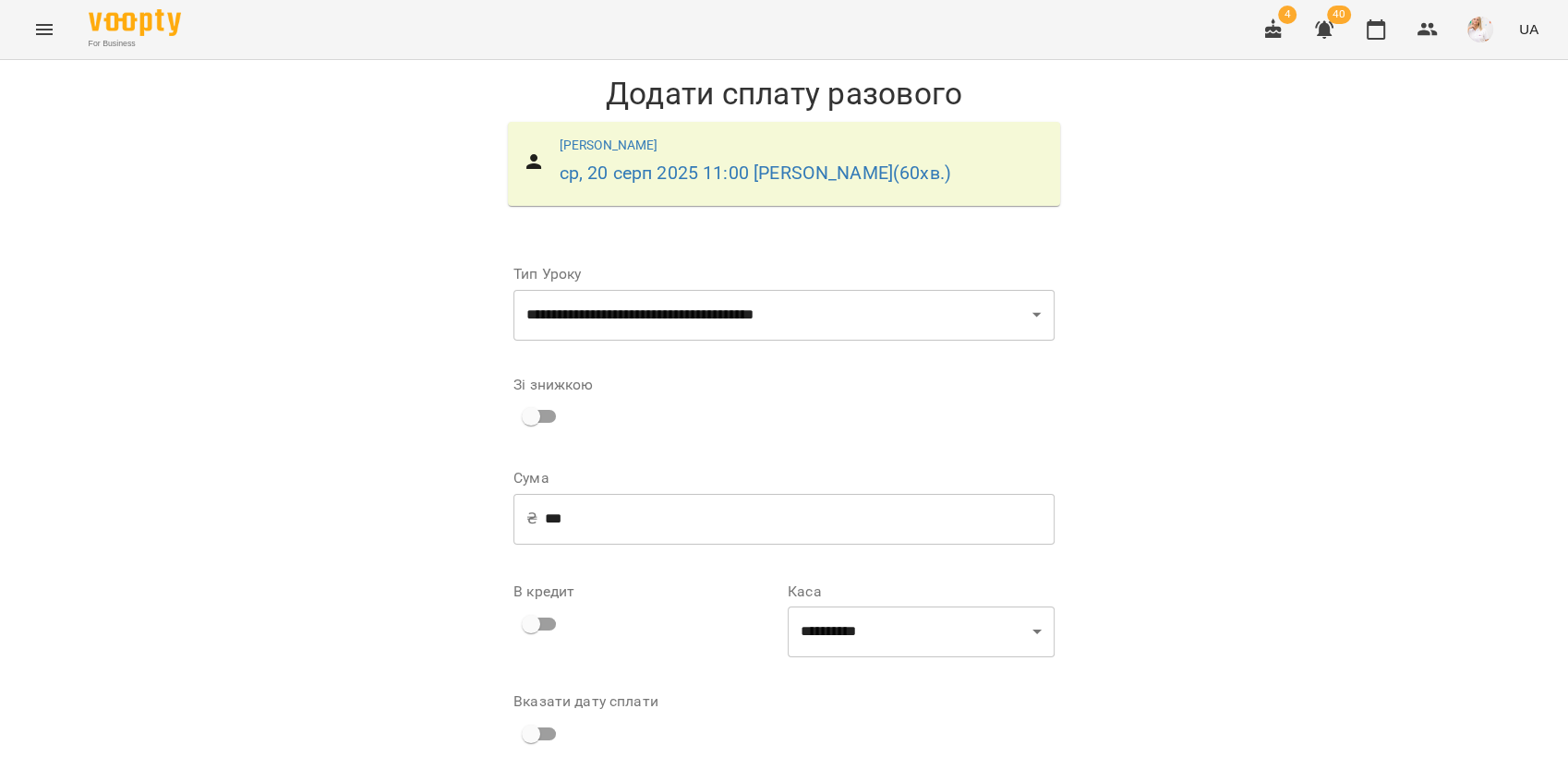
scroll to position [83, 0]
click at [878, 607] on select "**********" at bounding box center [921, 632] width 267 height 52
select select "****"
click at [788, 607] on select "**********" at bounding box center [921, 632] width 267 height 52
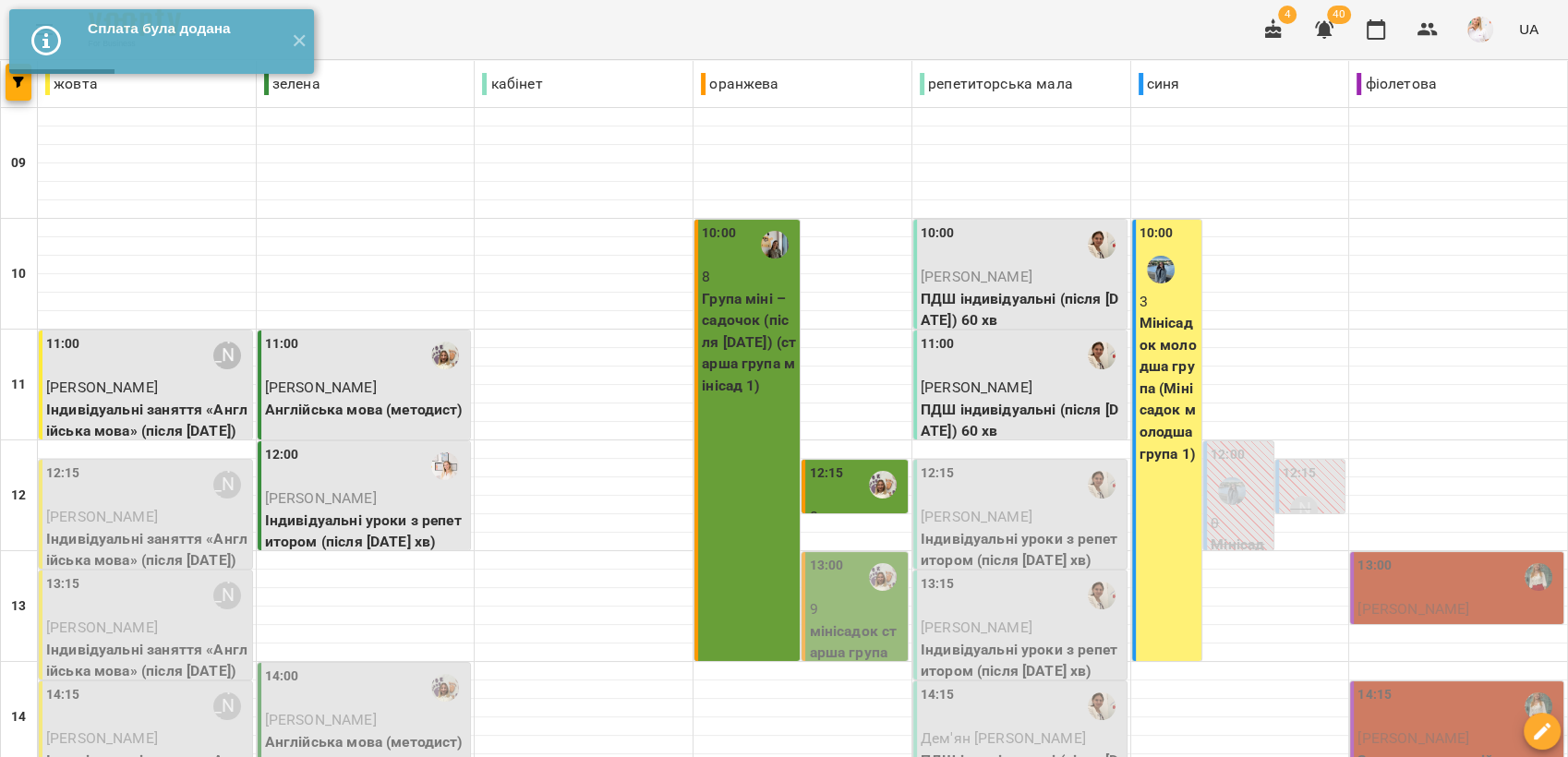
click at [989, 249] on div "10:00" at bounding box center [1022, 245] width 203 height 43
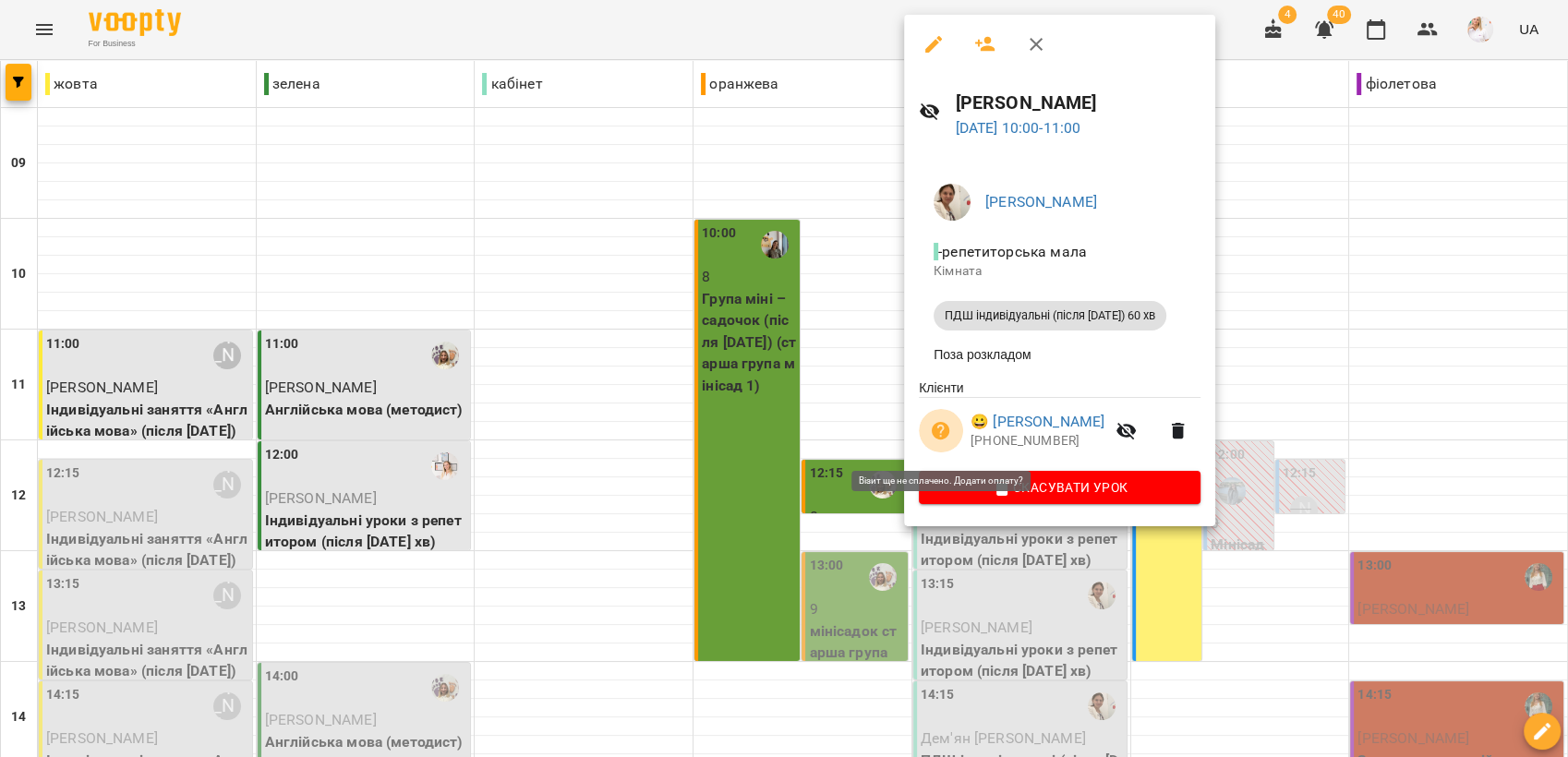
click at [935, 436] on icon "button" at bounding box center [941, 431] width 19 height 19
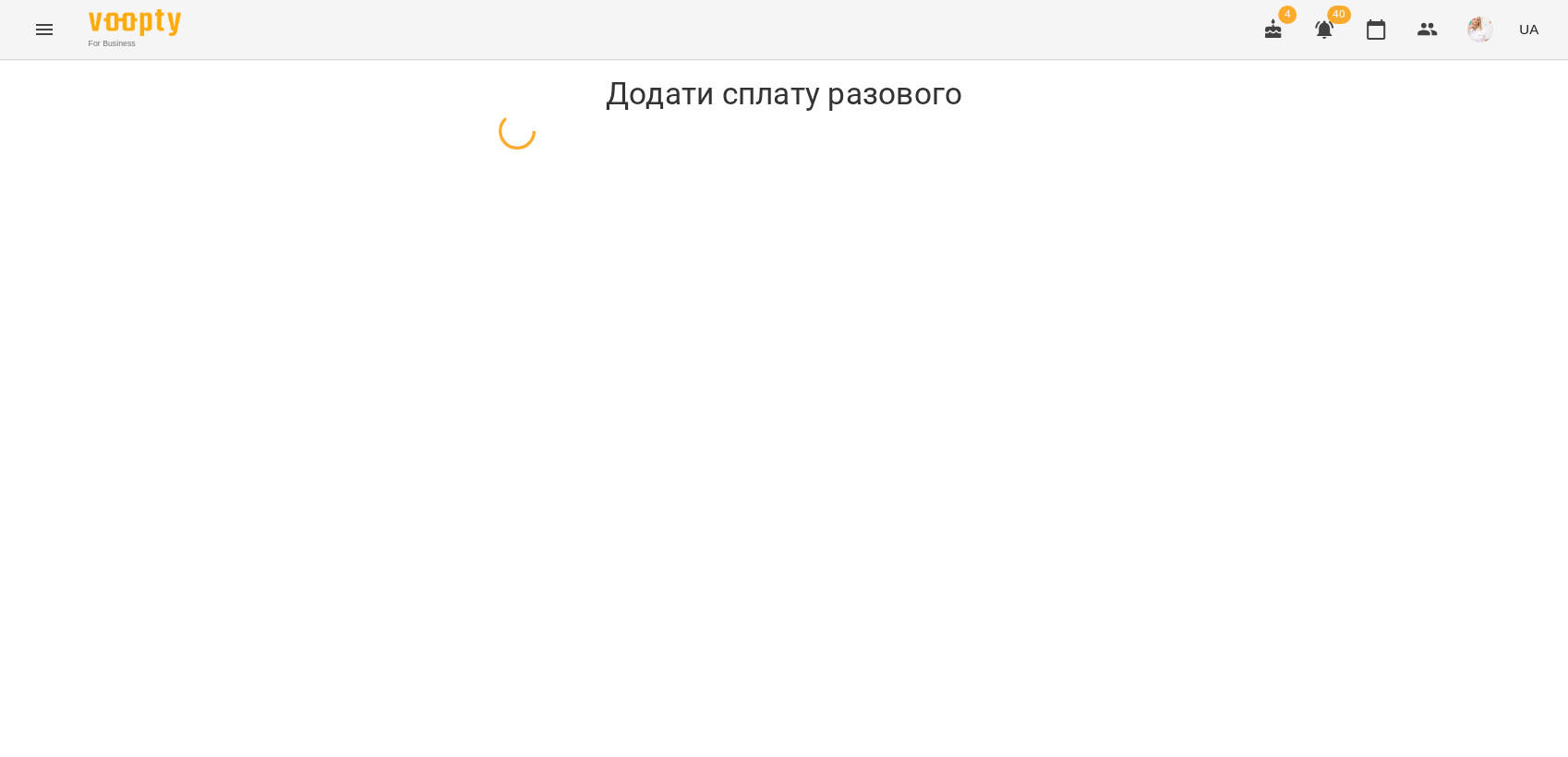
select select "**********"
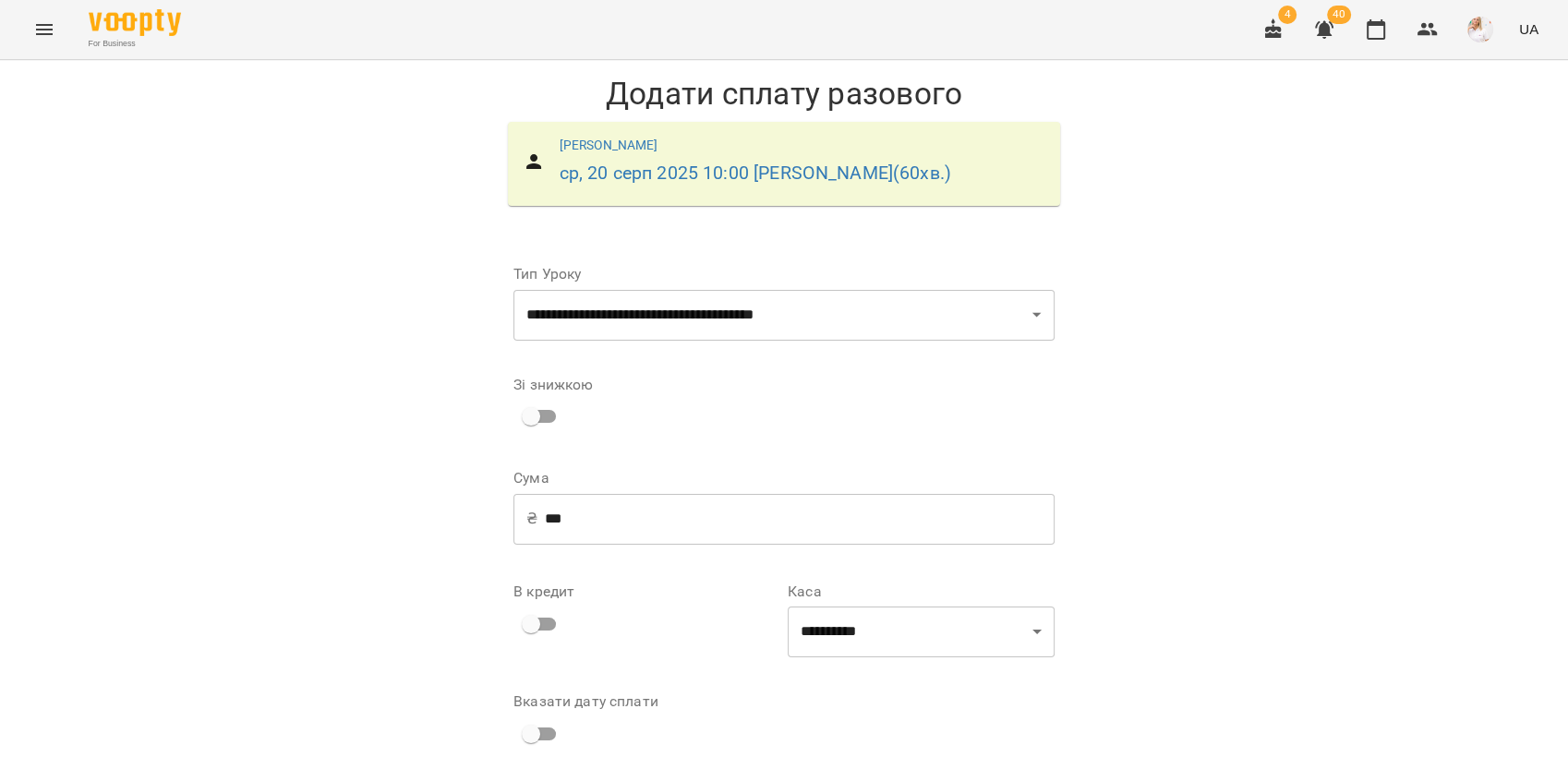
scroll to position [83, 0]
click at [885, 607] on select "**********" at bounding box center [921, 632] width 267 height 52
select select "****"
click at [788, 607] on select "**********" at bounding box center [921, 632] width 267 height 52
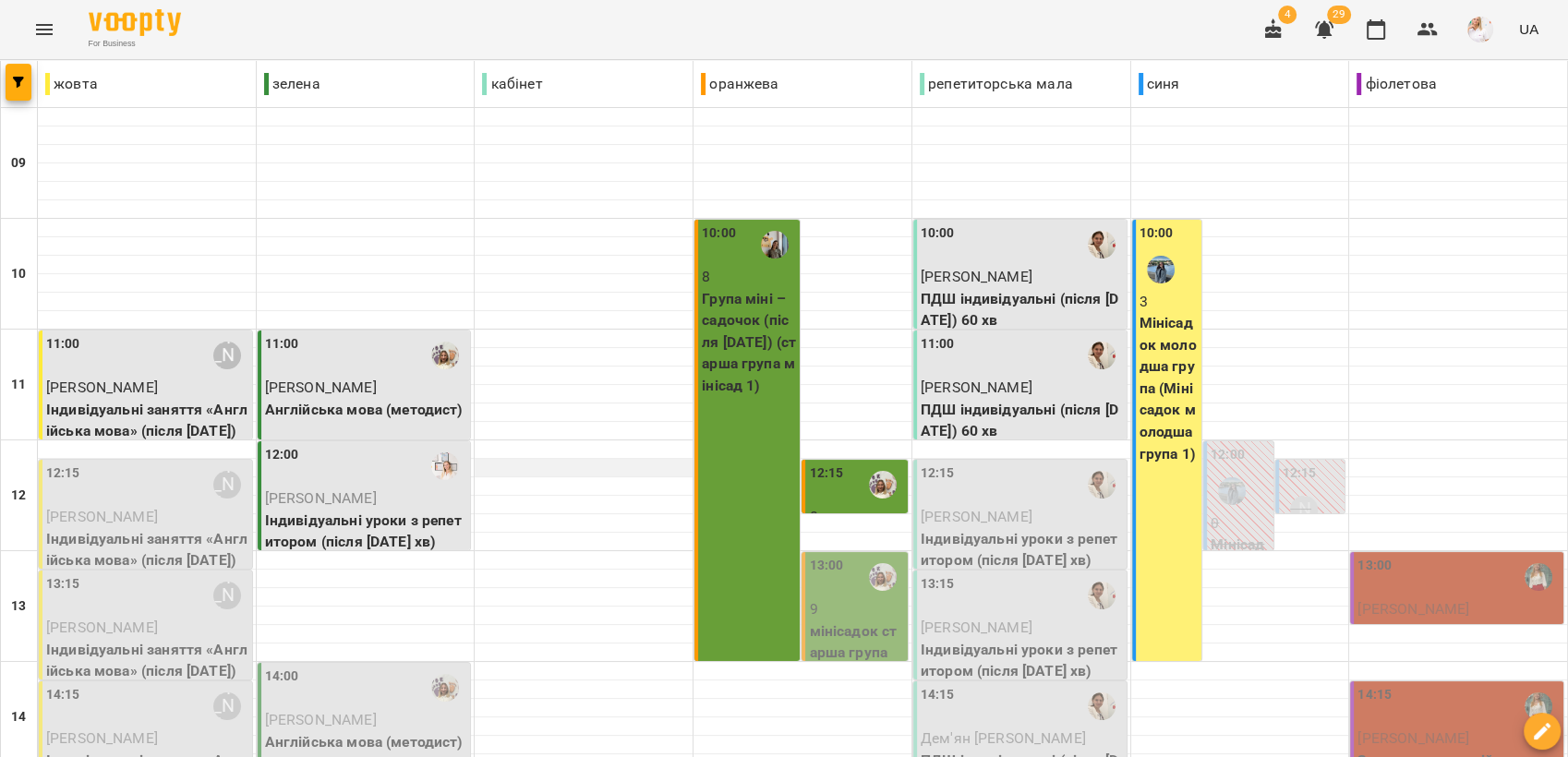
scroll to position [205, 0]
click at [124, 464] on div "12:15 Софія Паславська" at bounding box center [147, 485] width 203 height 43
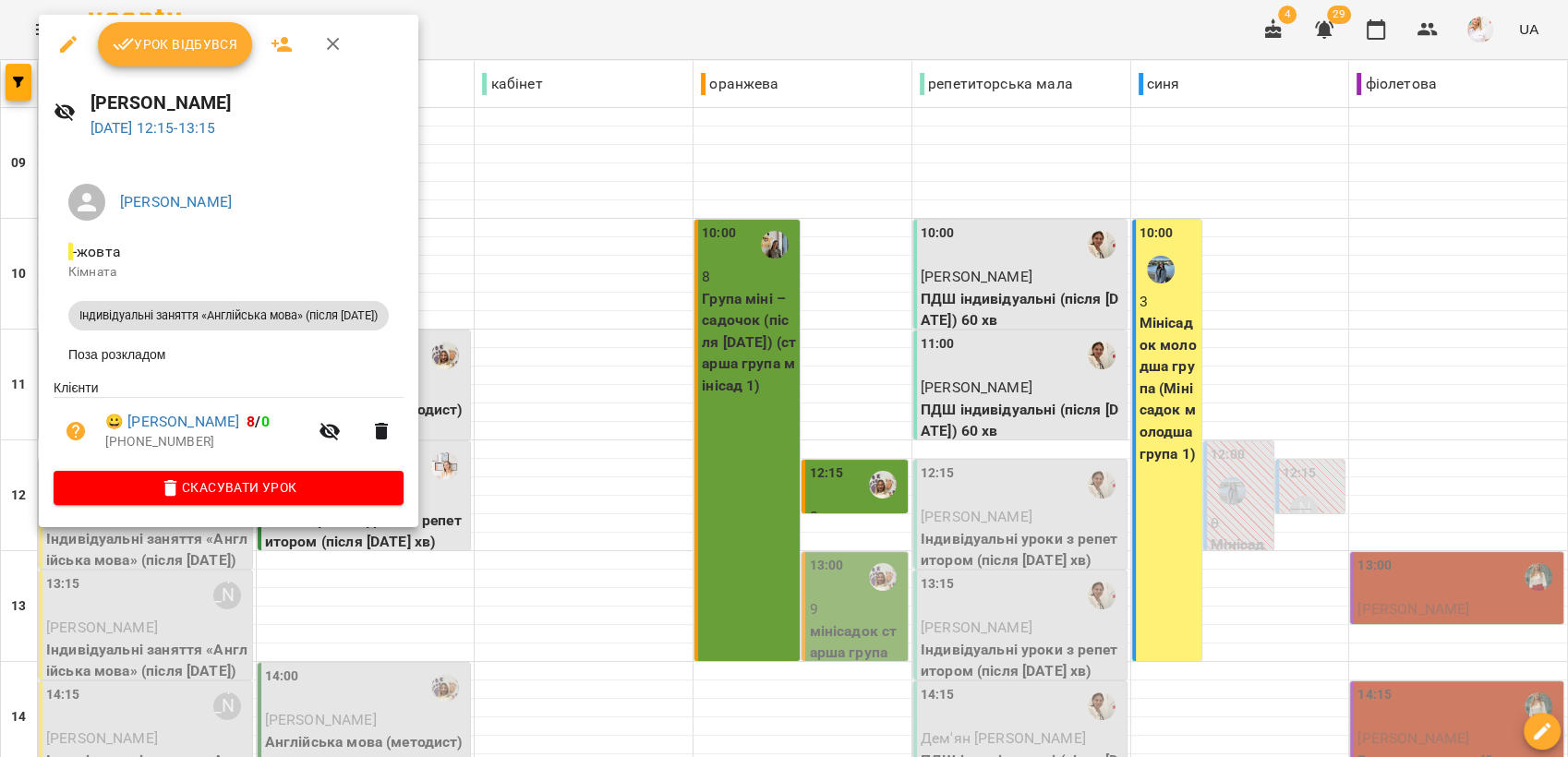
click at [126, 47] on icon "button" at bounding box center [124, 44] width 22 height 22
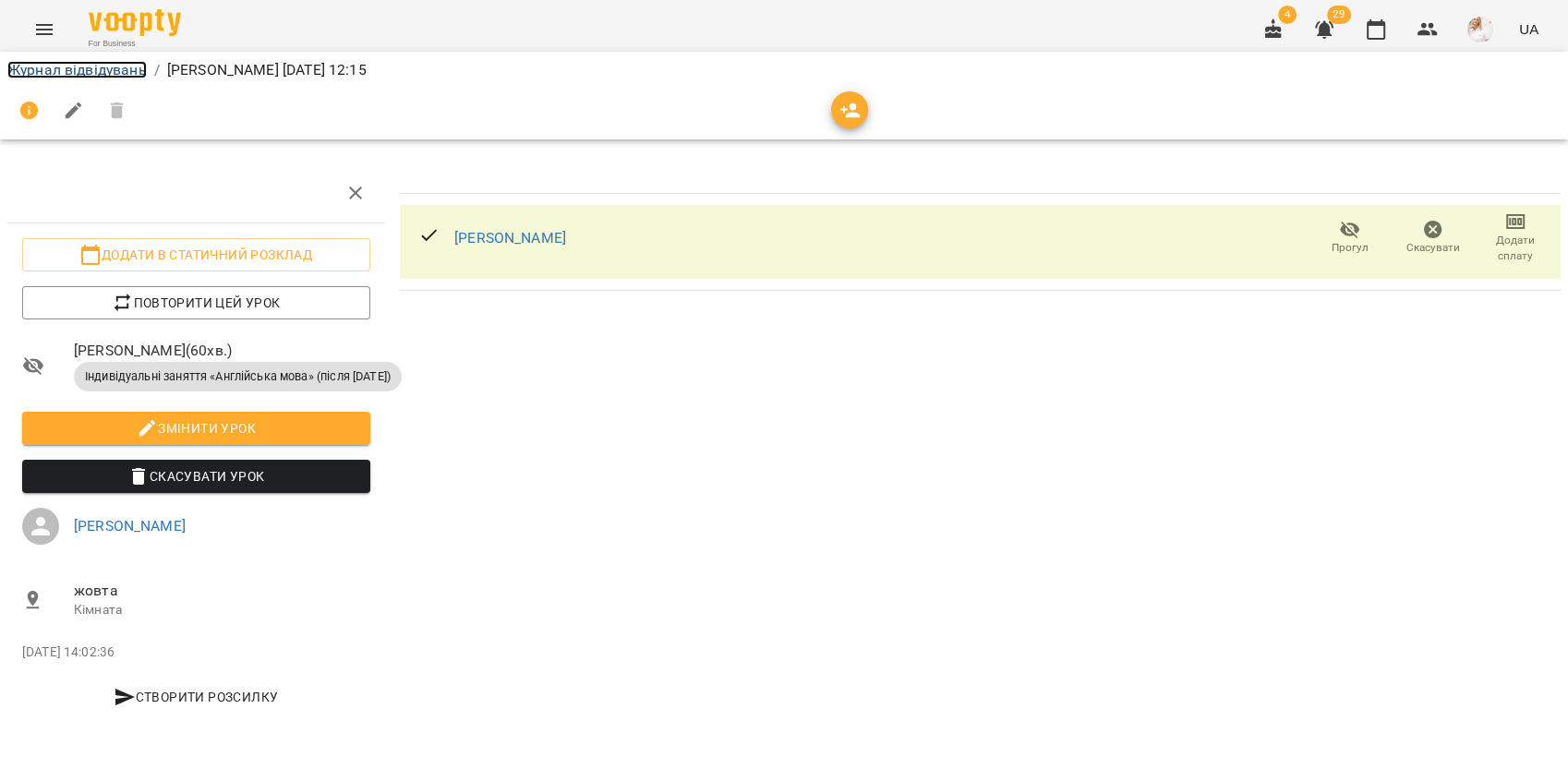
click at [50, 70] on link "Журнал відвідувань" at bounding box center [77, 70] width 139 height 18
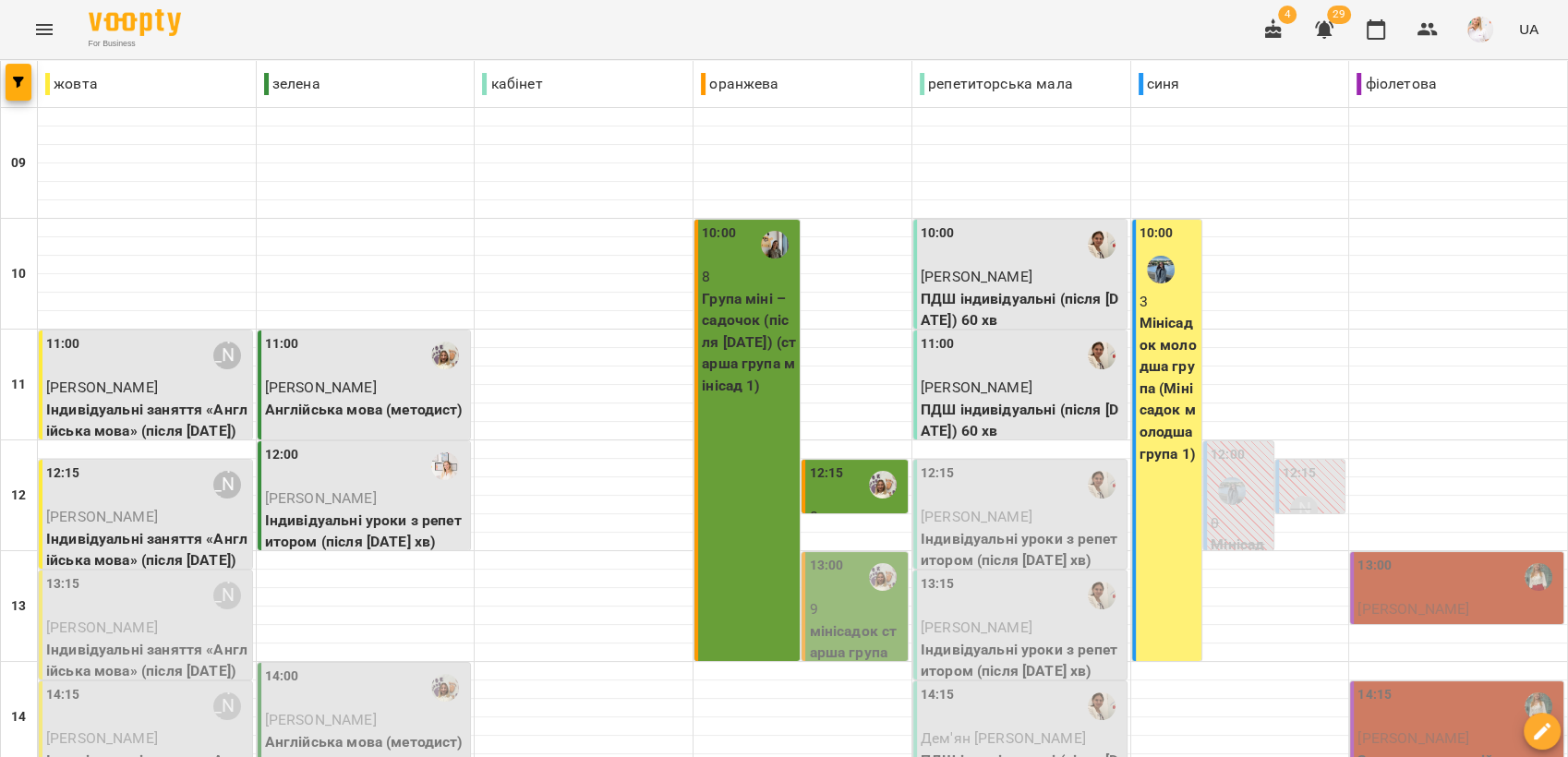
scroll to position [205, 0]
click at [986, 508] on span "[PERSON_NAME]" at bounding box center [976, 516] width 112 height 18
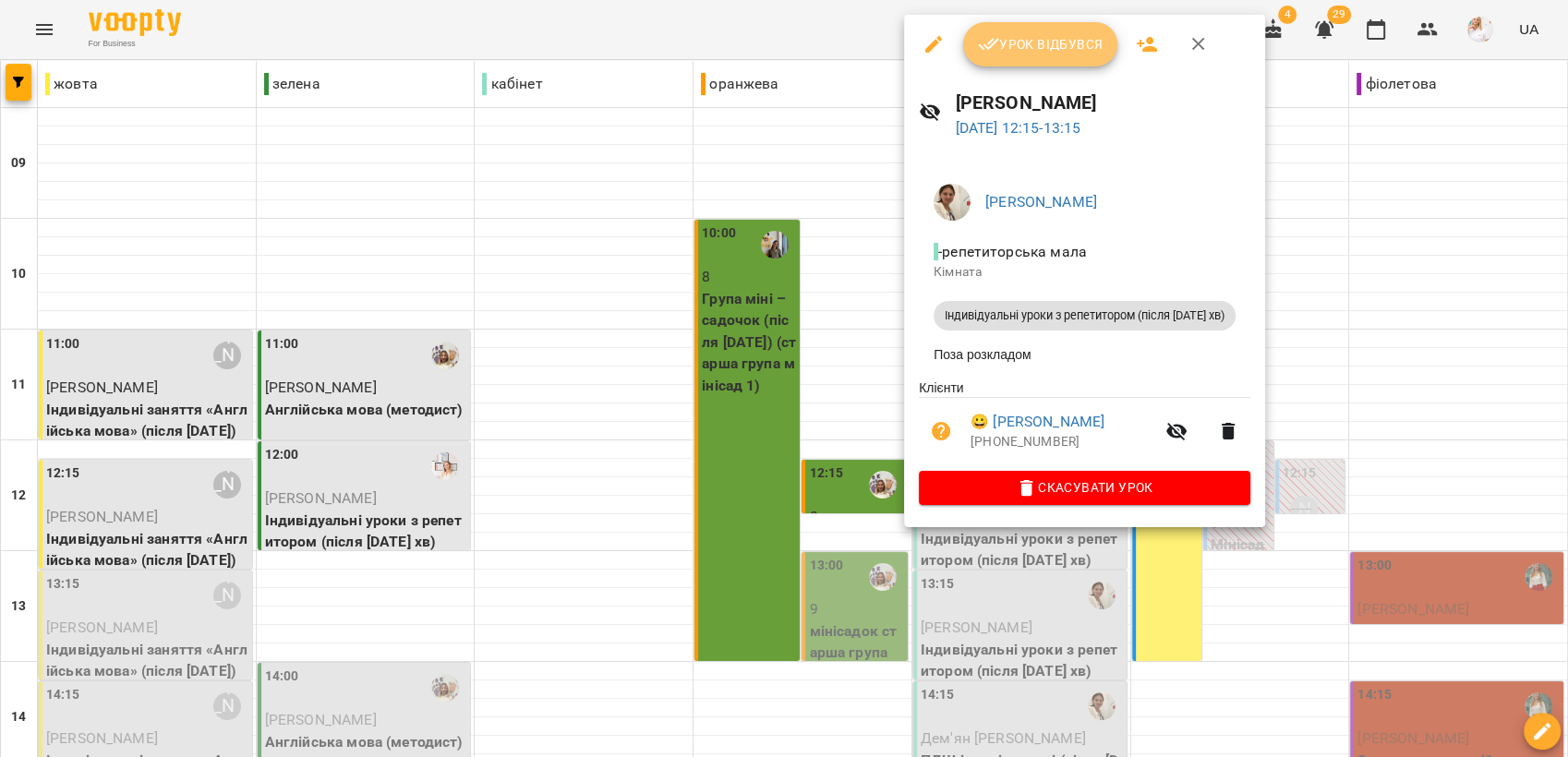
click at [1037, 33] on span "Урок відбувся" at bounding box center [1040, 44] width 126 height 22
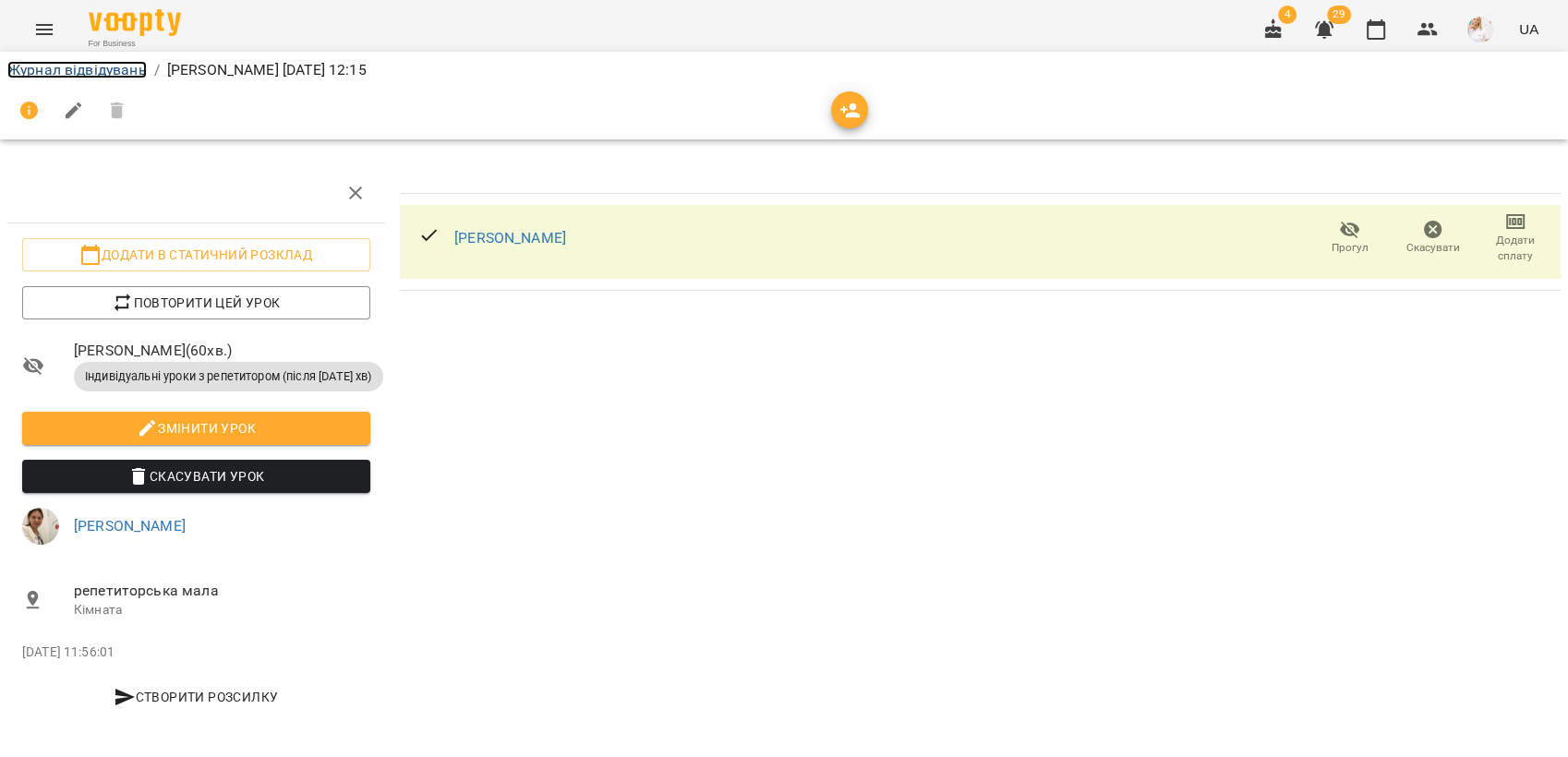
click at [38, 75] on link "Журнал відвідувань" at bounding box center [77, 70] width 139 height 18
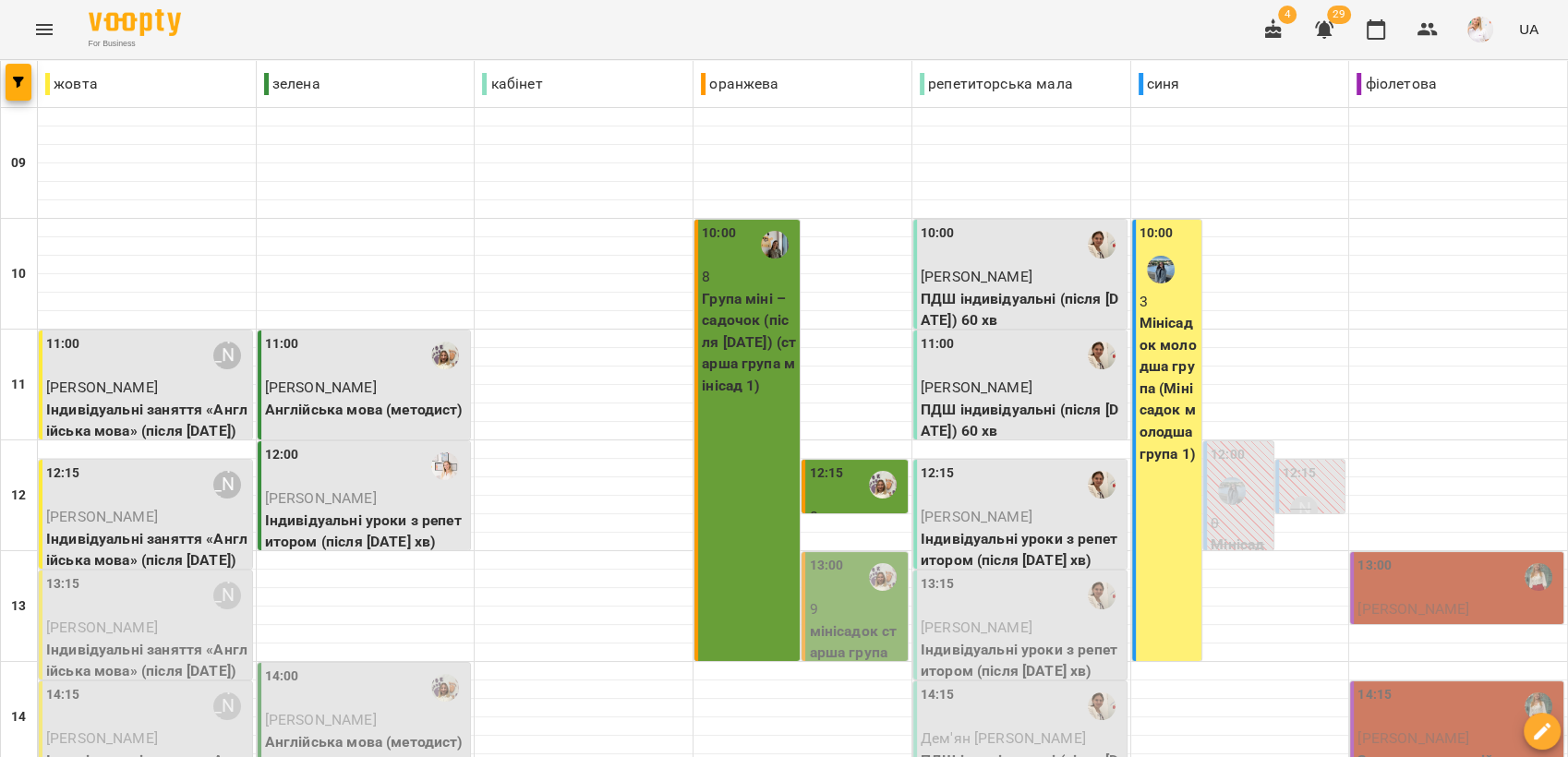
scroll to position [308, 0]
click at [123, 617] on p "[PERSON_NAME]" at bounding box center [147, 627] width 203 height 22
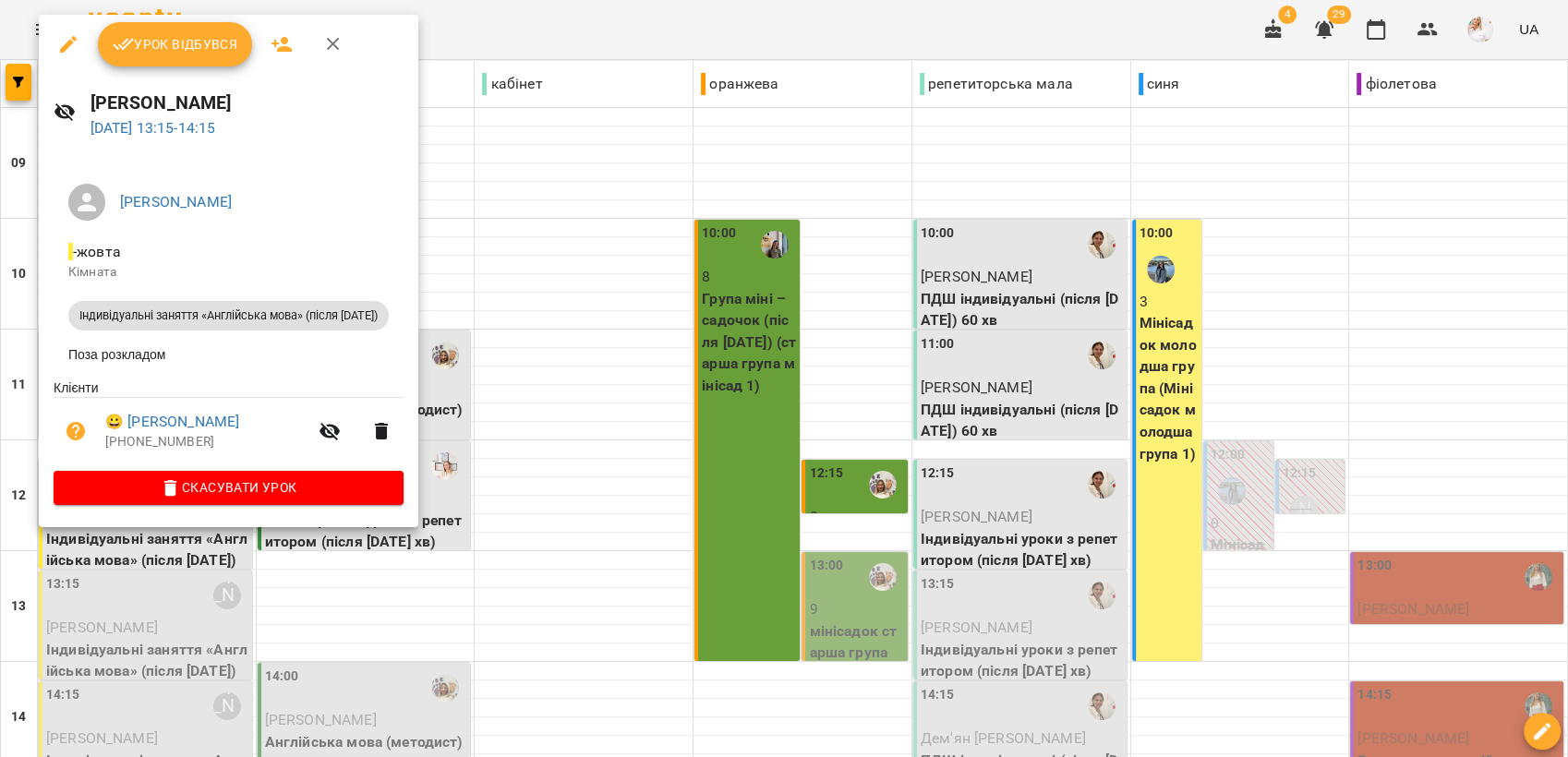
click at [205, 48] on span "Урок відбувся" at bounding box center [175, 44] width 126 height 22
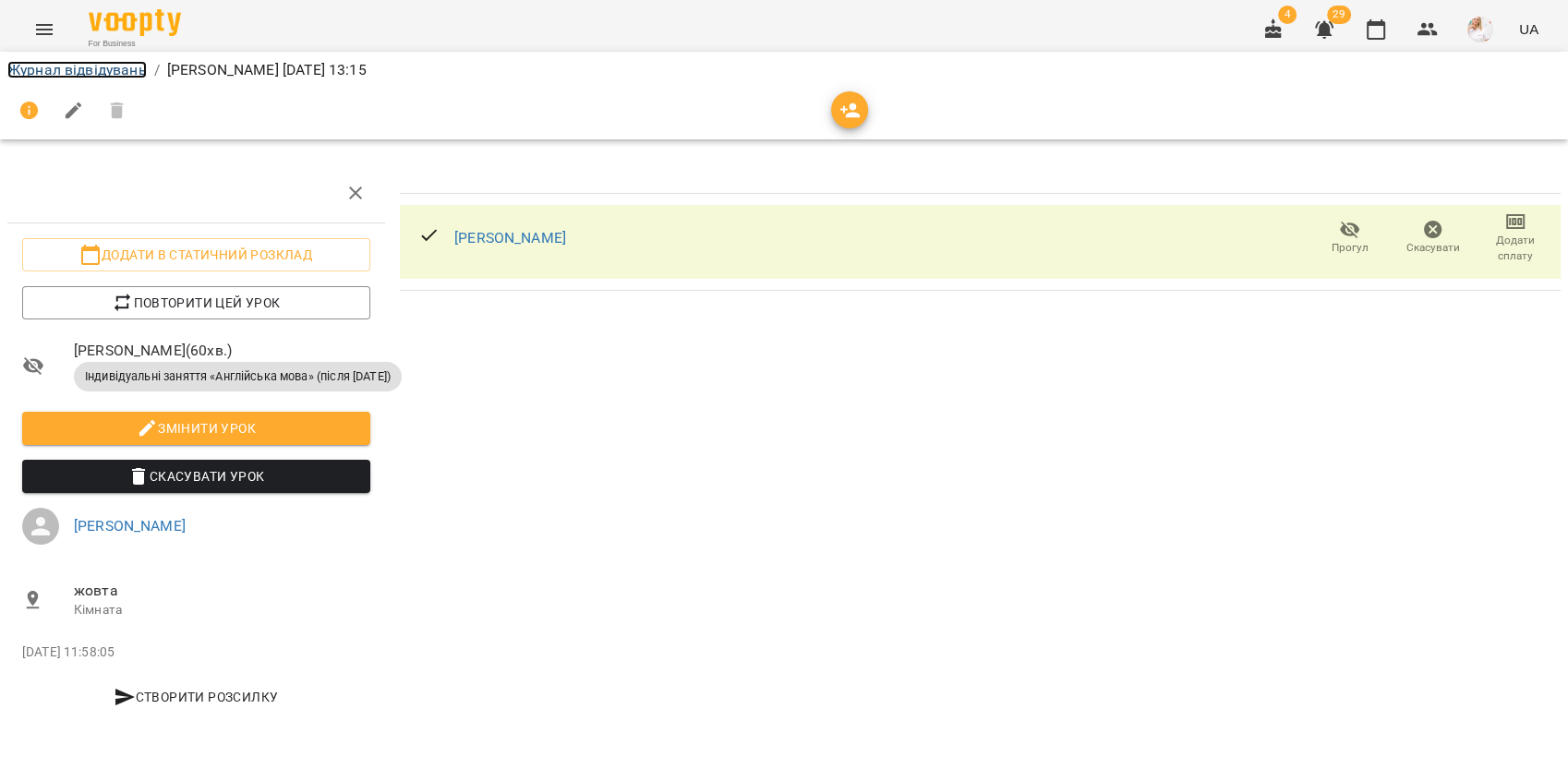
click at [68, 63] on link "Журнал відвідувань" at bounding box center [77, 70] width 139 height 18
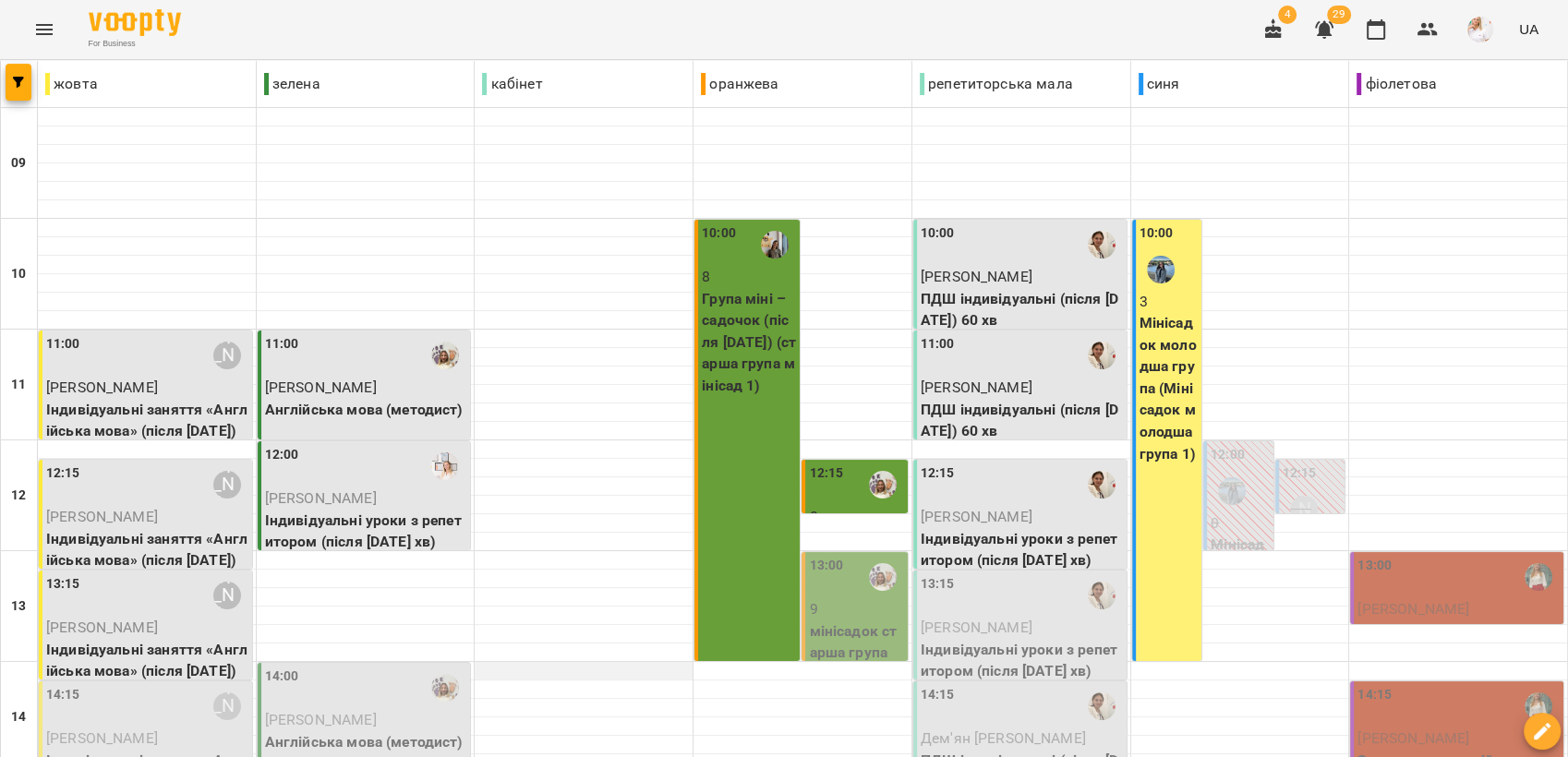
scroll to position [308, 0]
click at [125, 619] on span "[PERSON_NAME]" at bounding box center [101, 627] width 112 height 18
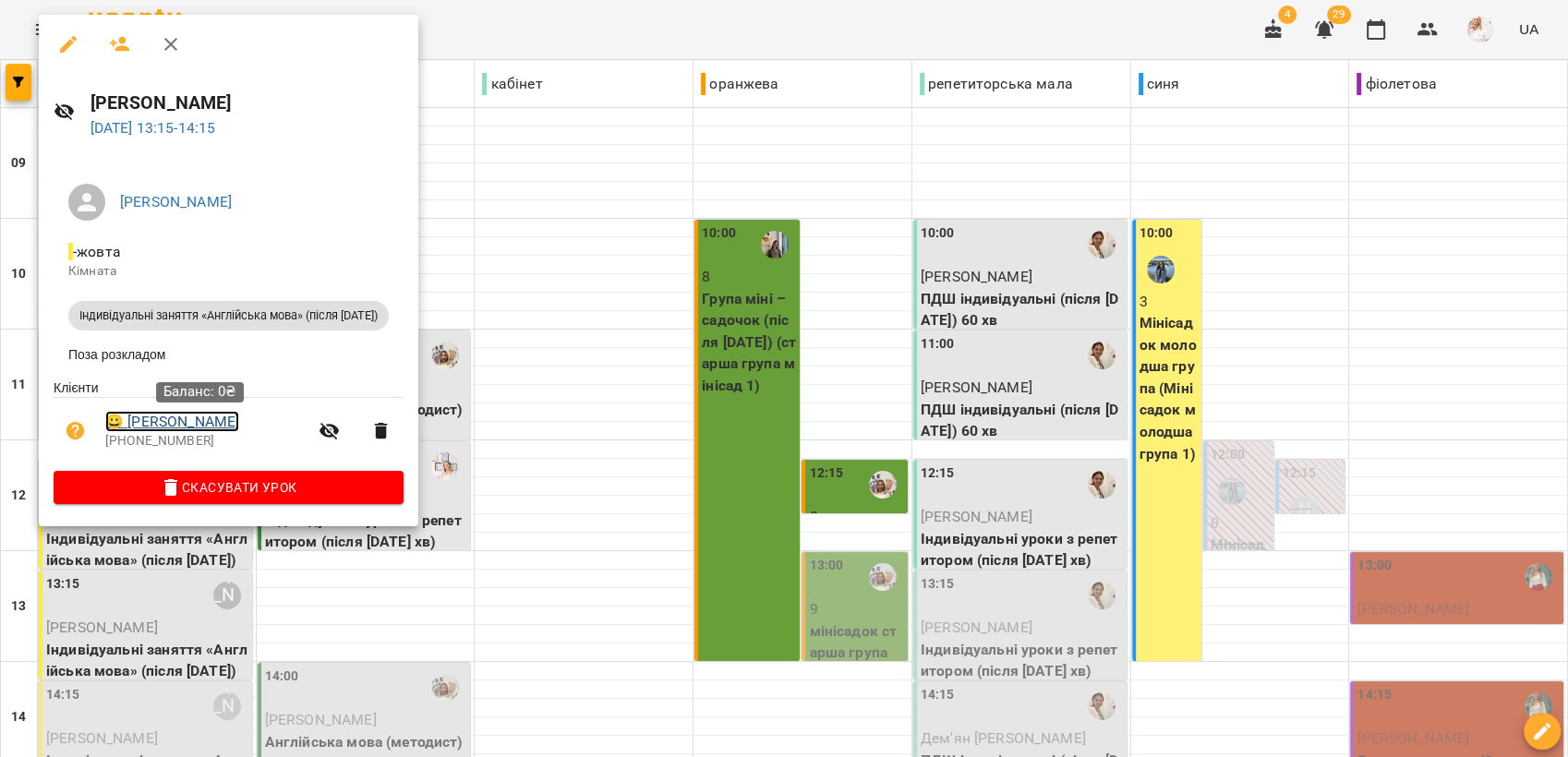
click at [230, 429] on link "😀 Ковалевська Анастасія" at bounding box center [171, 422] width 133 height 22
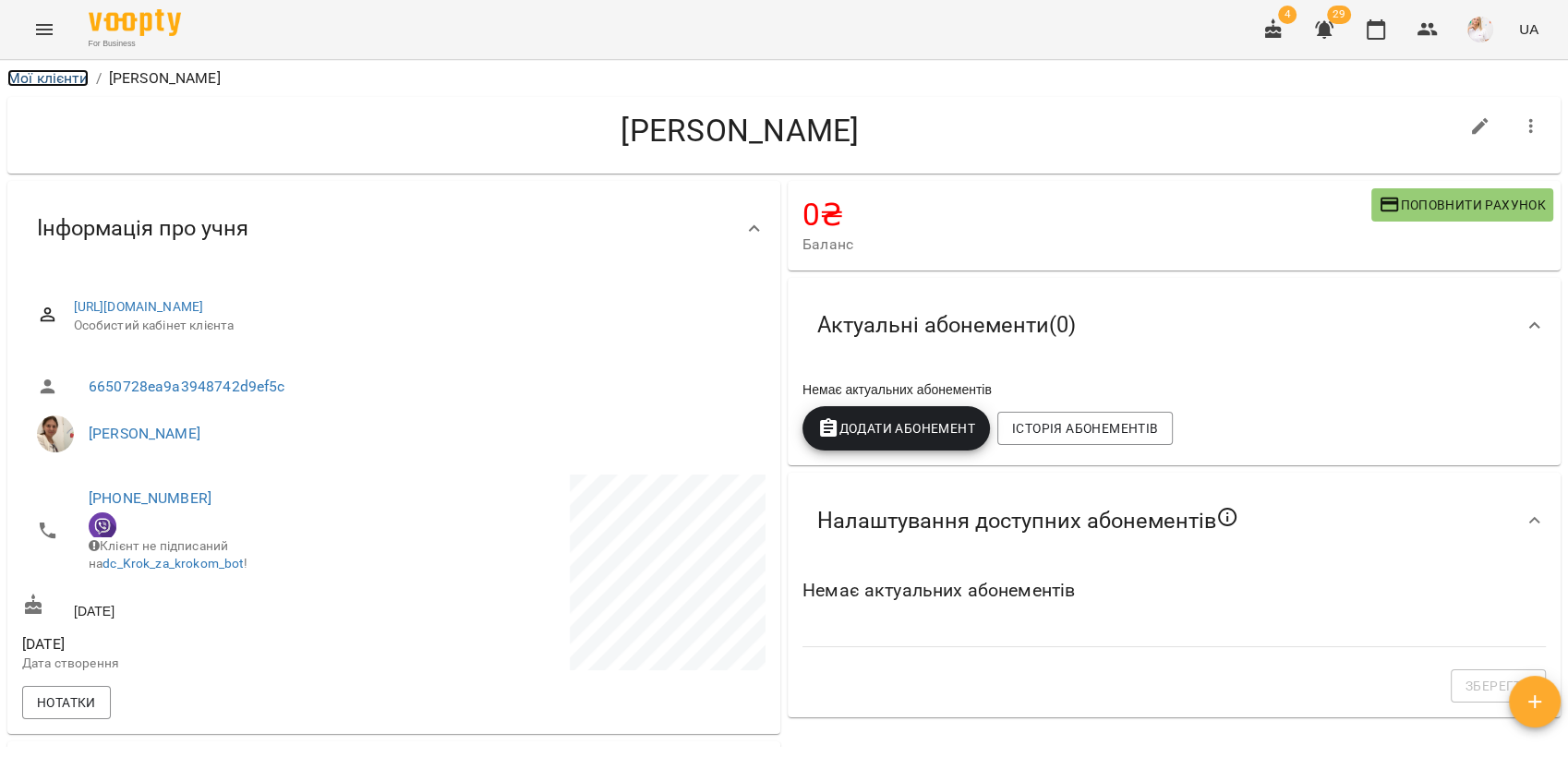
click at [42, 76] on link "Мої клієнти" at bounding box center [48, 78] width 81 height 18
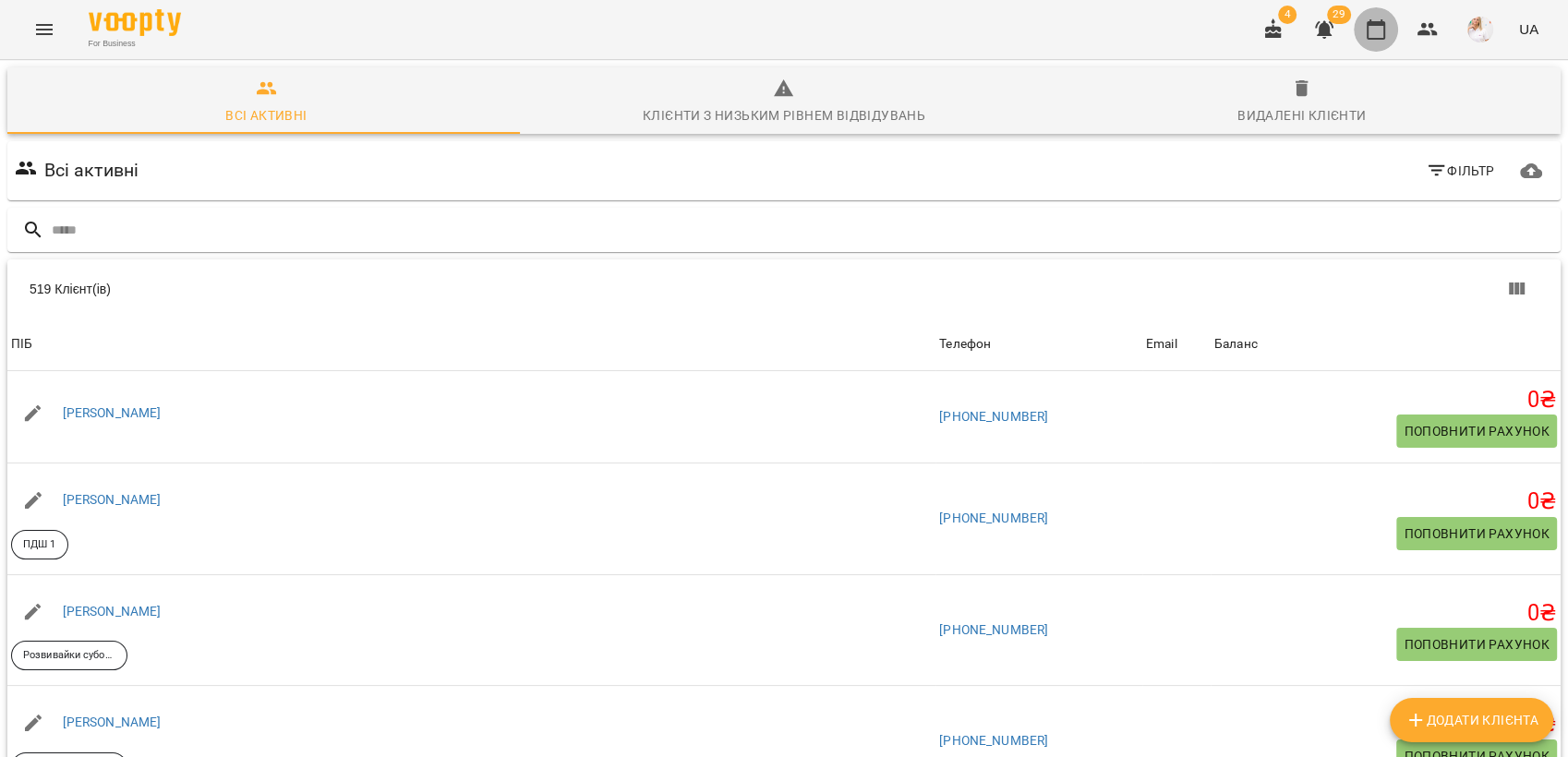
click at [1370, 29] on icon "button" at bounding box center [1375, 29] width 22 height 22
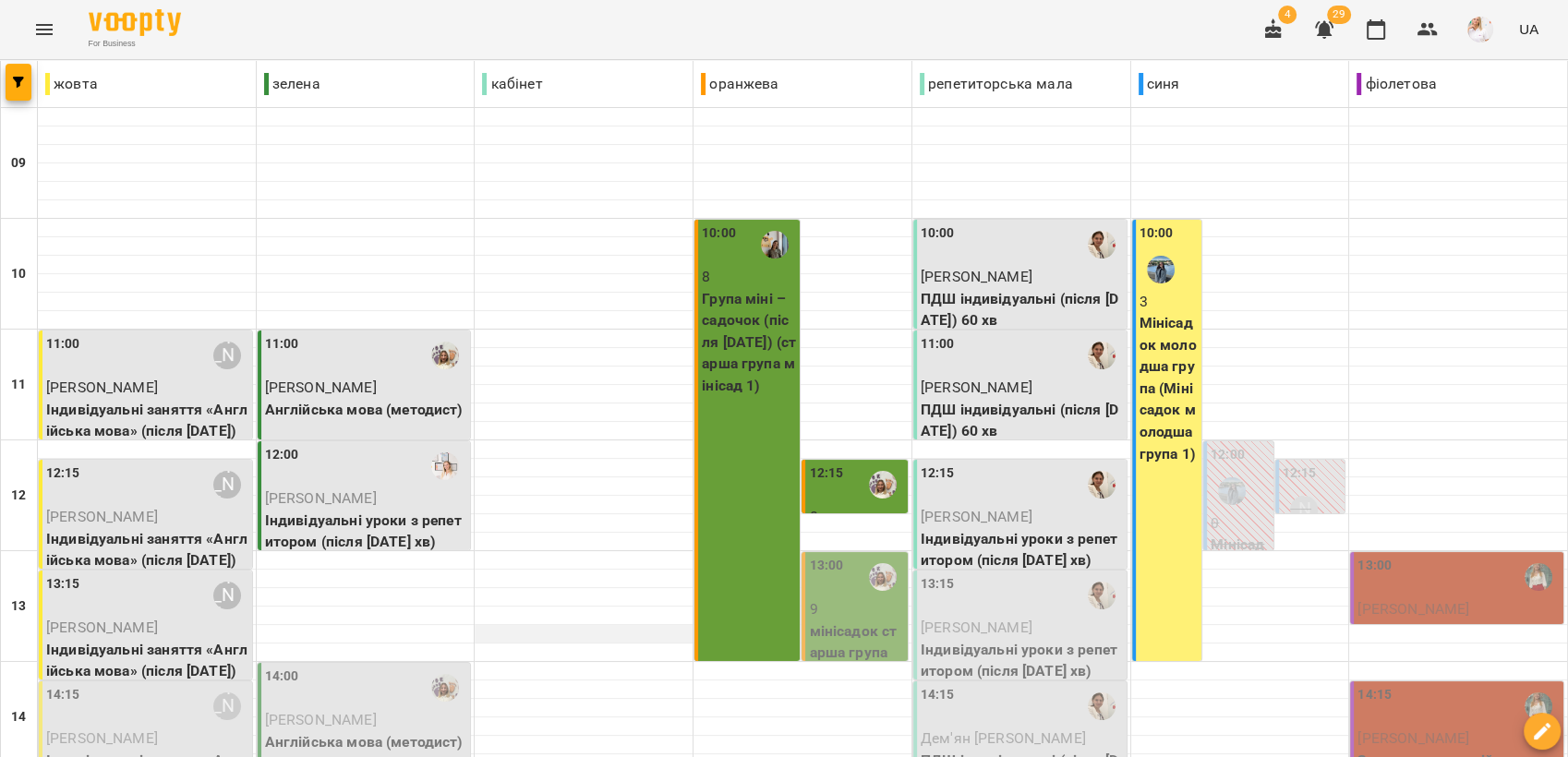
scroll to position [205, 0]
